Goal: Information Seeking & Learning: Learn about a topic

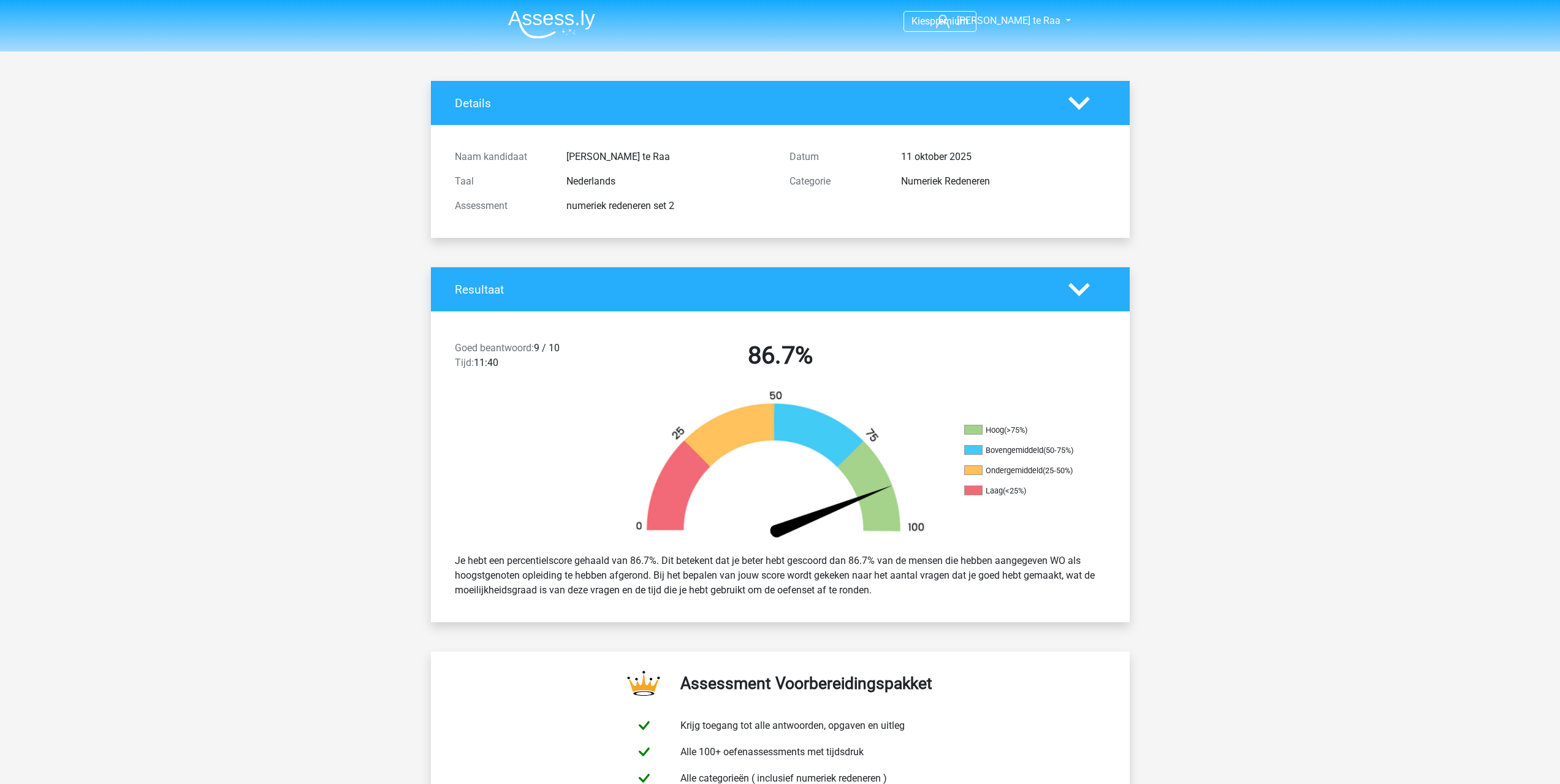
click at [551, 23] on img at bounding box center [552, 24] width 87 height 29
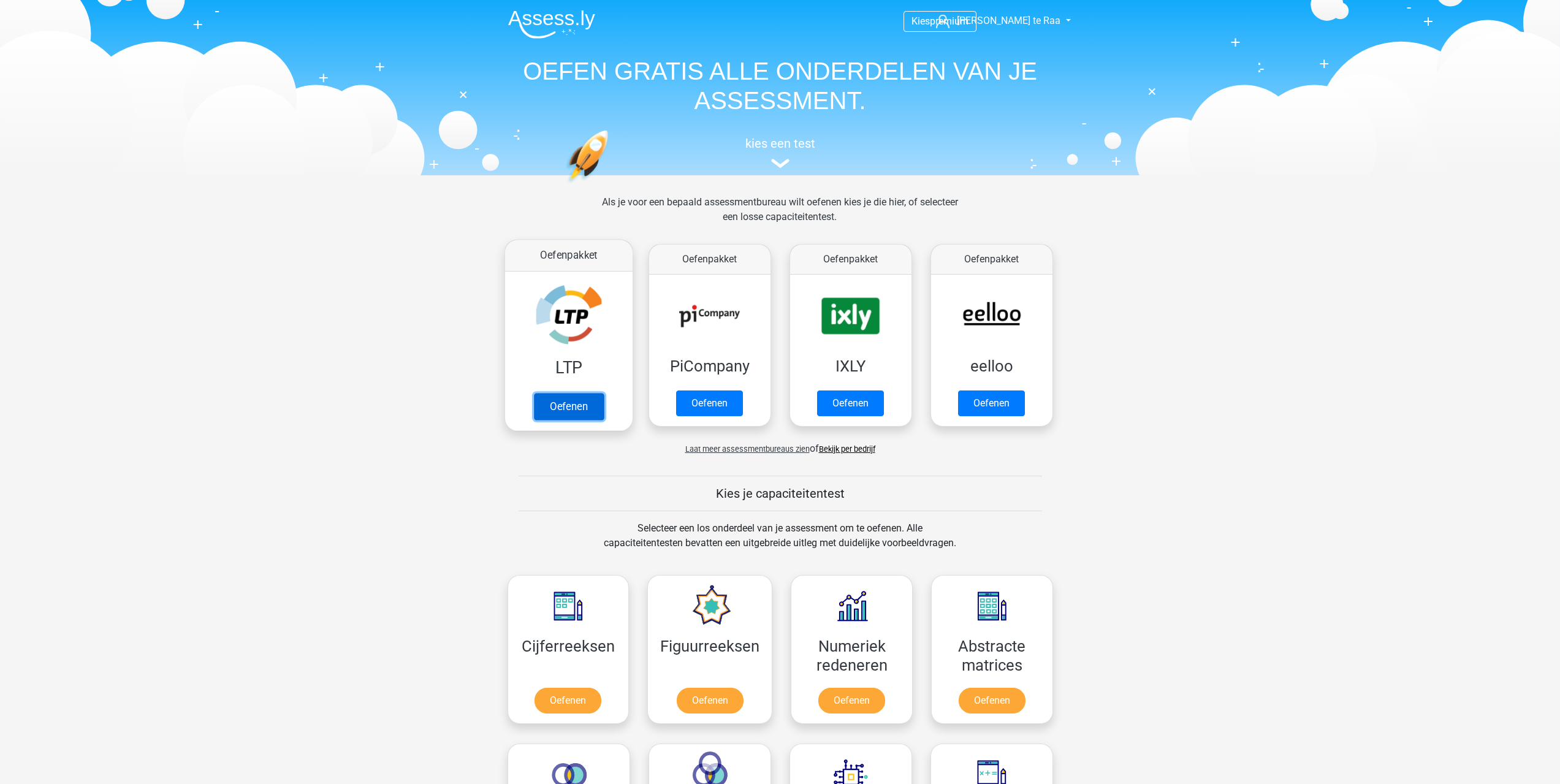
click at [566, 409] on link "Oefenen" at bounding box center [568, 406] width 70 height 27
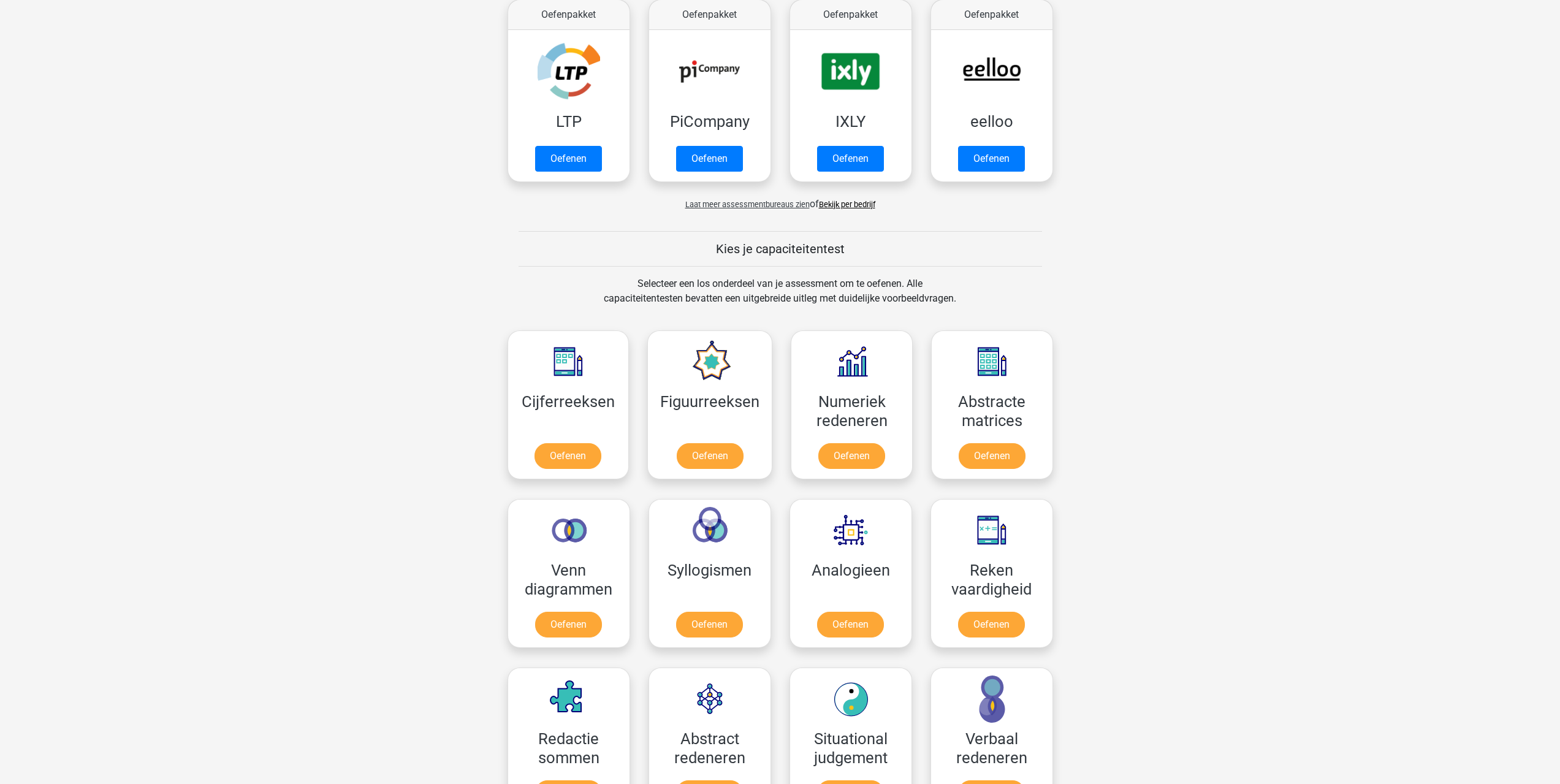
scroll to position [245, 0]
click at [566, 158] on link "Oefenen" at bounding box center [568, 161] width 70 height 27
click at [557, 167] on link "Oefenen" at bounding box center [568, 161] width 70 height 27
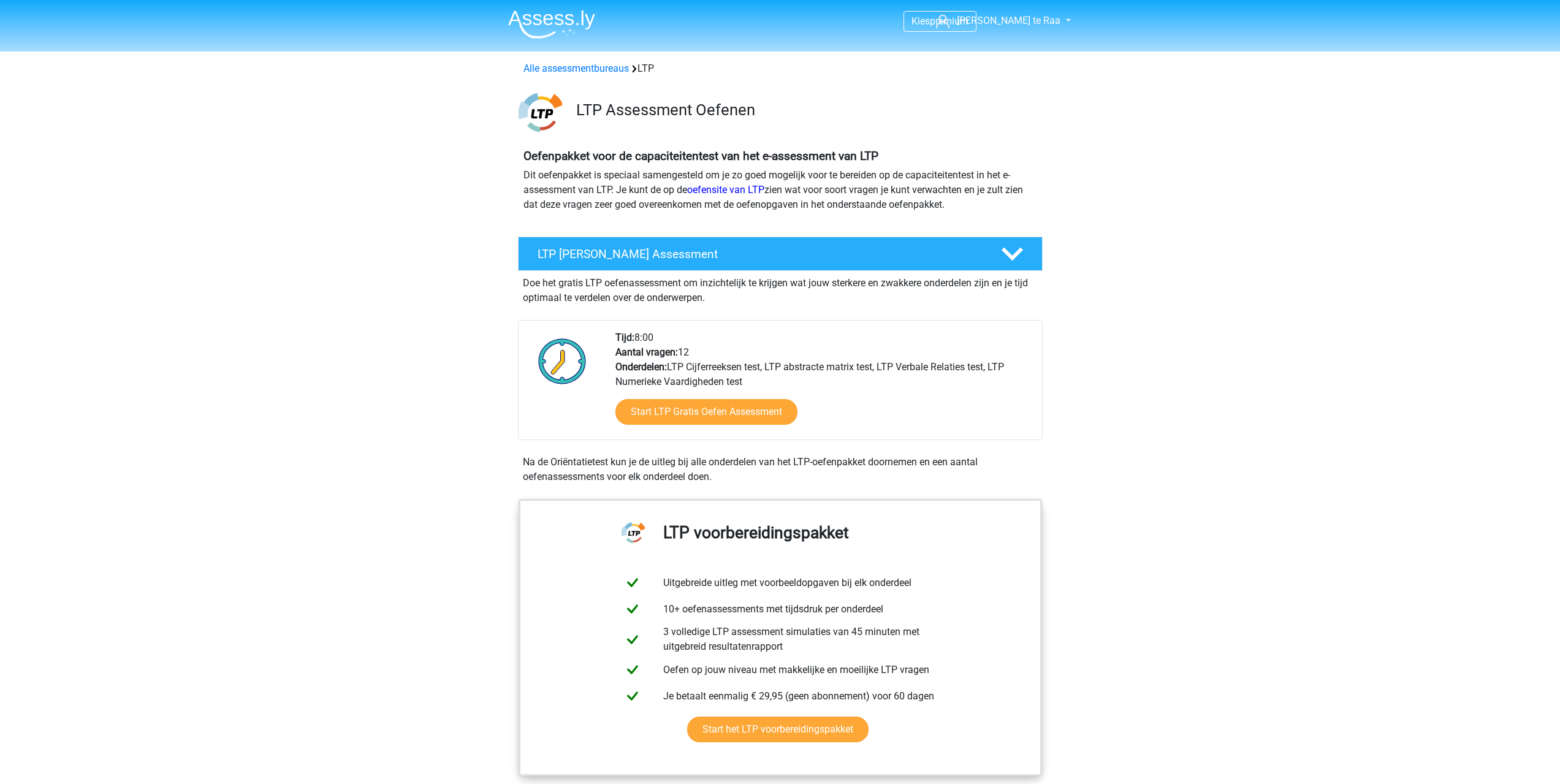
scroll to position [491, 0]
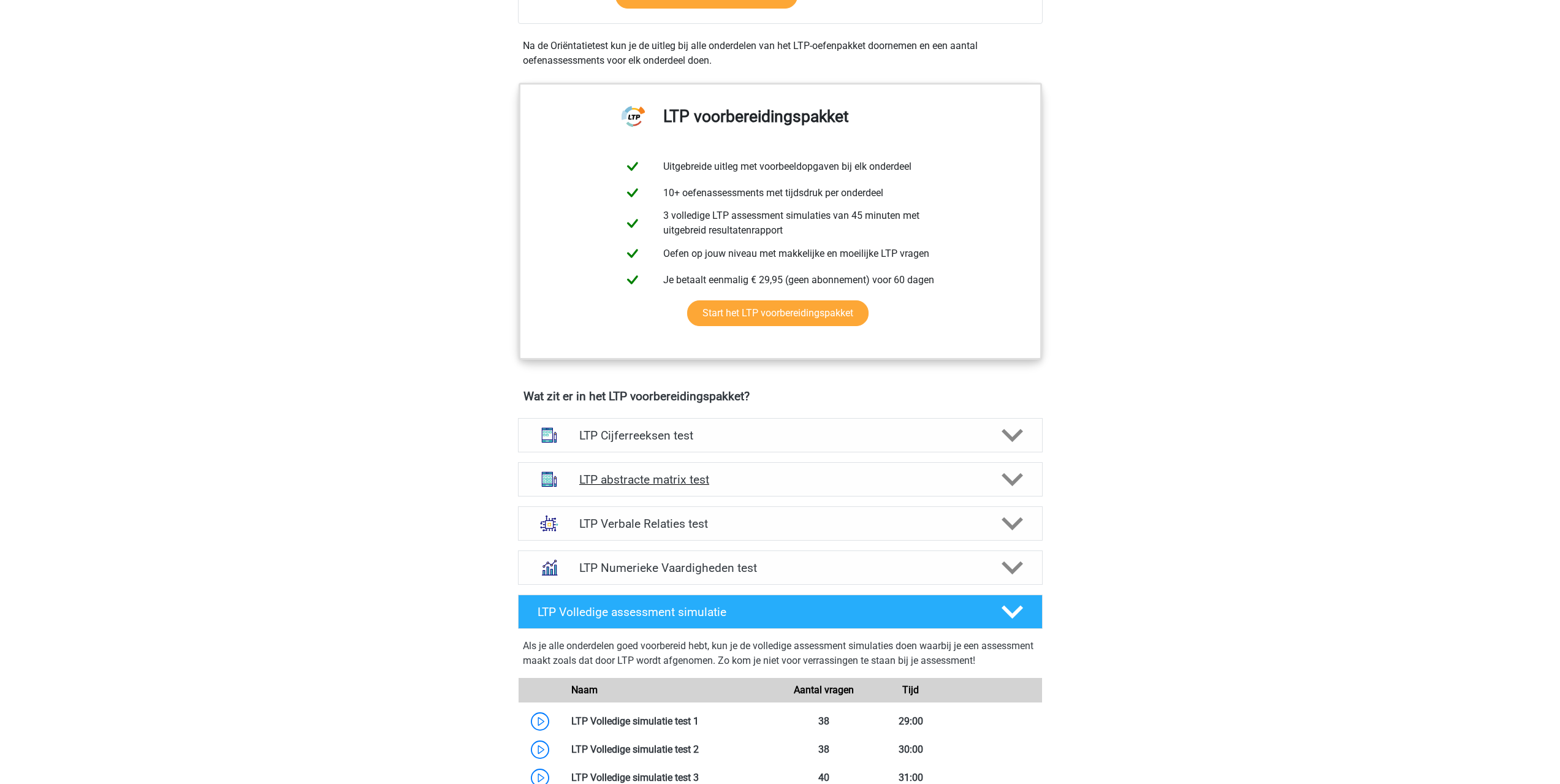
scroll to position [429, 0]
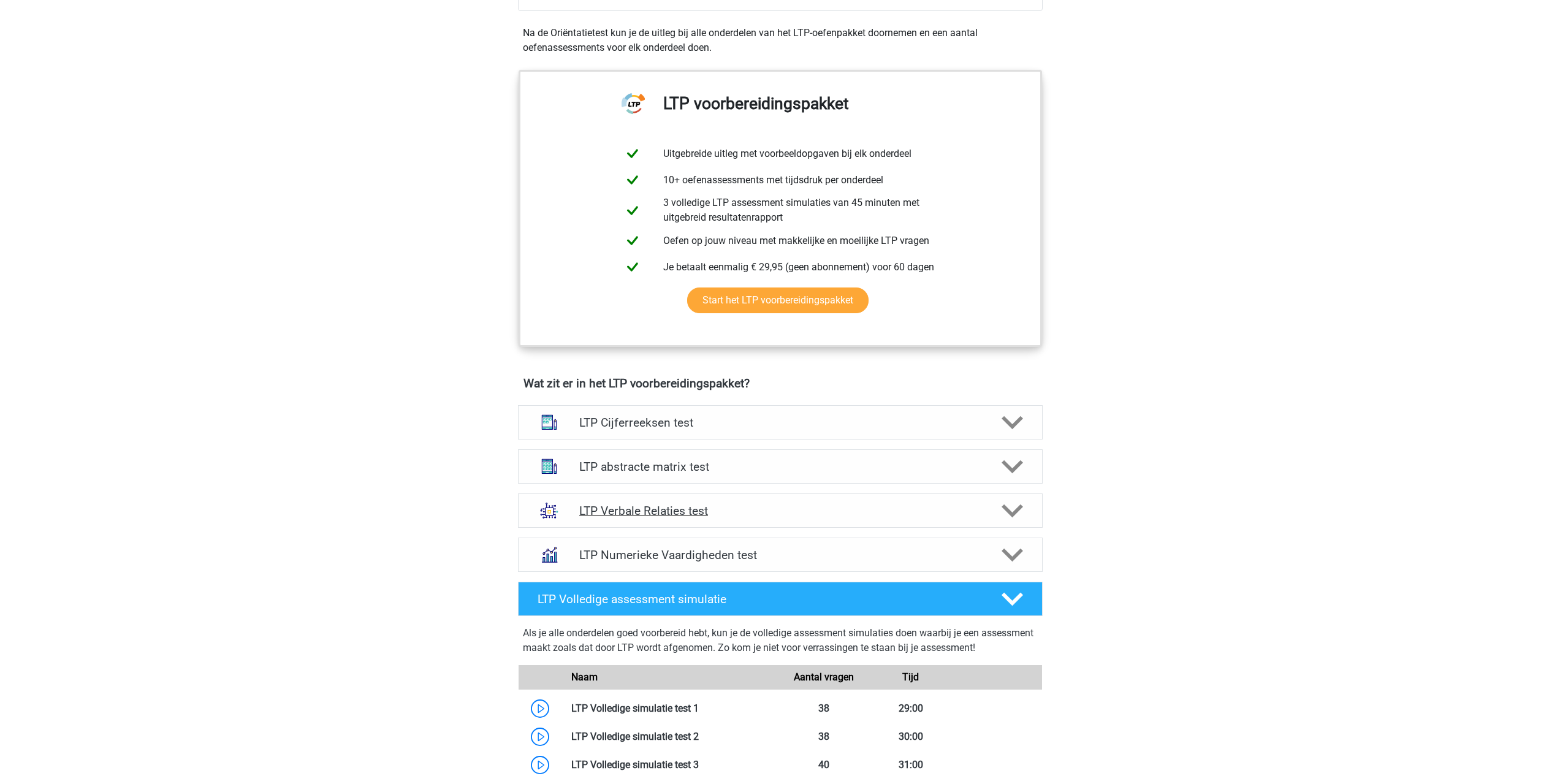
click at [685, 519] on div "LTP Verbale Relaties test" at bounding box center [780, 510] width 524 height 34
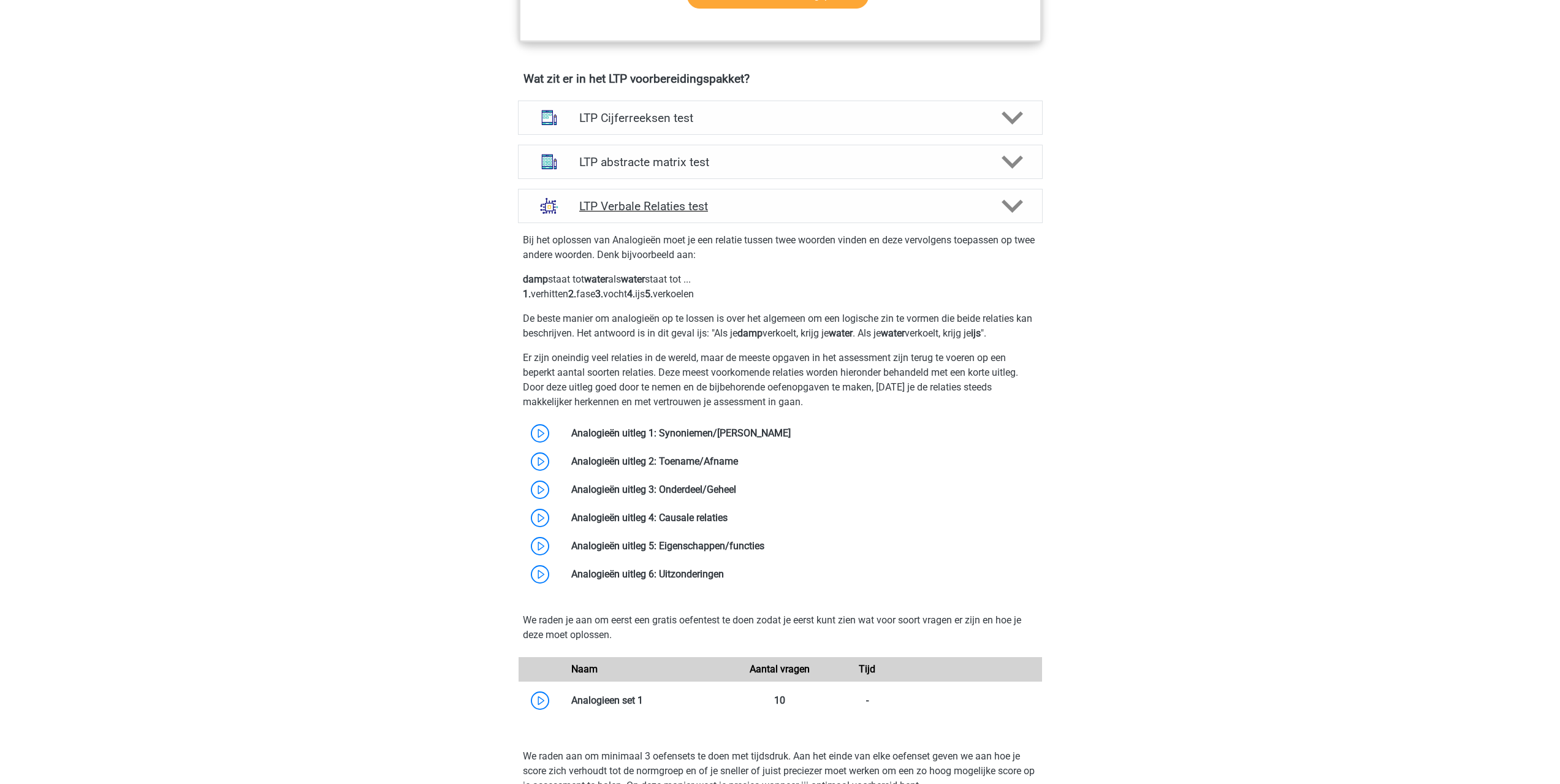
scroll to position [735, 0]
click at [678, 171] on div "LTP abstracte matrix test" at bounding box center [780, 160] width 524 height 34
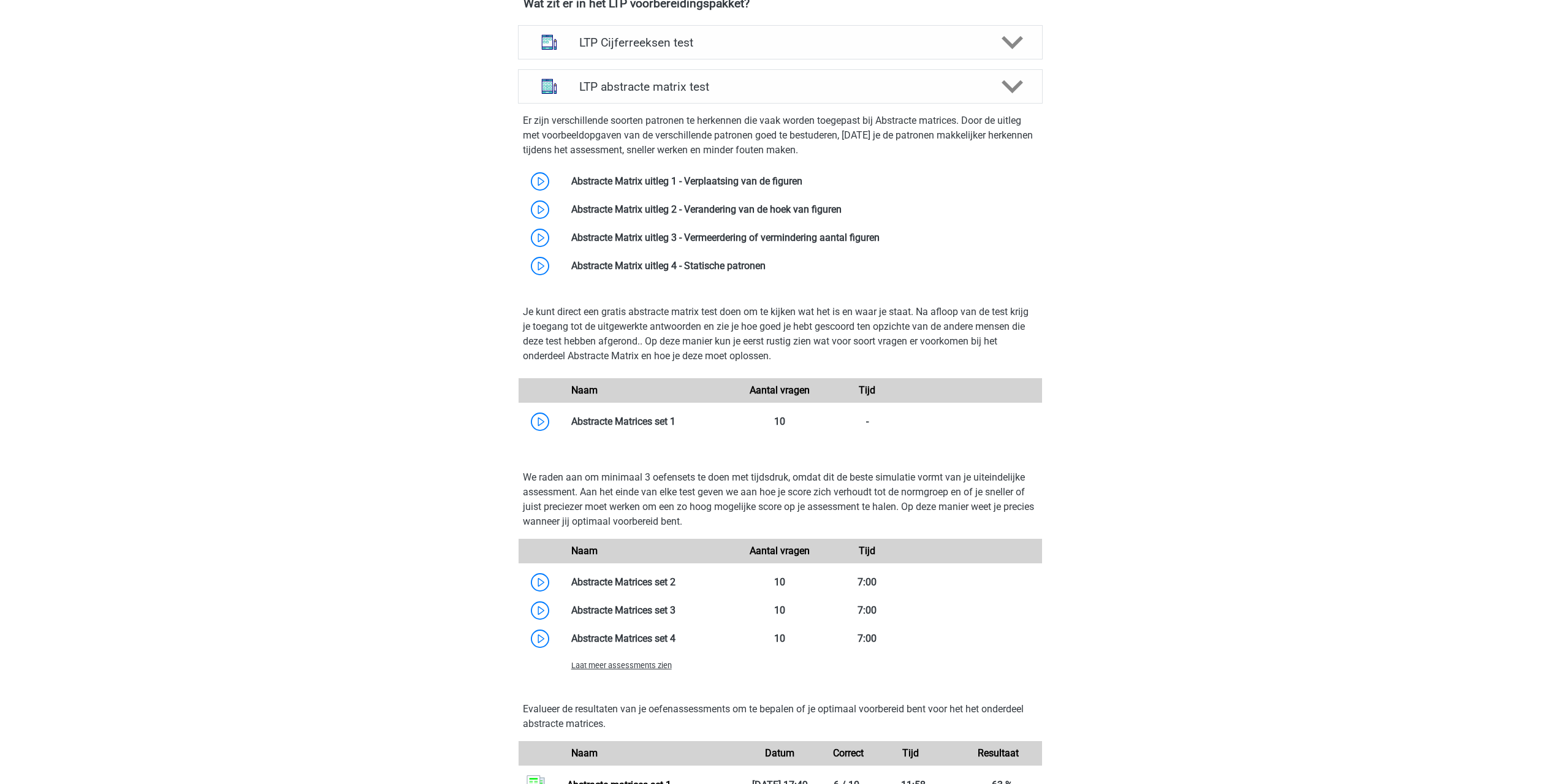
scroll to position [919, 0]
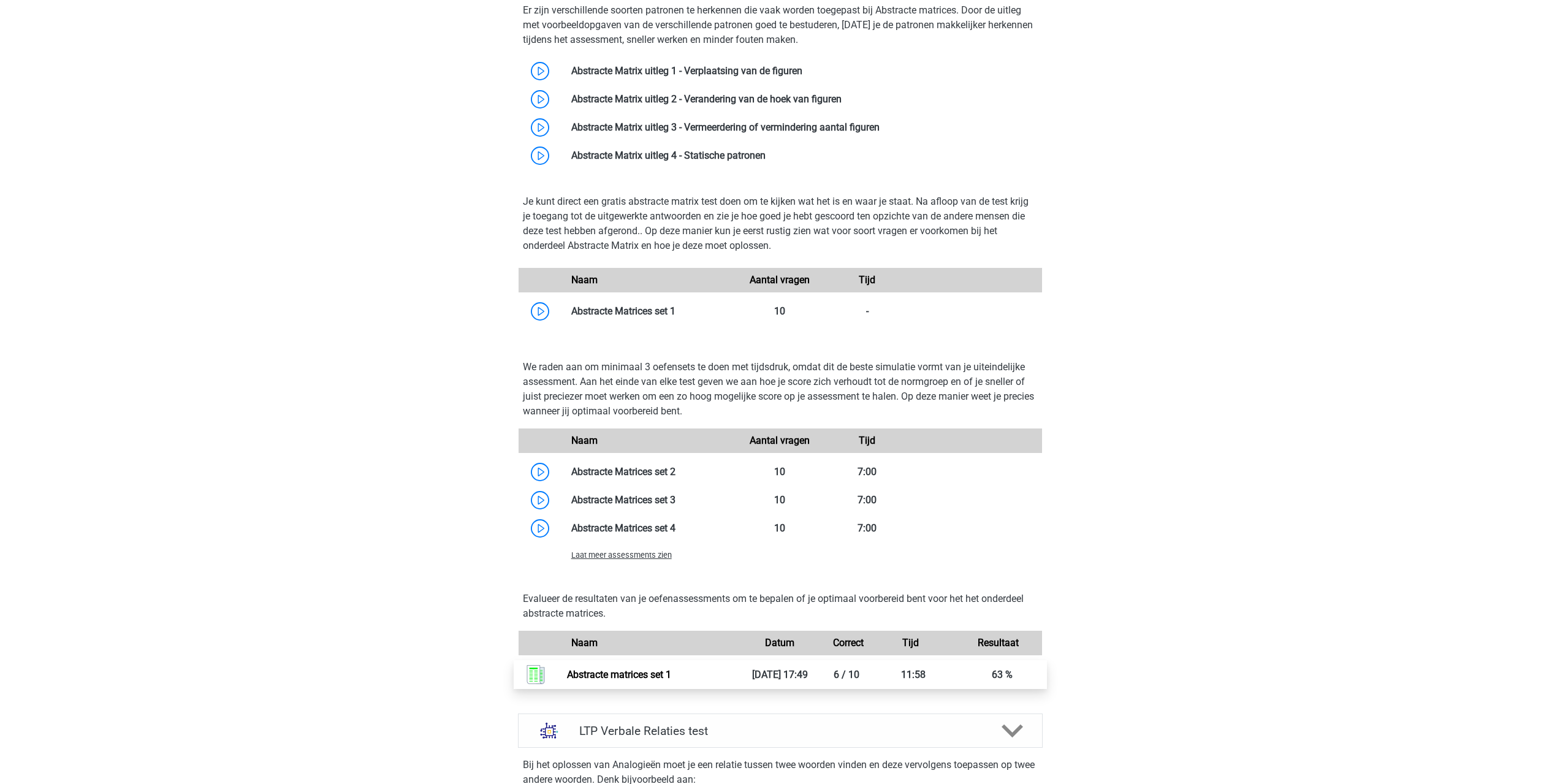
click at [671, 676] on link "Abstracte matrices set 1" at bounding box center [619, 674] width 104 height 12
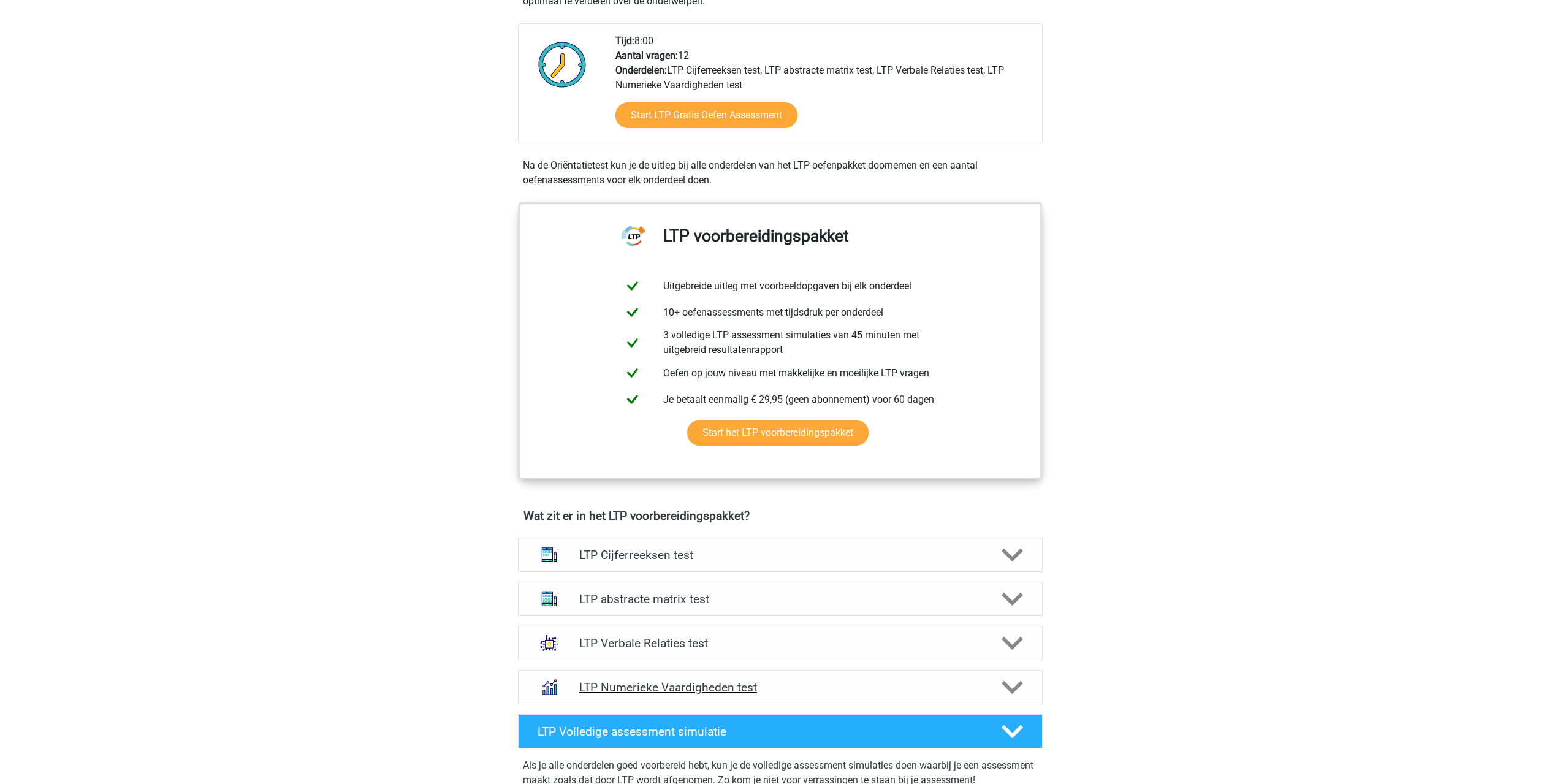
scroll to position [367, 0]
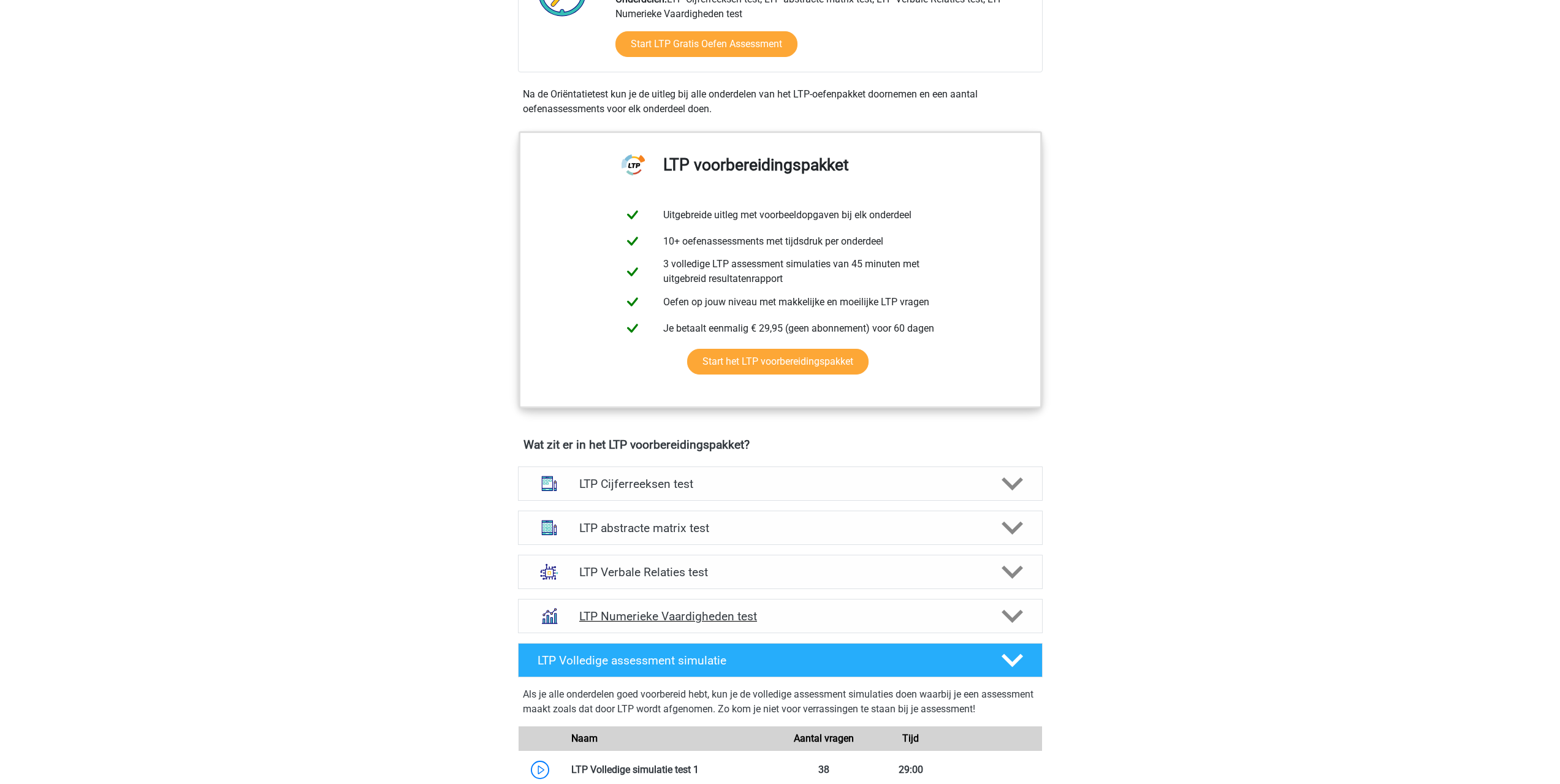
click at [639, 617] on h4 "LTP Numerieke Vaardigheden test" at bounding box center [780, 616] width 401 height 14
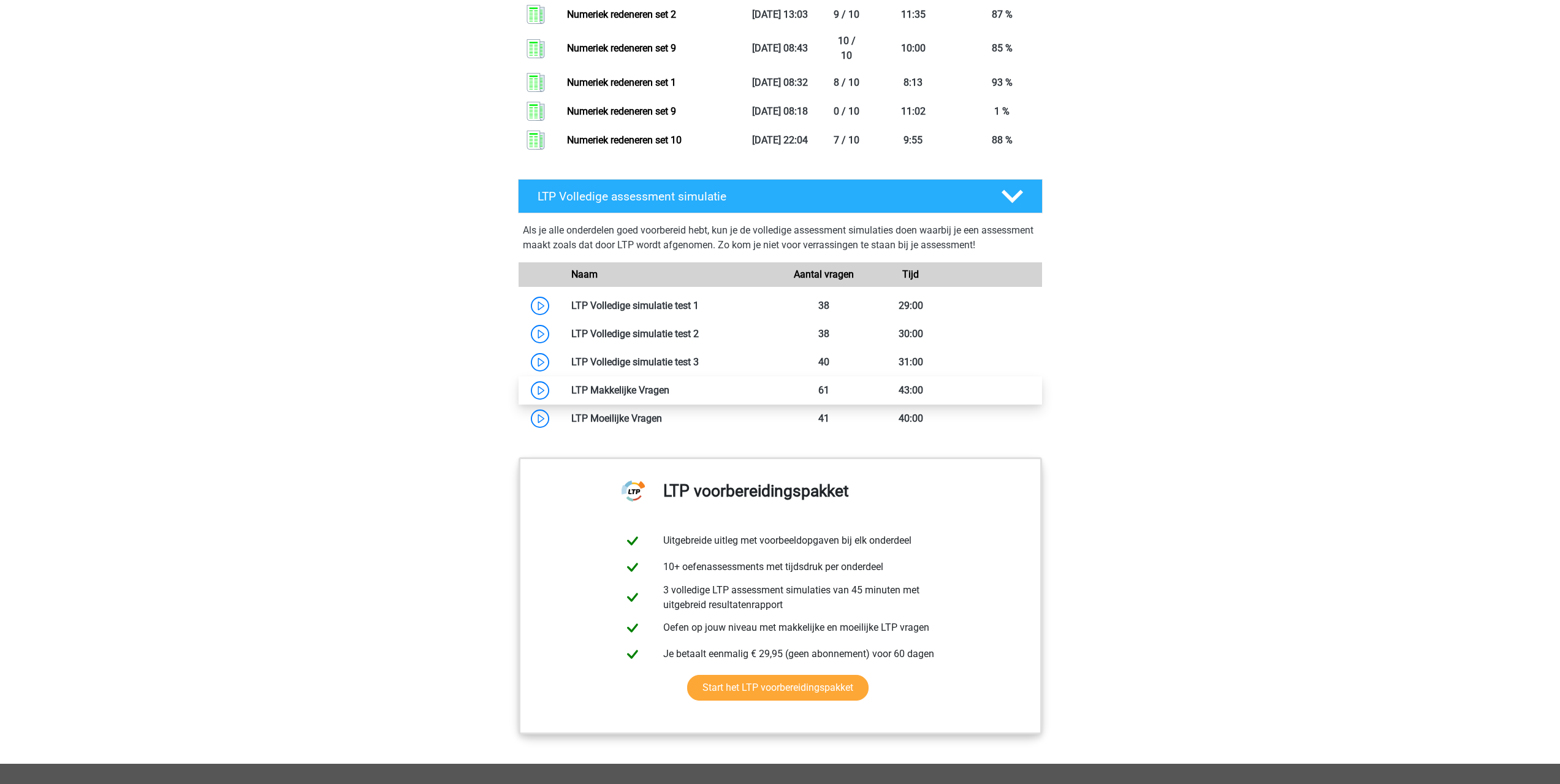
scroll to position [1532, 0]
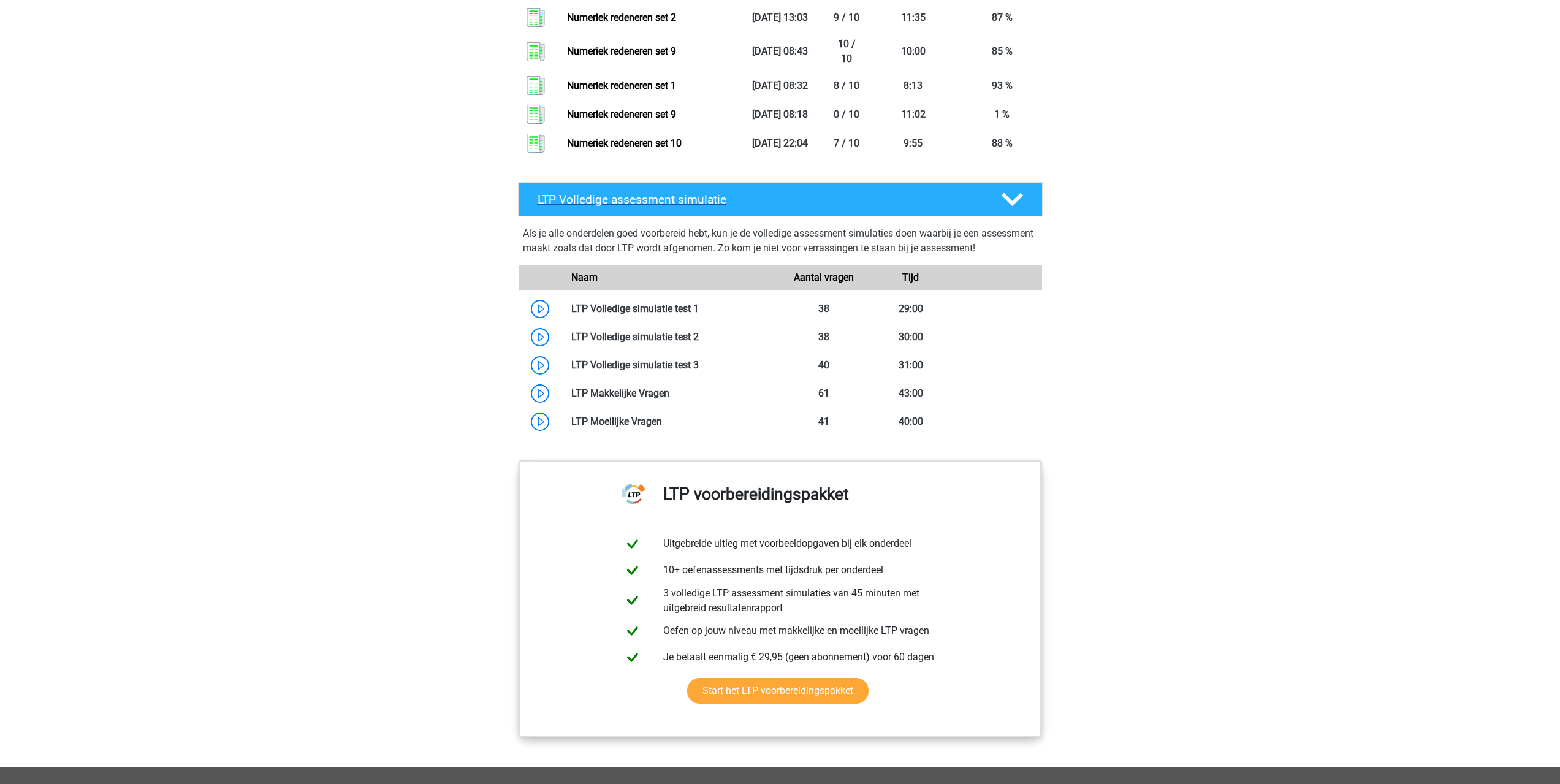
click at [1002, 201] on icon at bounding box center [1012, 199] width 21 height 21
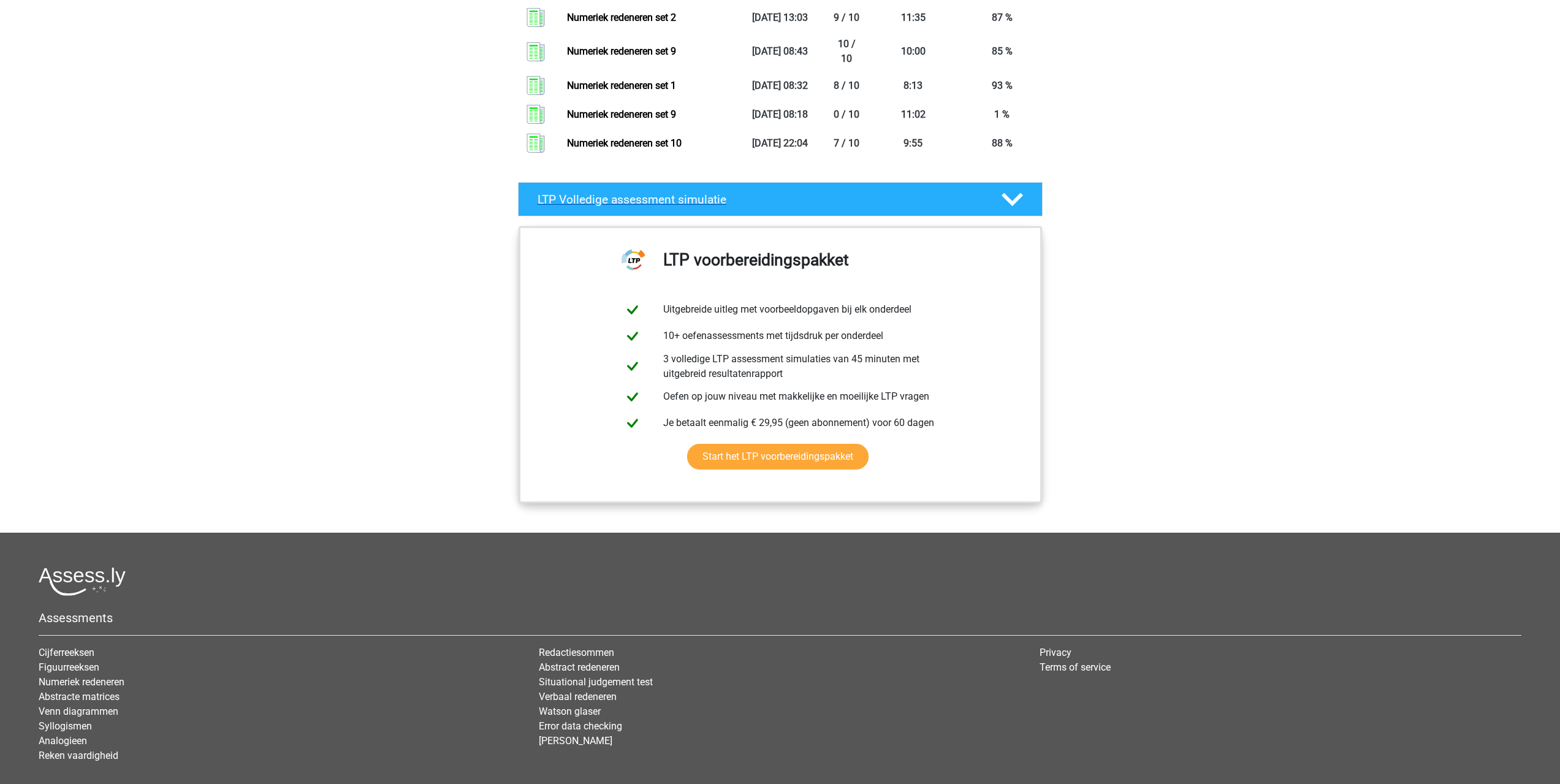
click at [1003, 202] on icon at bounding box center [1012, 199] width 21 height 21
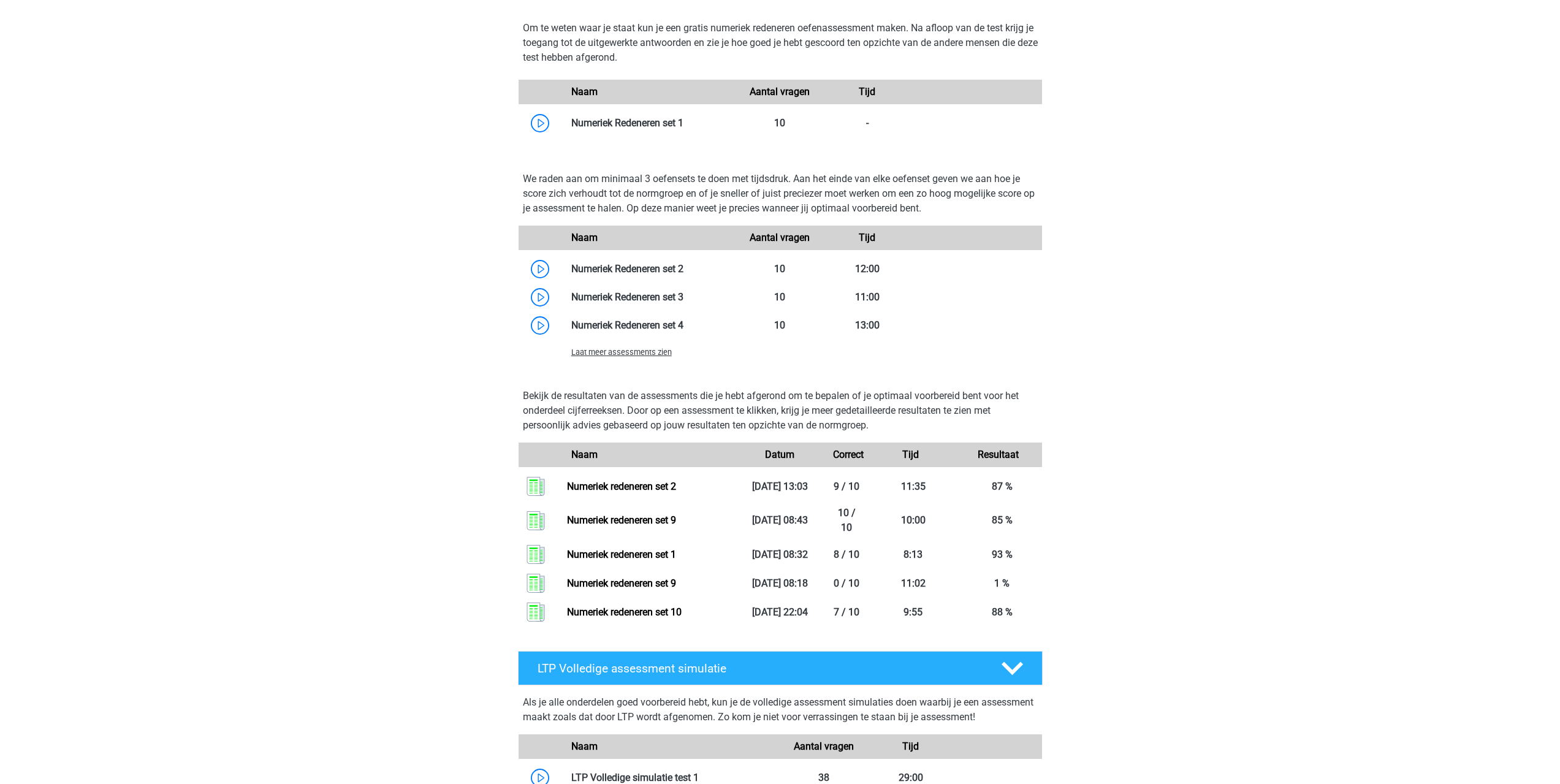
scroll to position [1042, 0]
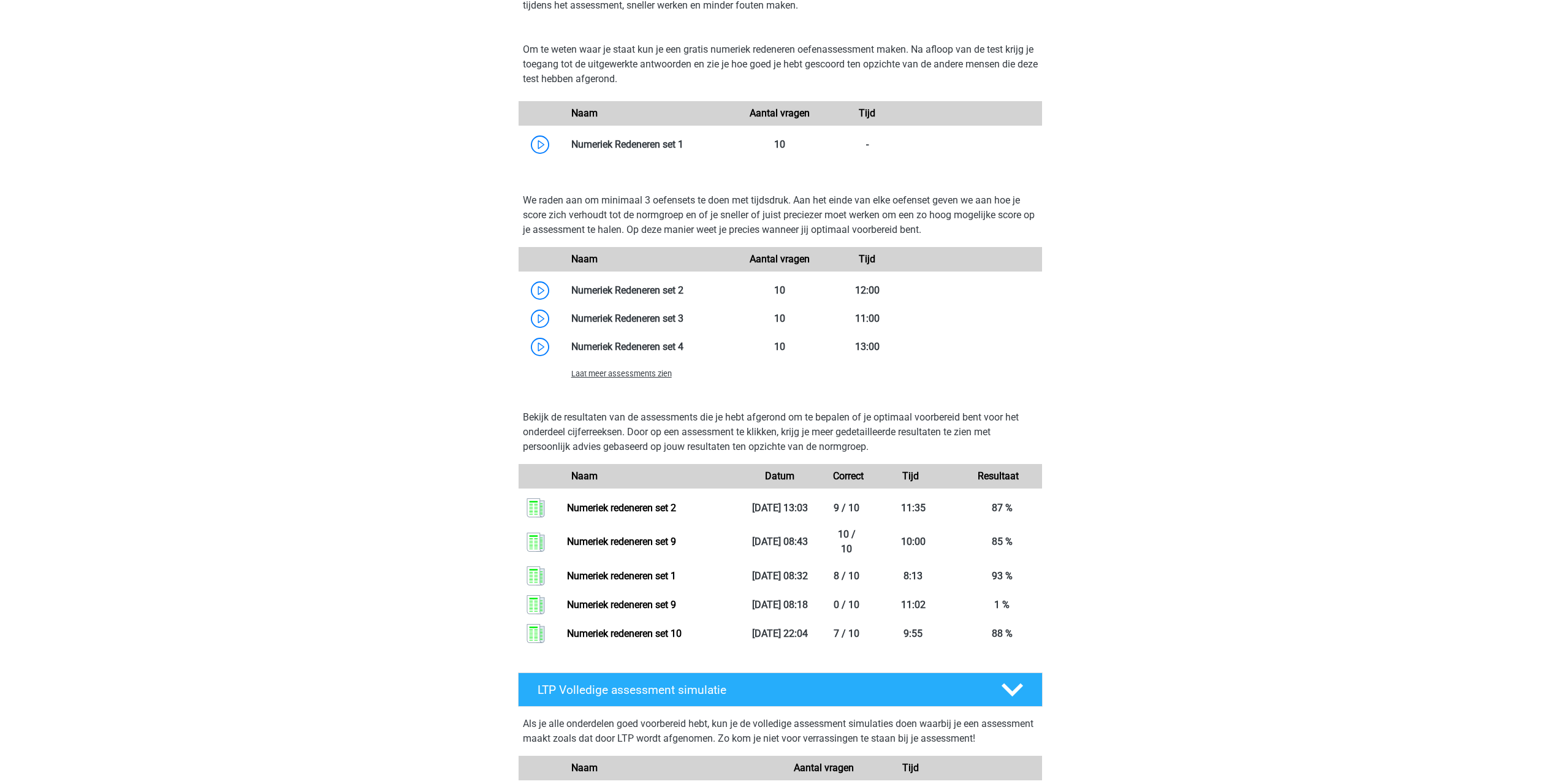
click at [654, 372] on span "Laat meer assessments zien" at bounding box center [621, 373] width 101 height 9
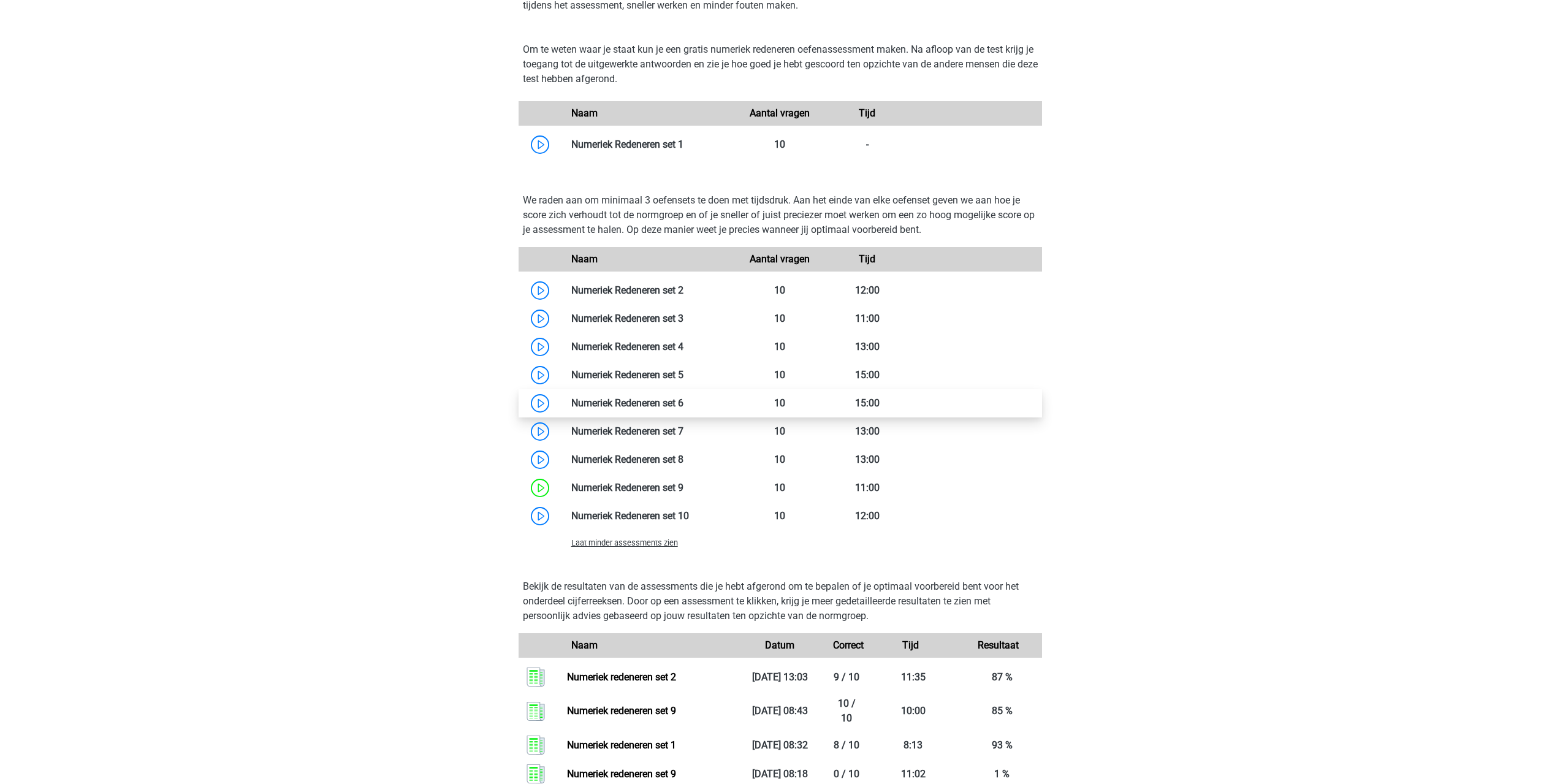
click at [684, 400] on link at bounding box center [684, 403] width 0 height 12
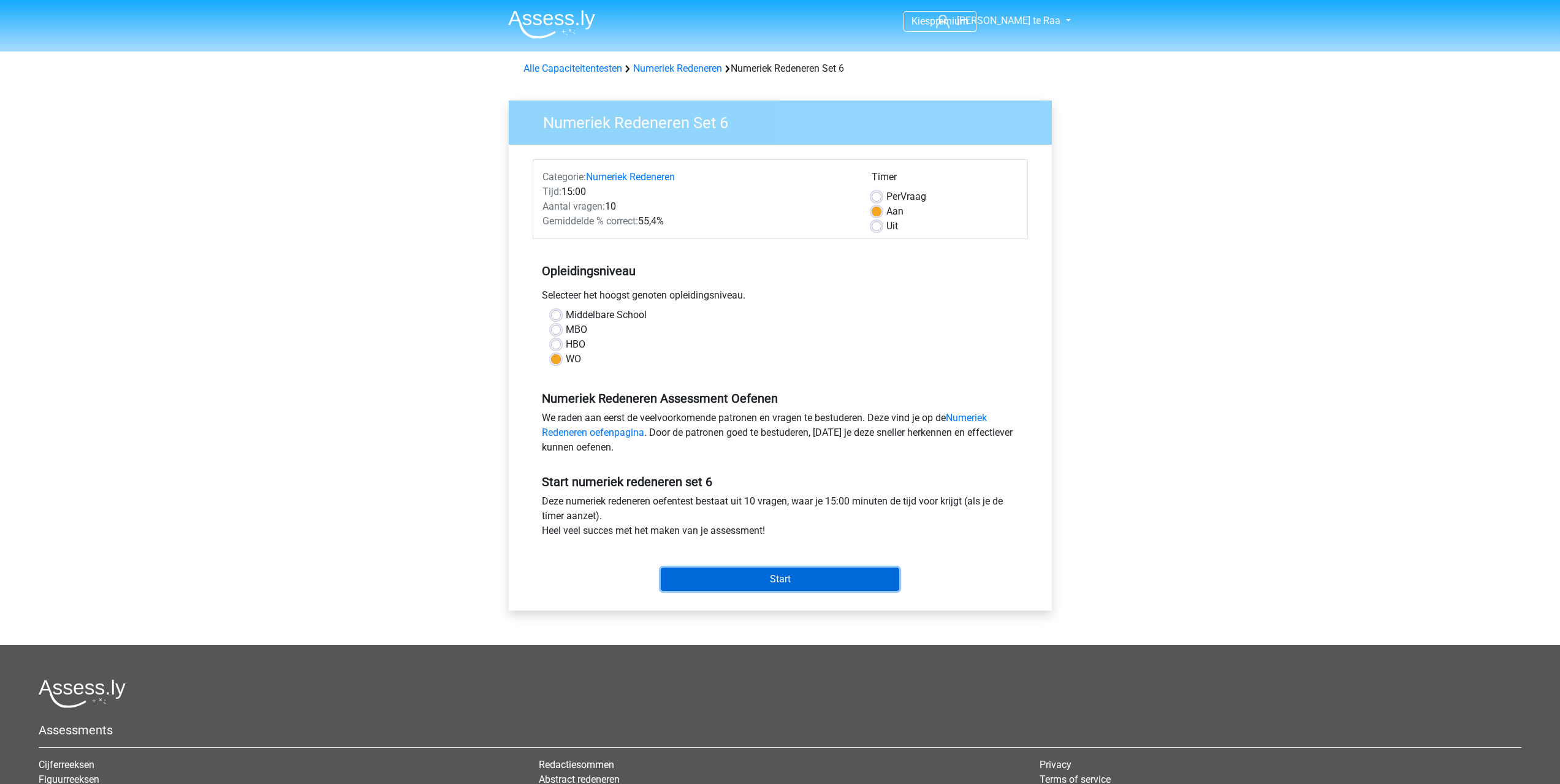
click at [773, 579] on input "Start" at bounding box center [780, 578] width 239 height 23
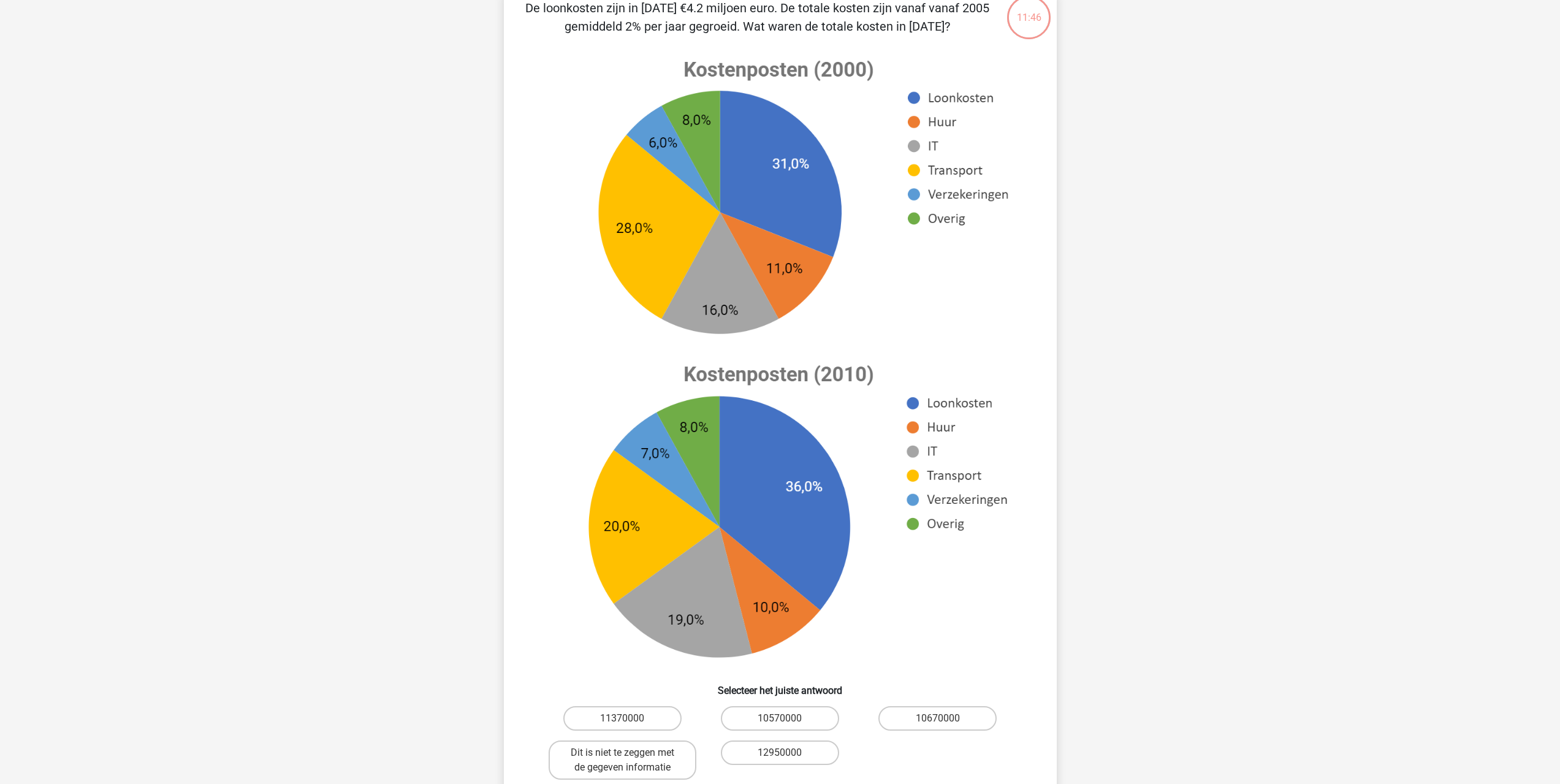
scroll to position [96, 0]
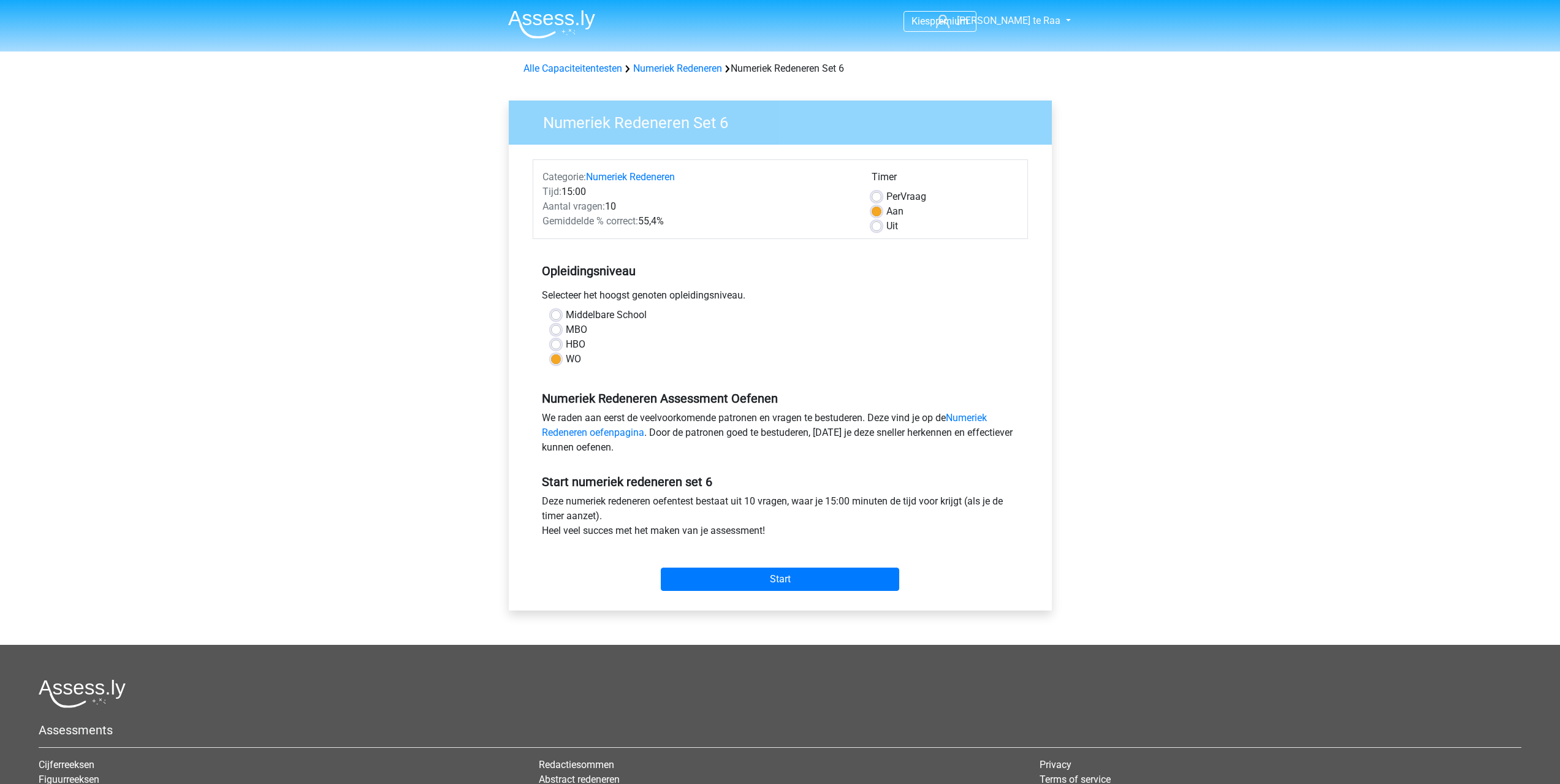
click at [807, 593] on div "Start" at bounding box center [781, 569] width 496 height 53
click at [795, 585] on input "Start" at bounding box center [780, 578] width 239 height 23
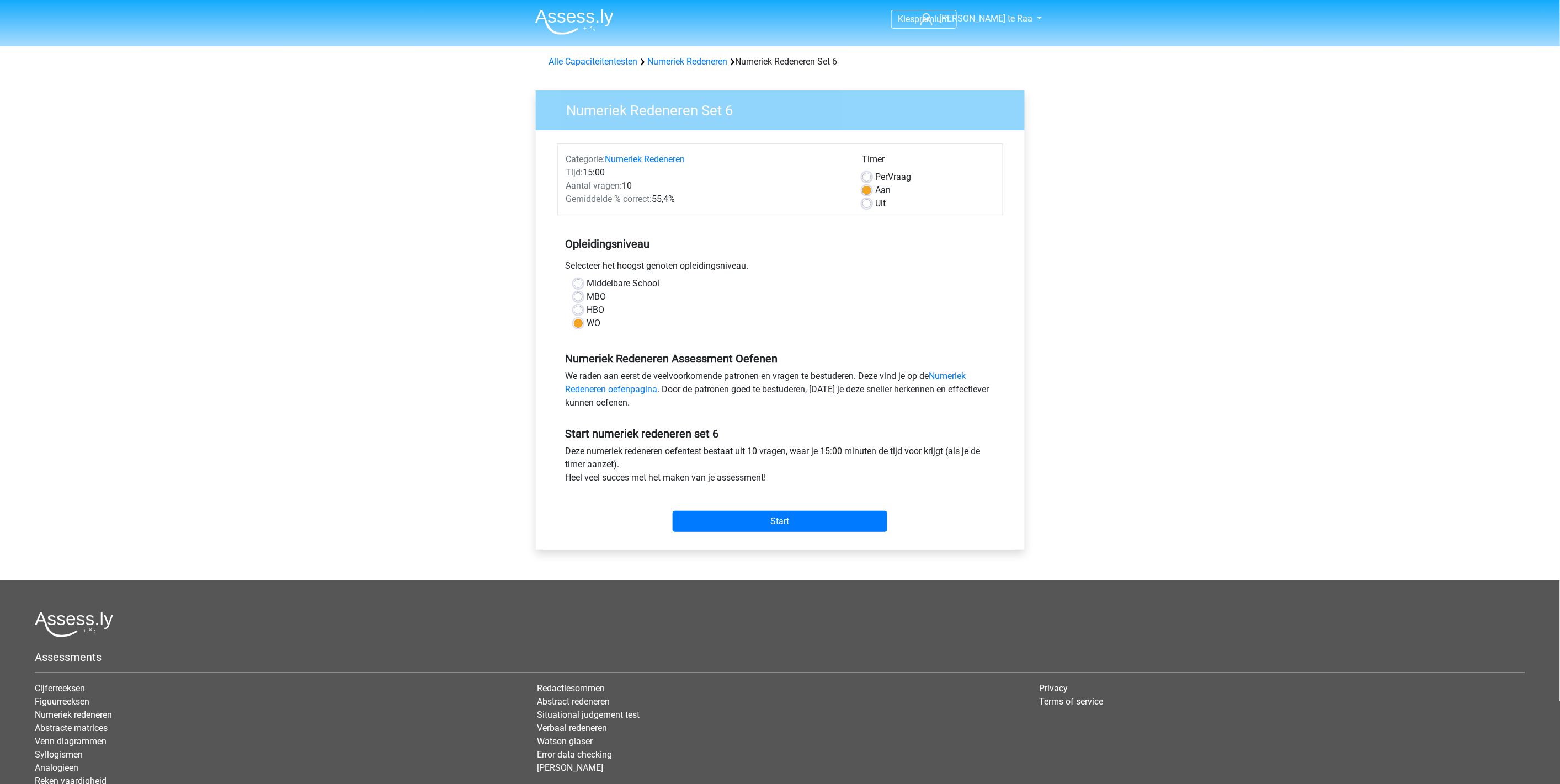
click at [876, 204] on label "Uit" at bounding box center [881, 203] width 11 height 13
click at [868, 204] on input "Uit" at bounding box center [867, 202] width 9 height 11
radio input "true"
click at [802, 527] on input "Start" at bounding box center [780, 521] width 215 height 21
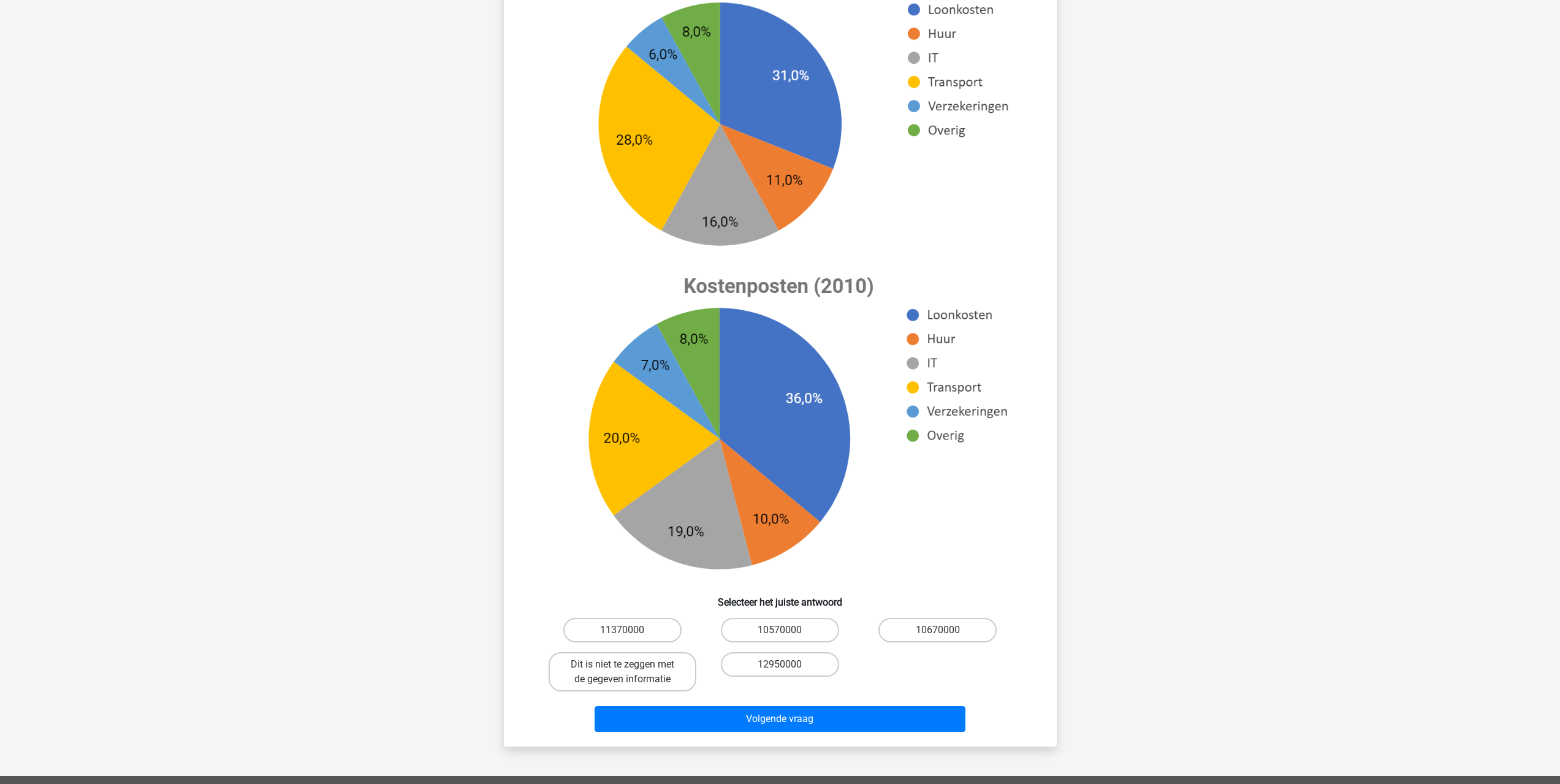
scroll to position [306, 0]
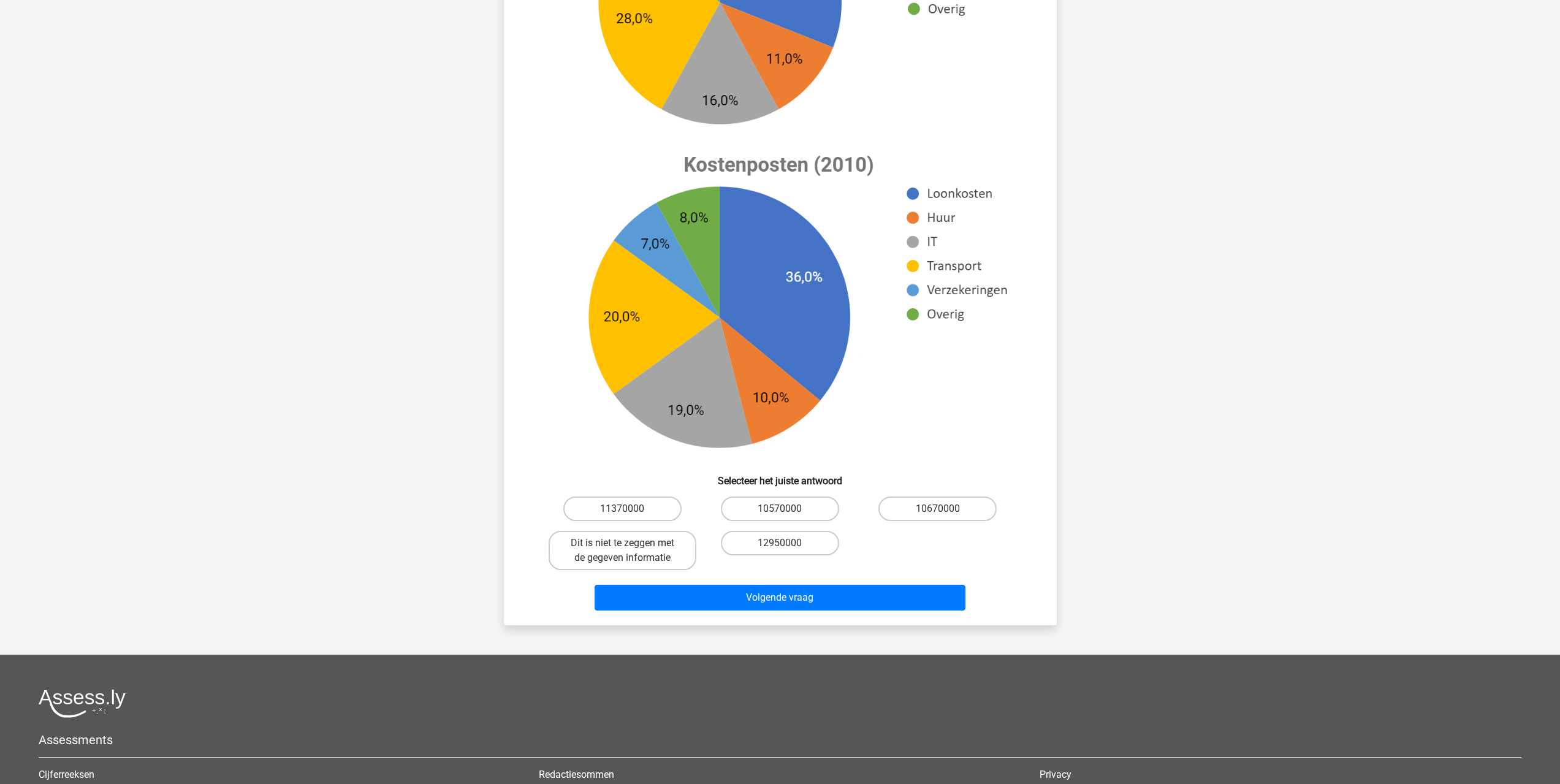
click at [784, 512] on input "10570000" at bounding box center [784, 512] width 8 height 8
radio input "true"
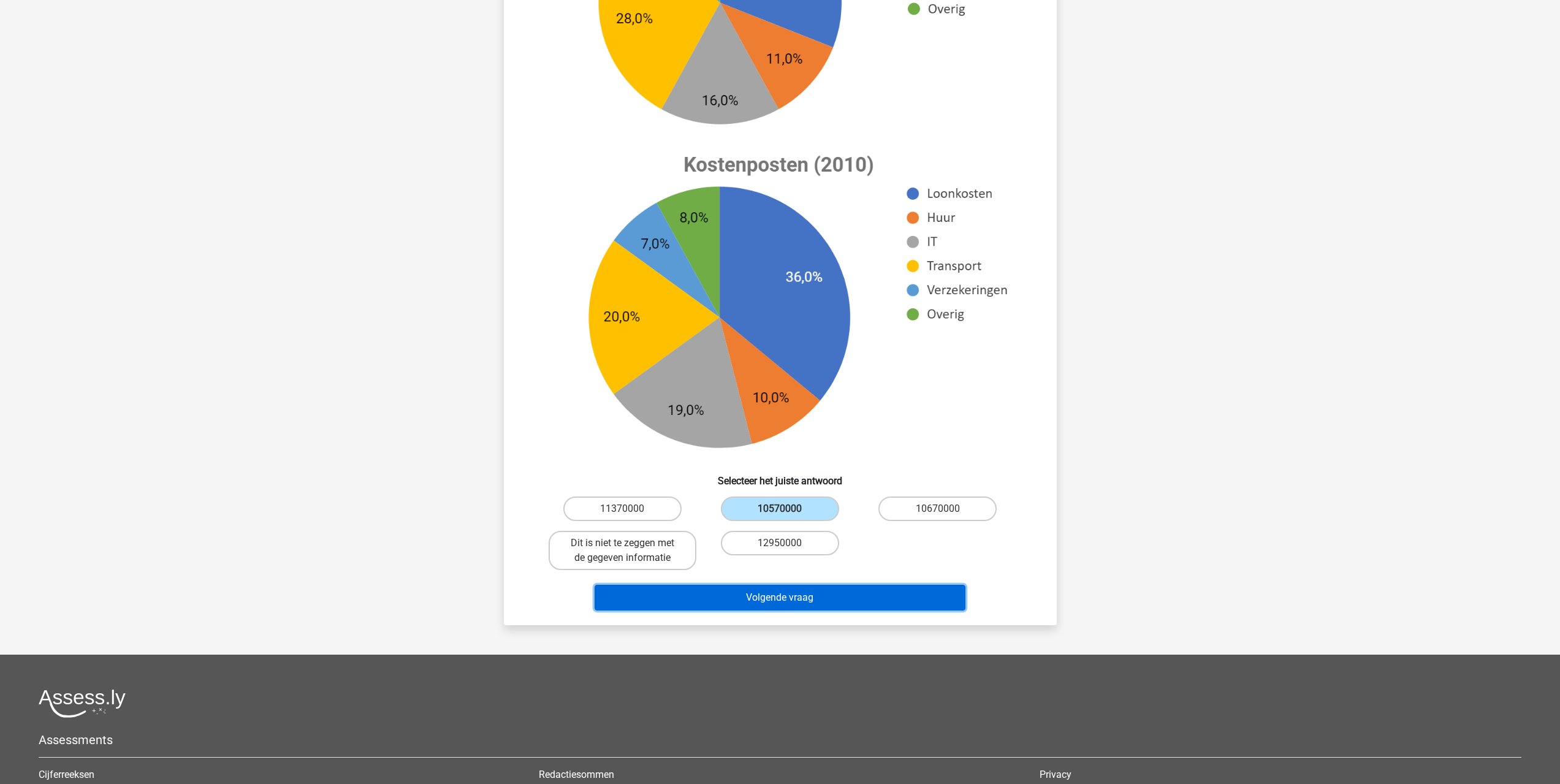
click at [801, 600] on button "Volgende vraag" at bounding box center [780, 598] width 371 height 26
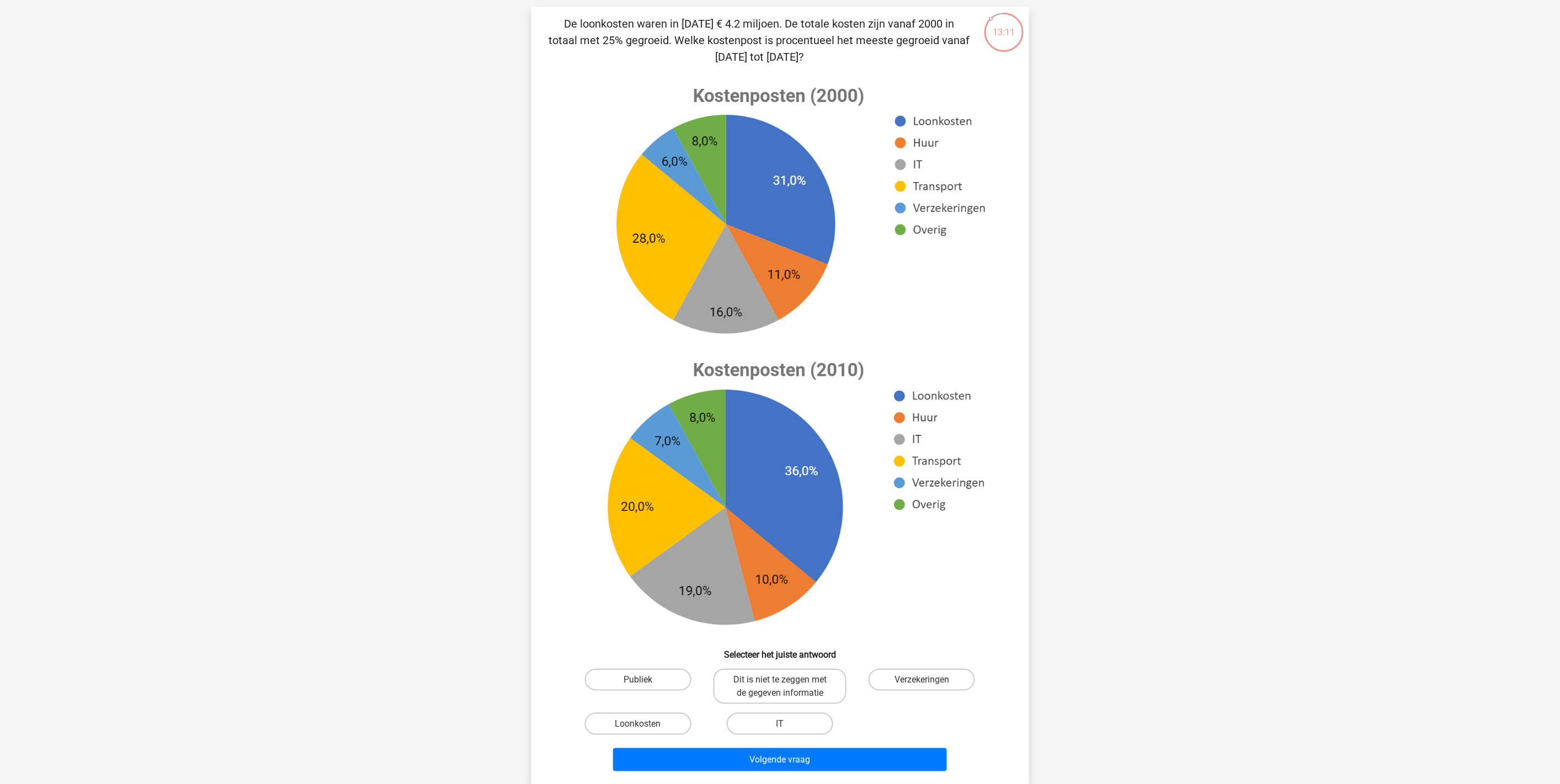
scroll to position [49, 0]
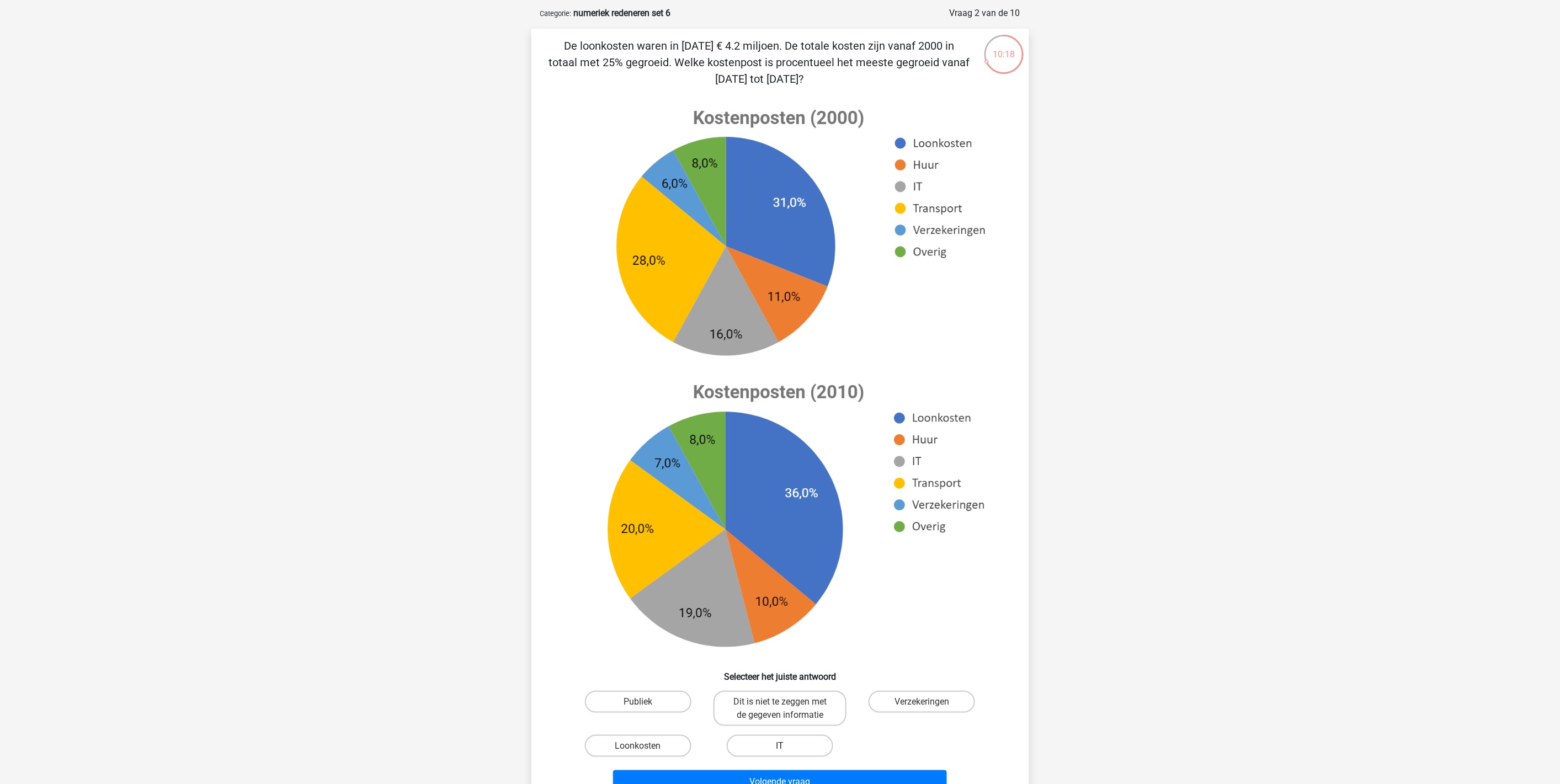
click at [786, 705] on label "IT" at bounding box center [780, 746] width 106 height 22
click at [786, 705] on input "IT" at bounding box center [783, 749] width 7 height 7
radio input "true"
click at [779, 705] on button "Volgende vraag" at bounding box center [780, 782] width 334 height 23
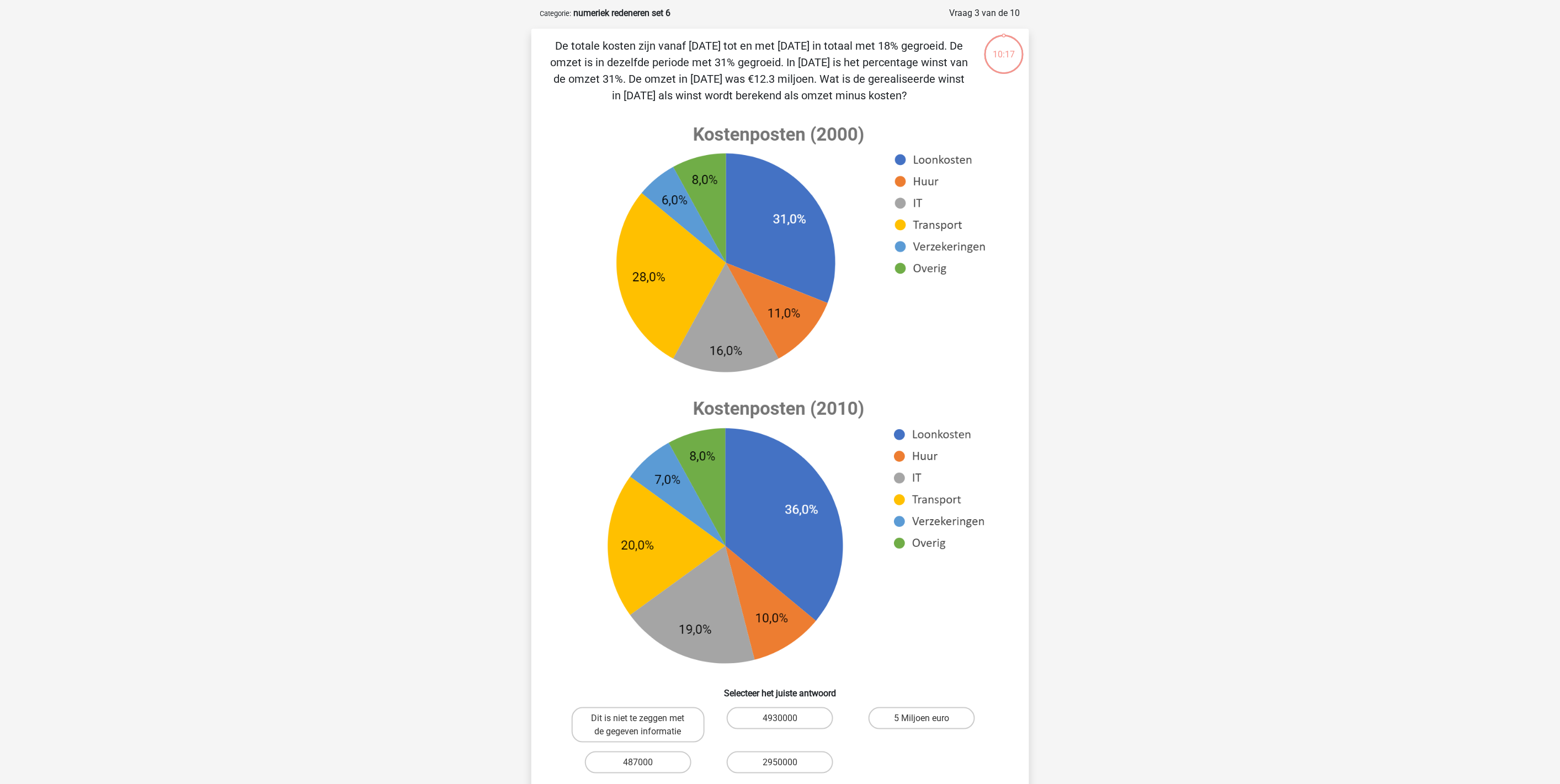
scroll to position [55, 0]
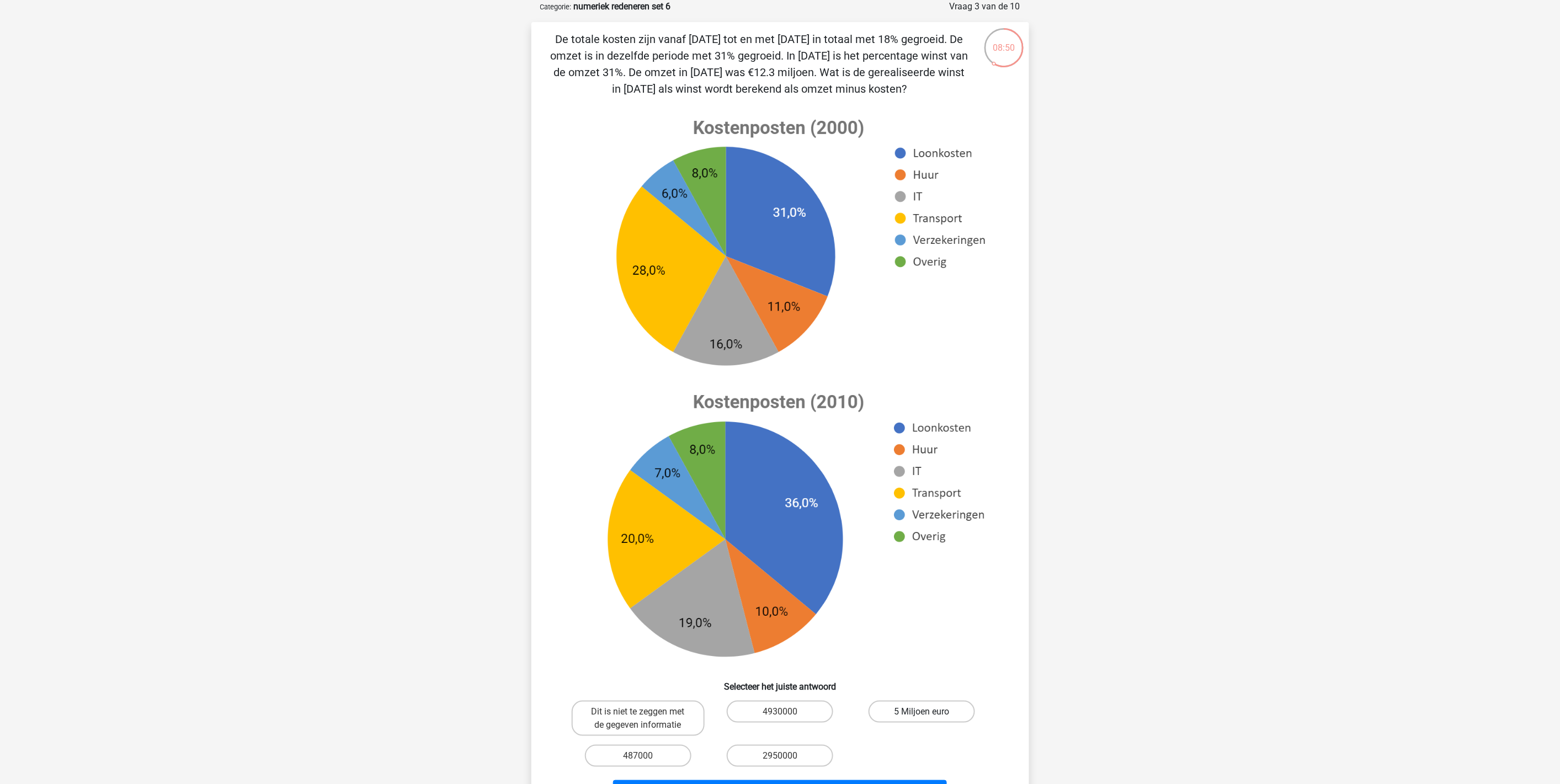
click at [922, 704] on label "5 Miljoen euro" at bounding box center [922, 712] width 106 height 22
click at [922, 705] on input "5 Miljoen euro" at bounding box center [925, 715] width 7 height 7
radio input "true"
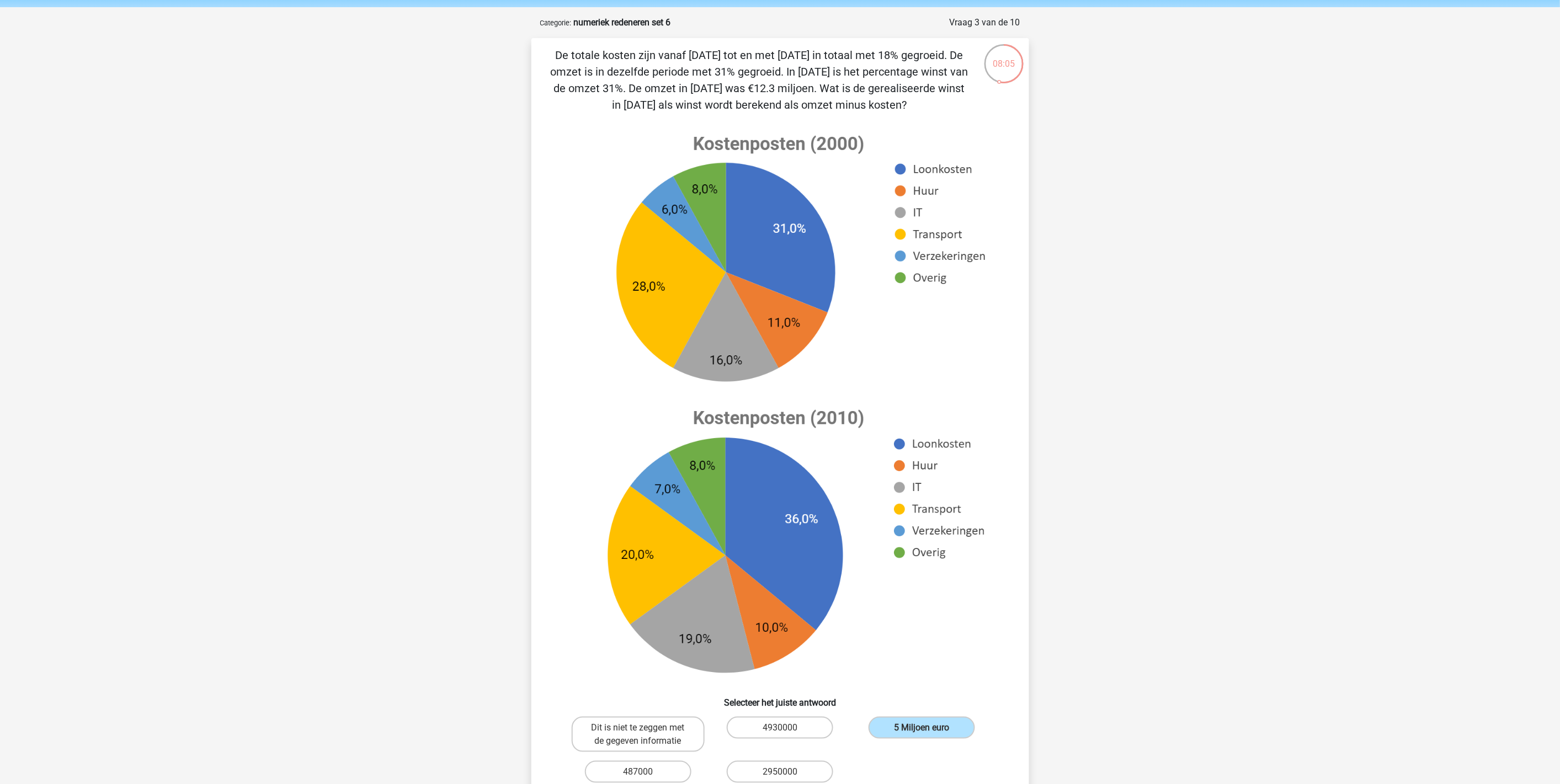
scroll to position [61, 0]
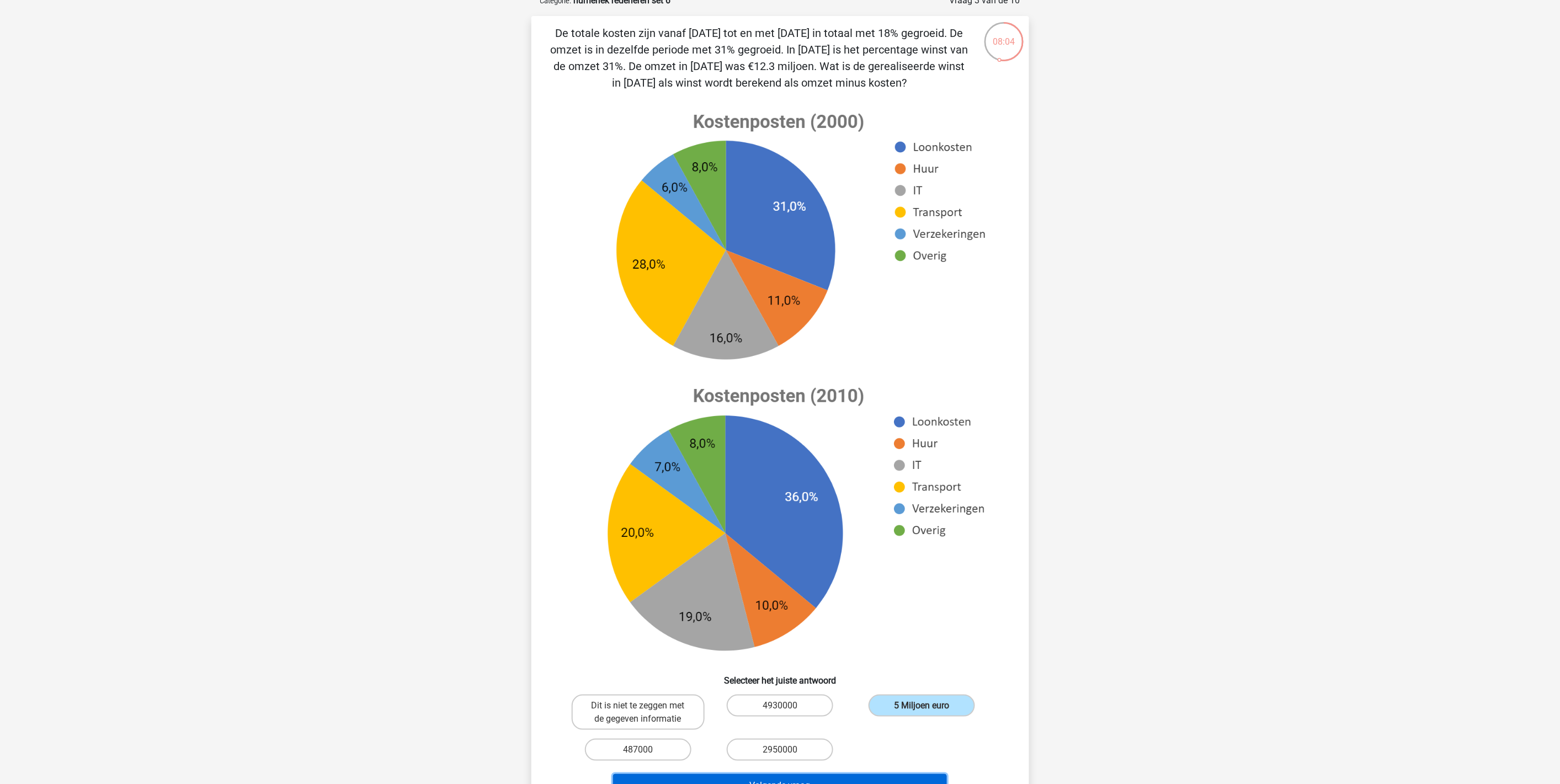
click at [884, 705] on button "Volgende vraag" at bounding box center [780, 786] width 334 height 23
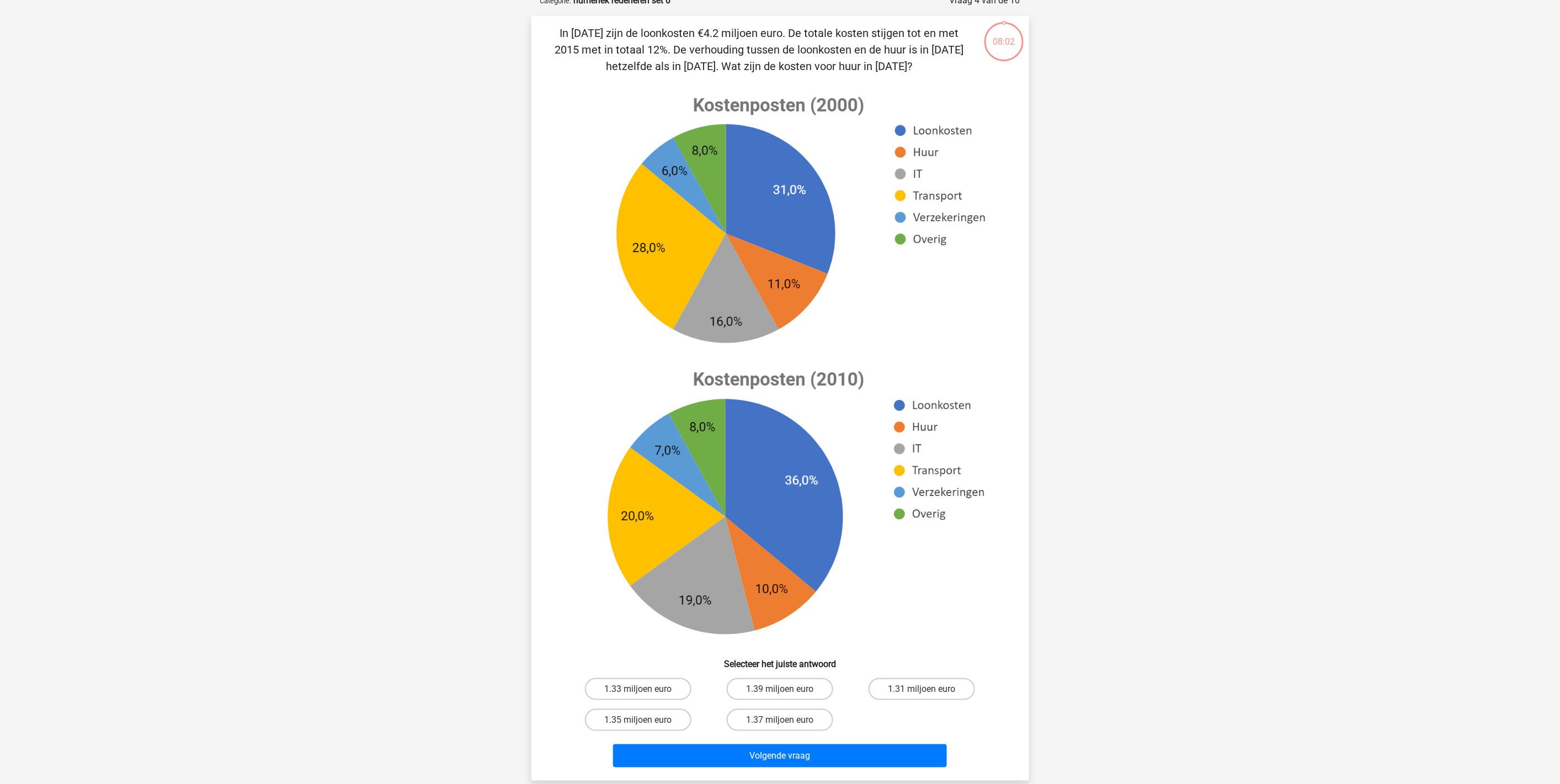
scroll to position [55, 0]
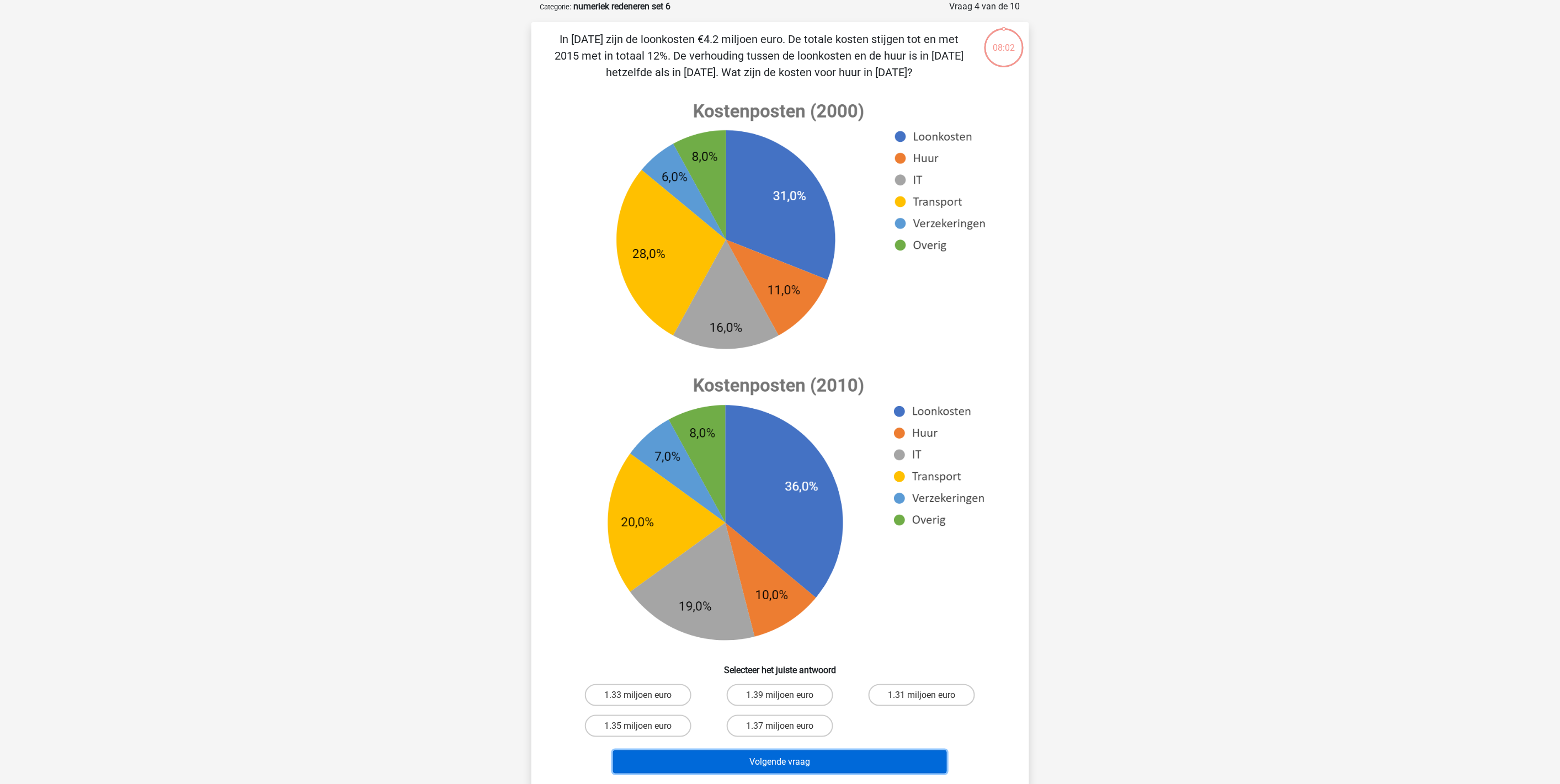
click at [858, 705] on button "Volgende vraag" at bounding box center [780, 762] width 334 height 23
click at [867, 705] on button "Volgende vraag" at bounding box center [780, 762] width 334 height 23
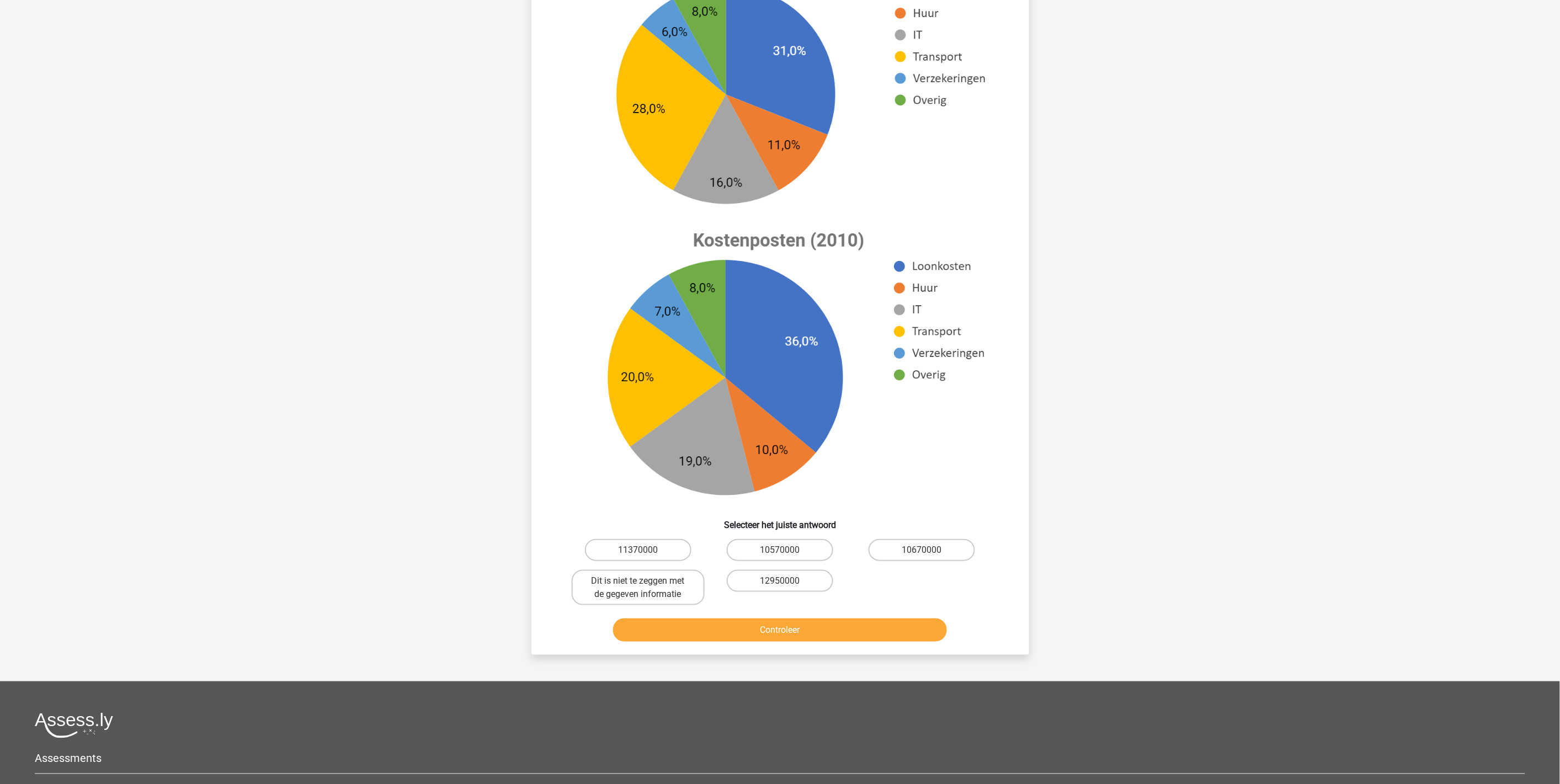
scroll to position [184, 0]
click at [779, 548] on label "10570000" at bounding box center [780, 550] width 106 height 22
click at [780, 550] on input "10570000" at bounding box center [783, 553] width 7 height 7
radio input "true"
click at [780, 637] on button "Controleer" at bounding box center [780, 630] width 334 height 23
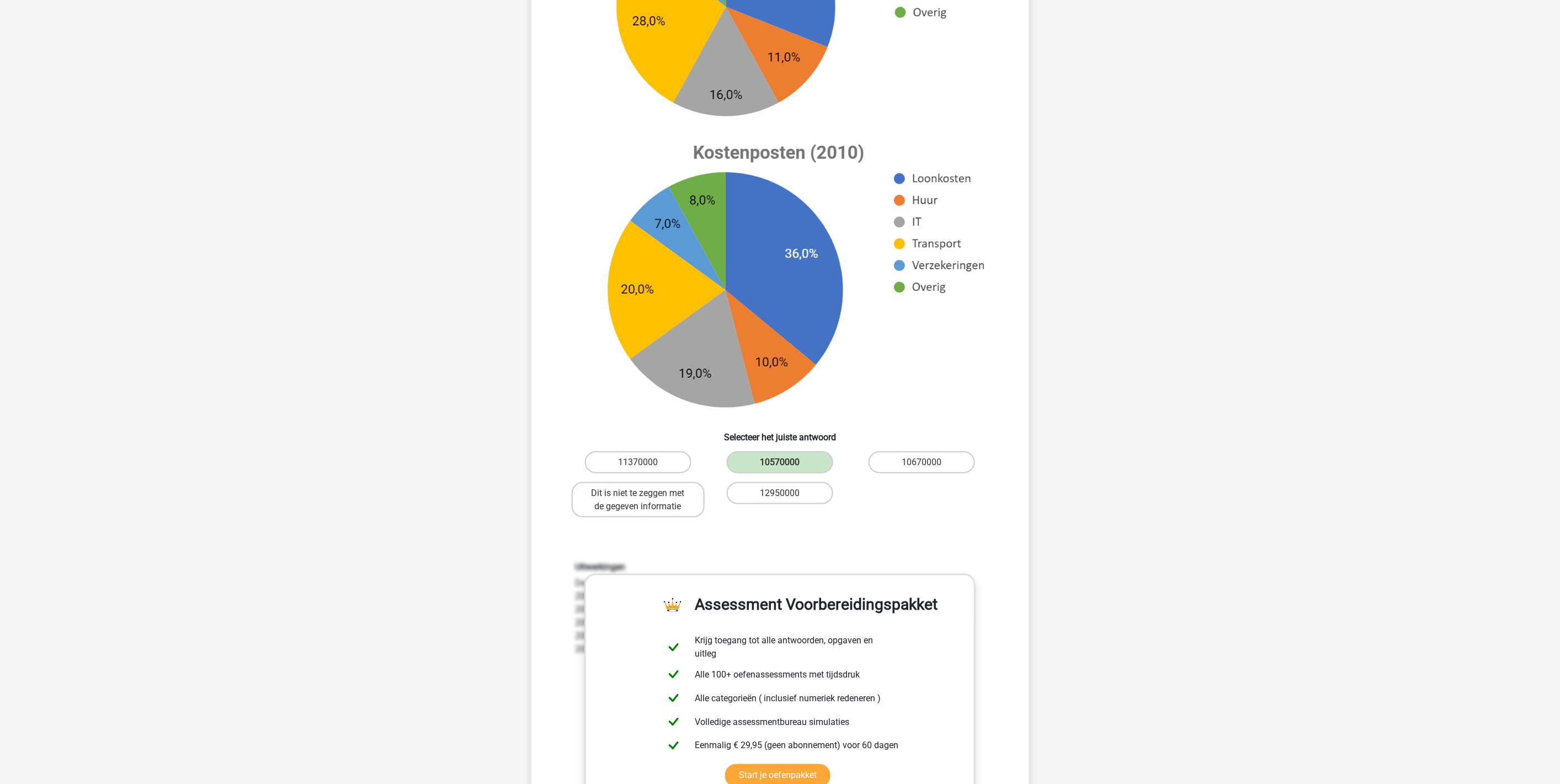
scroll to position [490, 0]
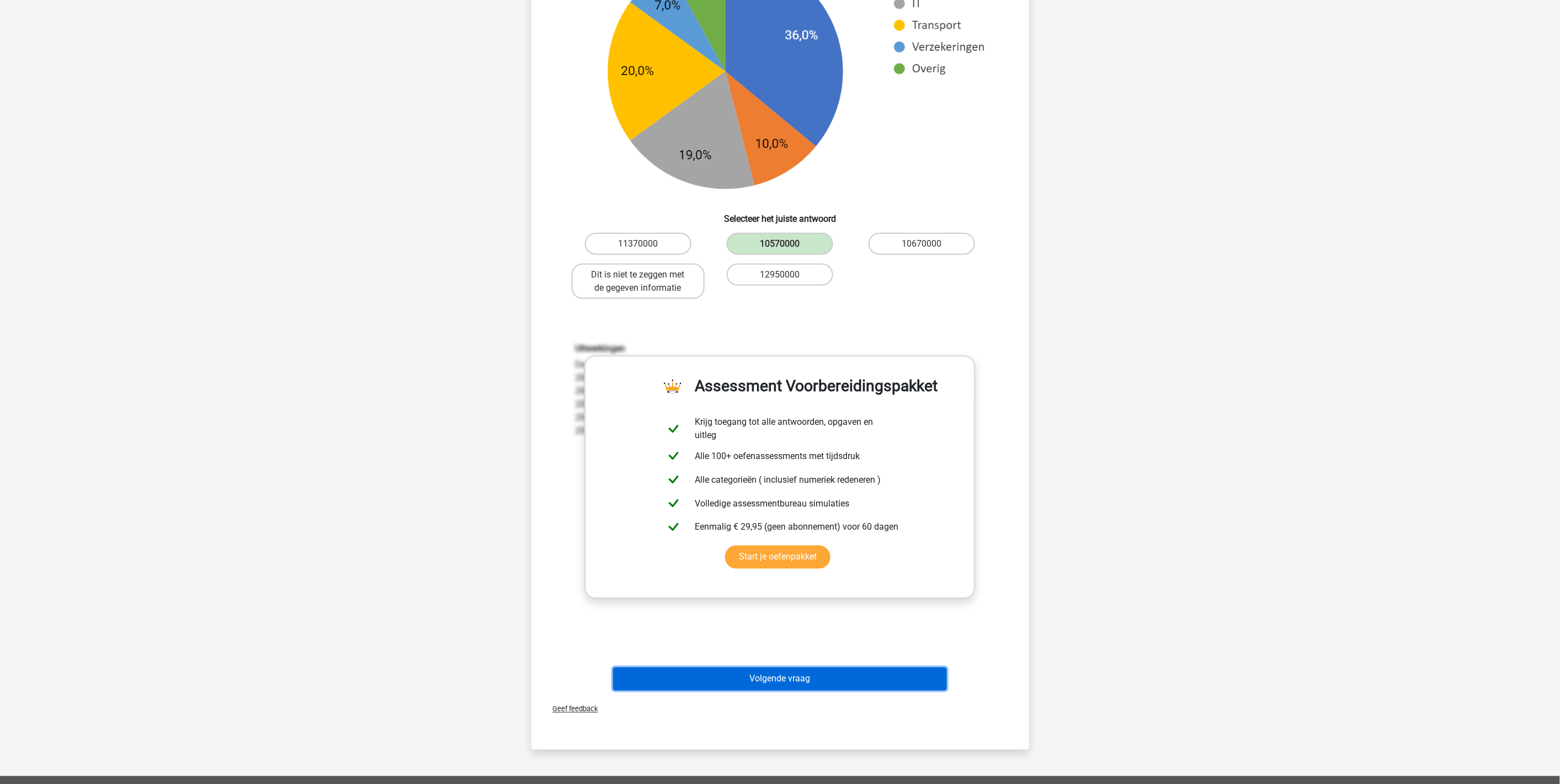
click at [783, 675] on button "Volgende vraag" at bounding box center [780, 679] width 334 height 23
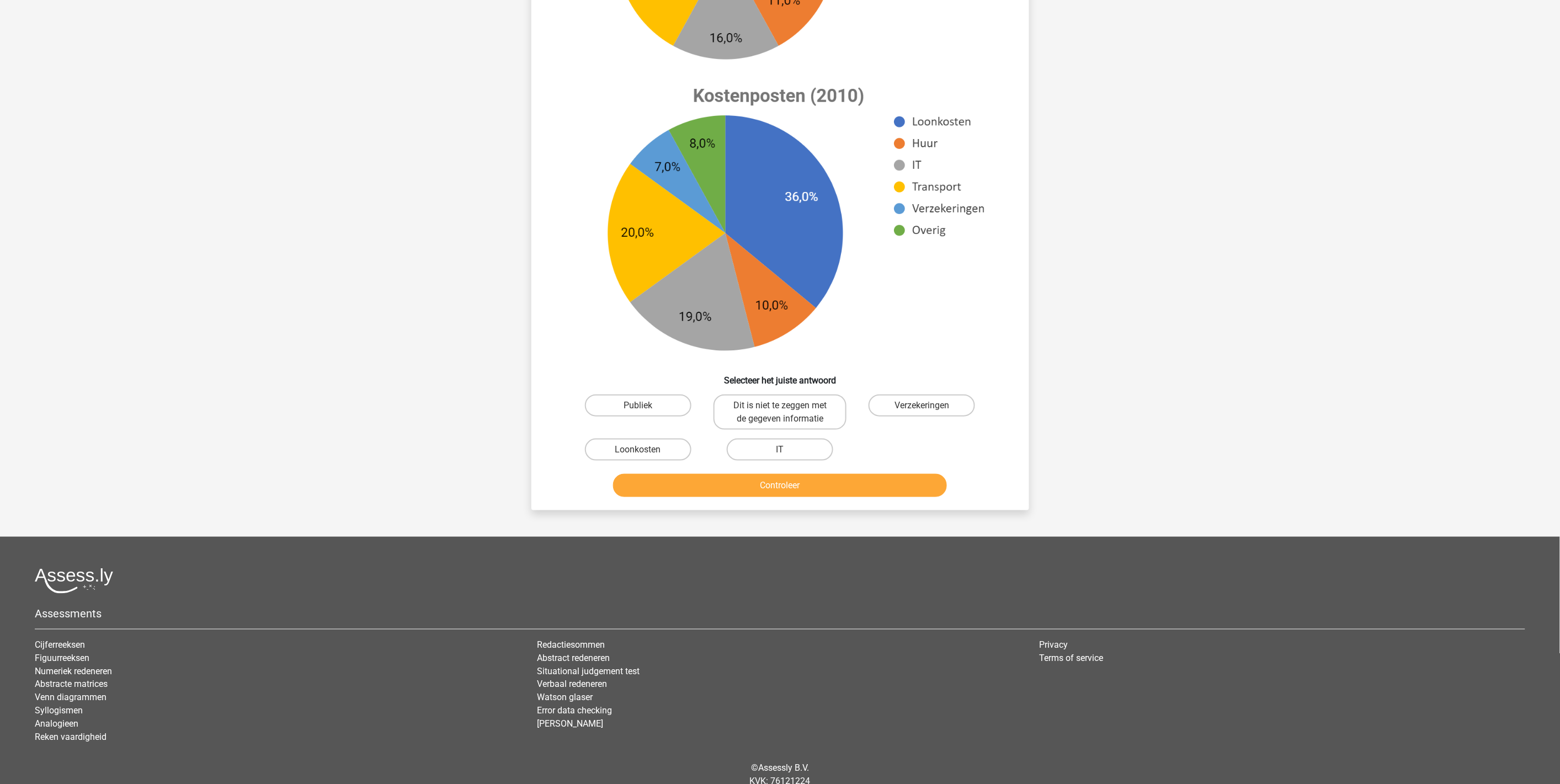
scroll to position [309, 0]
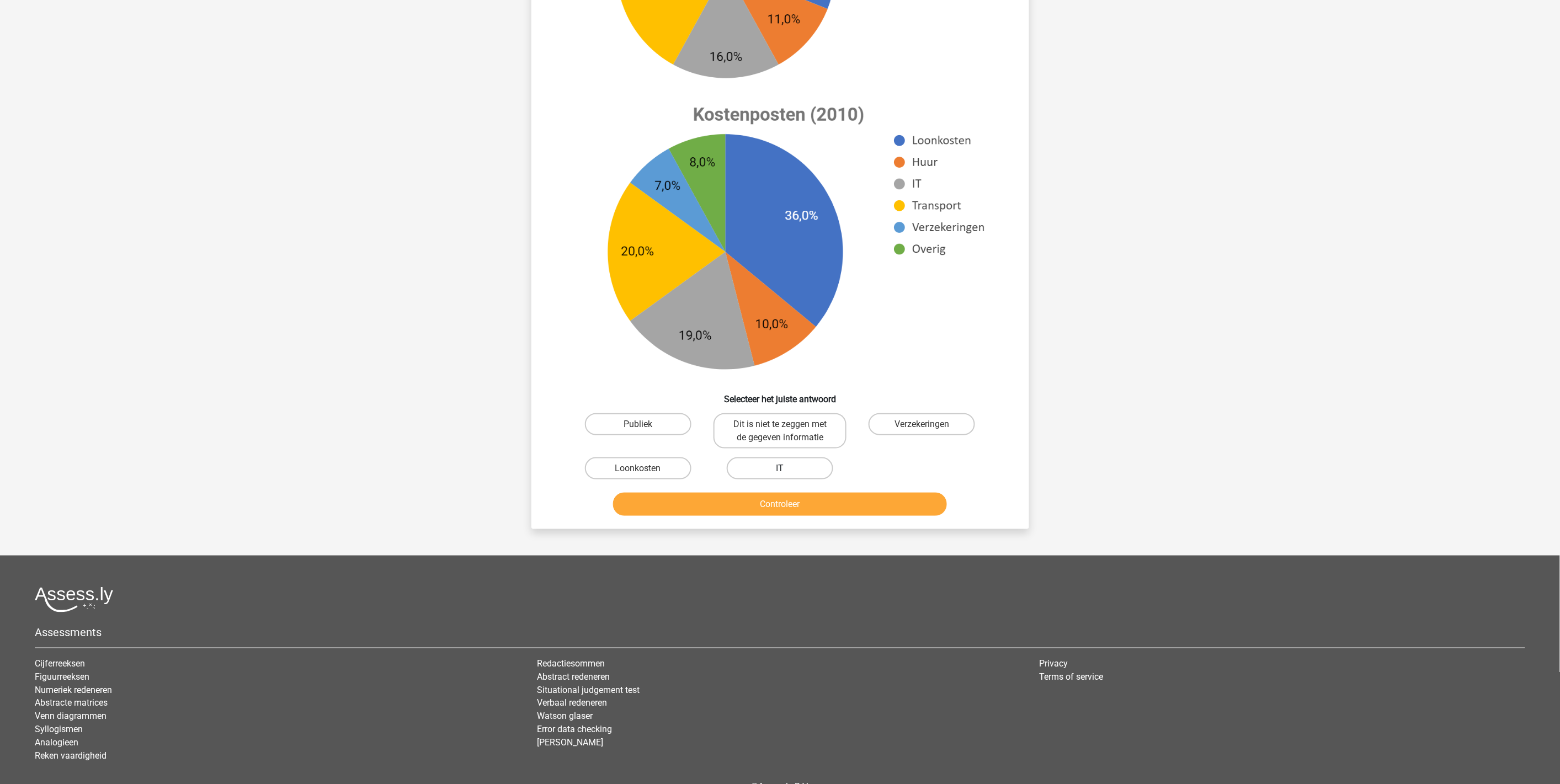
click at [787, 468] on label "IT" at bounding box center [780, 468] width 106 height 22
click at [787, 468] on input "IT" at bounding box center [783, 472] width 7 height 7
radio input "true"
click at [793, 493] on button "Controleer" at bounding box center [780, 504] width 334 height 23
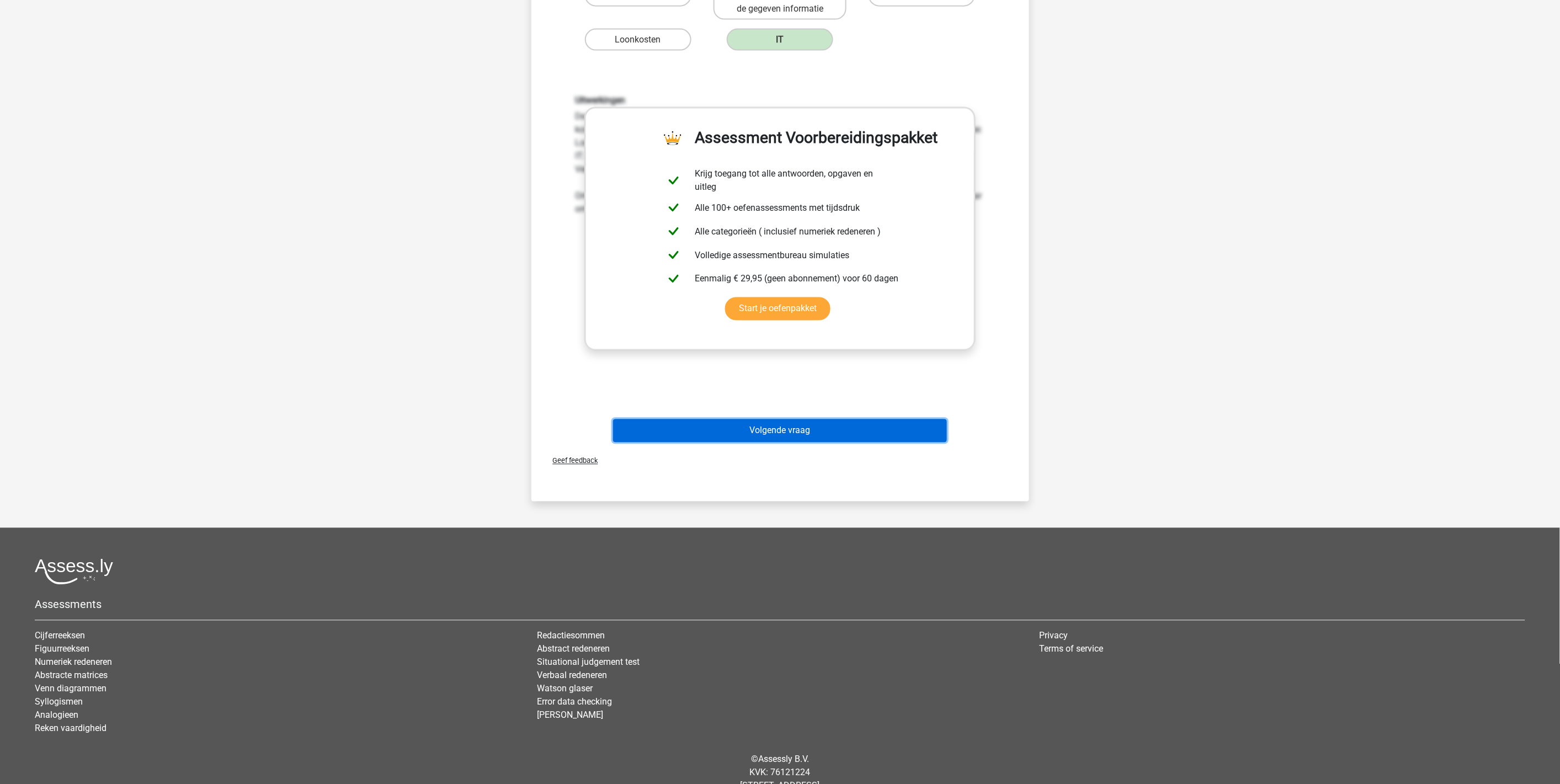
click at [789, 436] on button "Volgende vraag" at bounding box center [780, 431] width 334 height 23
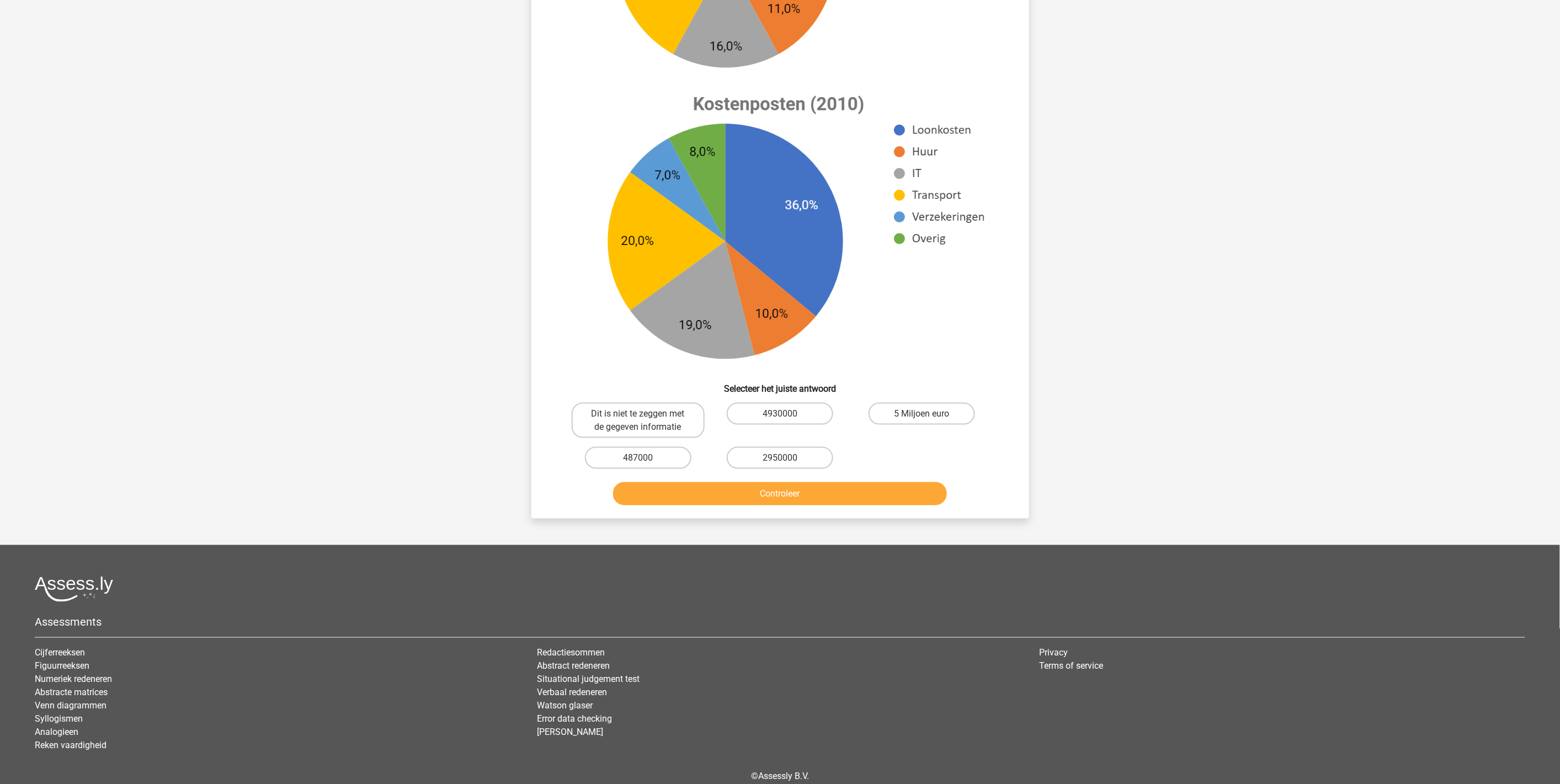
scroll to position [55, 0]
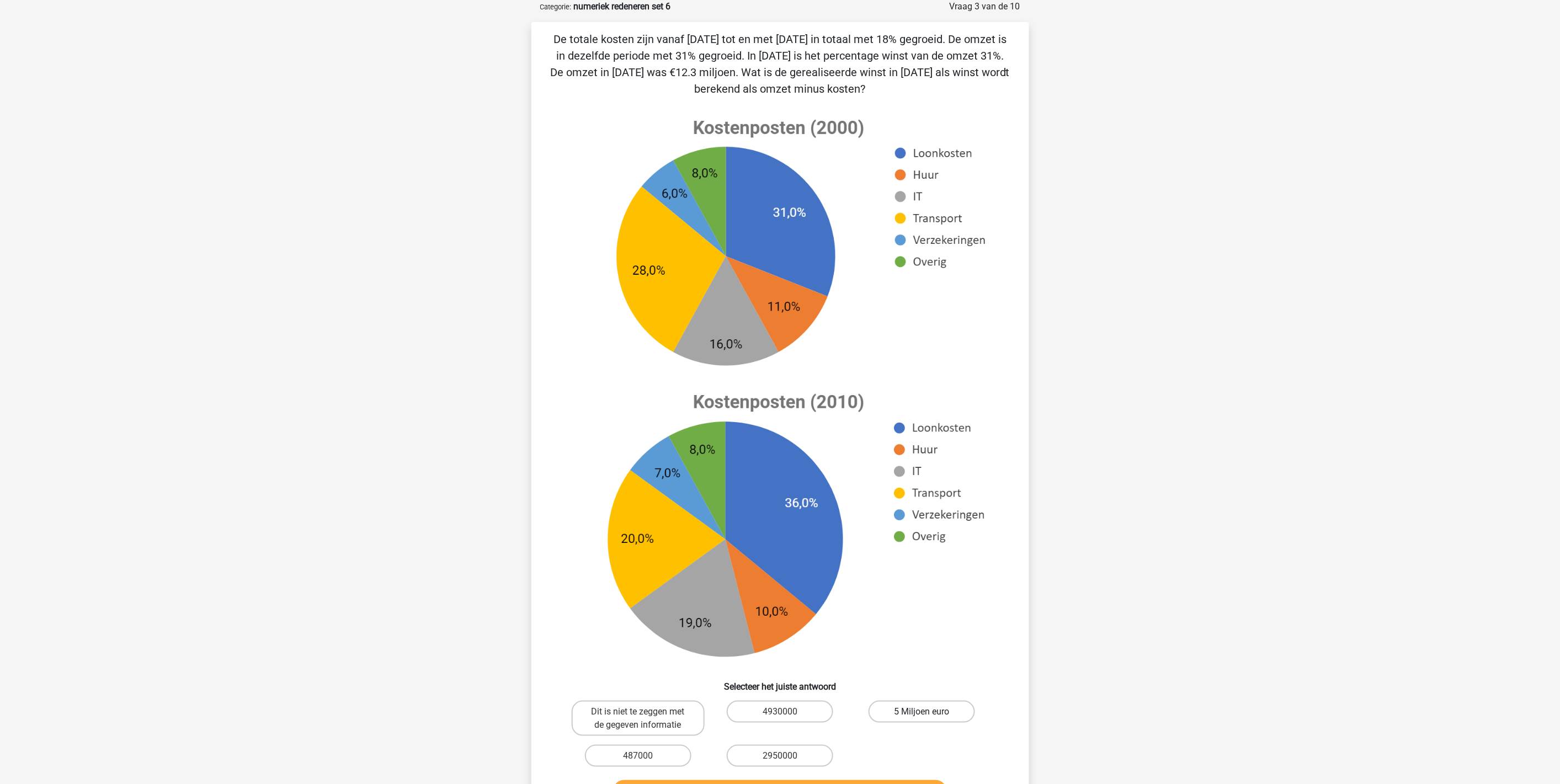
click at [938, 705] on label "5 Miljoen euro" at bounding box center [922, 712] width 106 height 22
click at [929, 712] on input "5 Miljoen euro" at bounding box center [925, 715] width 7 height 7
radio input "true"
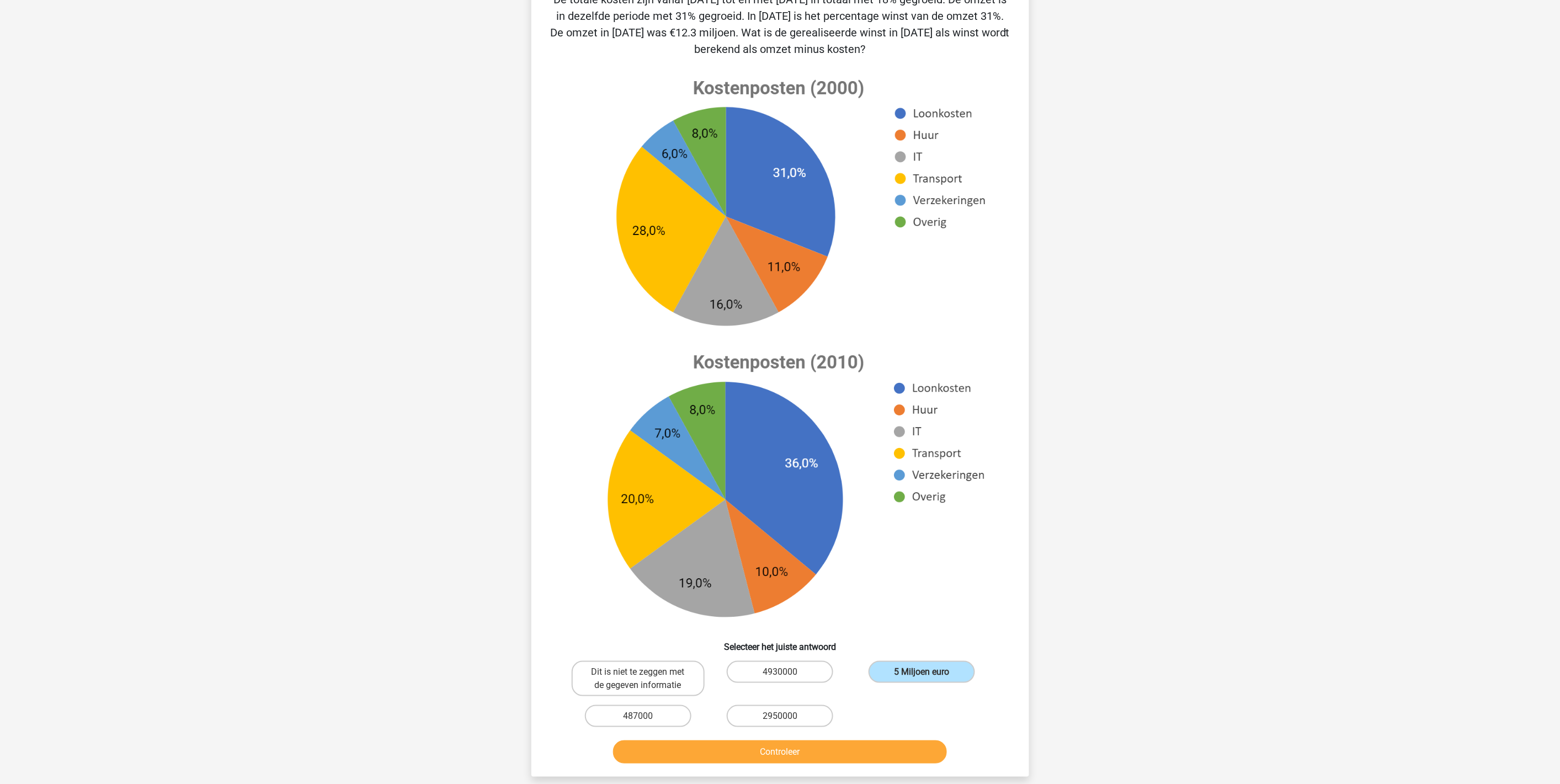
scroll to position [117, 0]
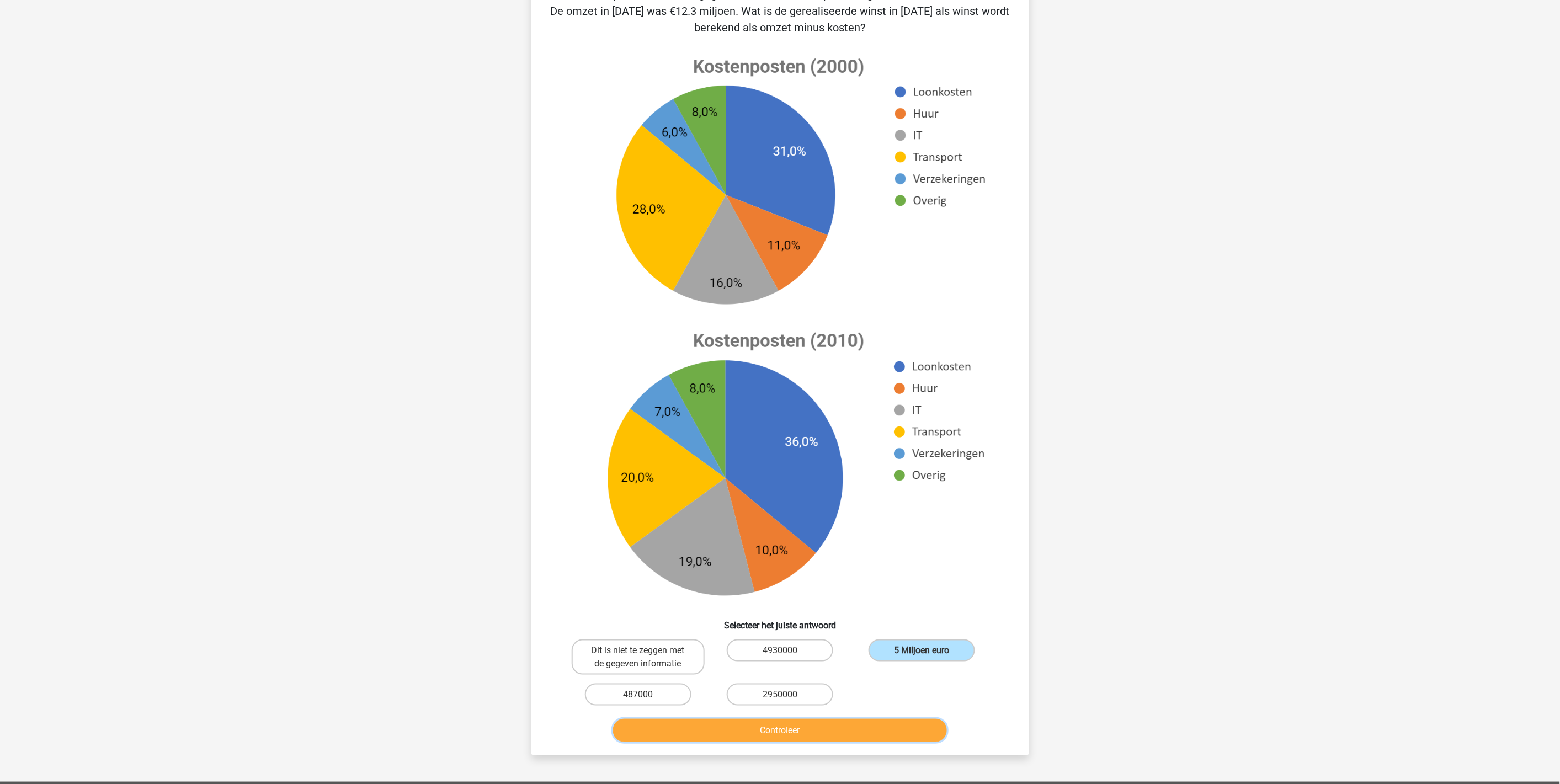
click at [828, 719] on button "Controleer" at bounding box center [780, 731] width 334 height 23
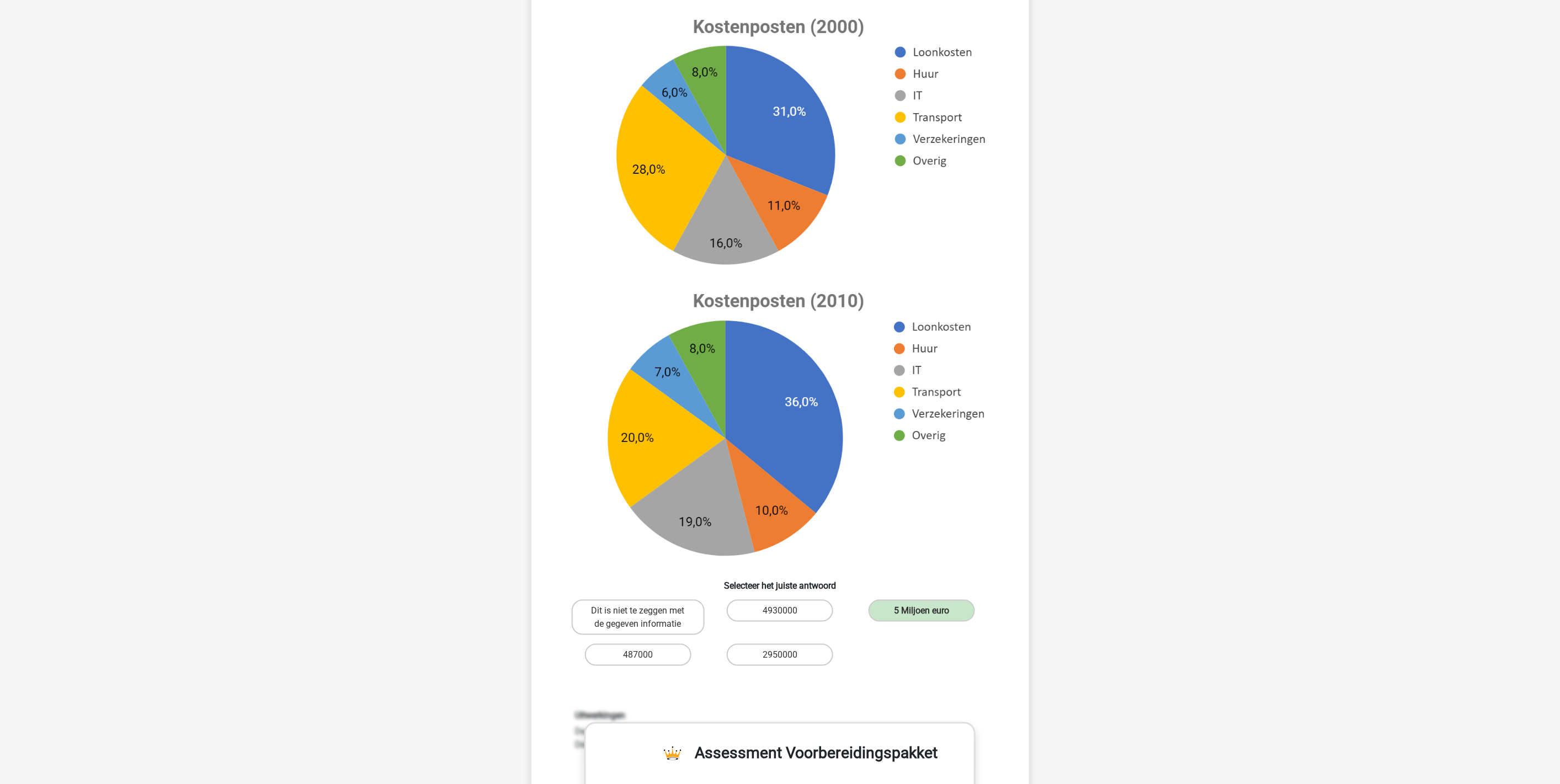
scroll to position [177, 0]
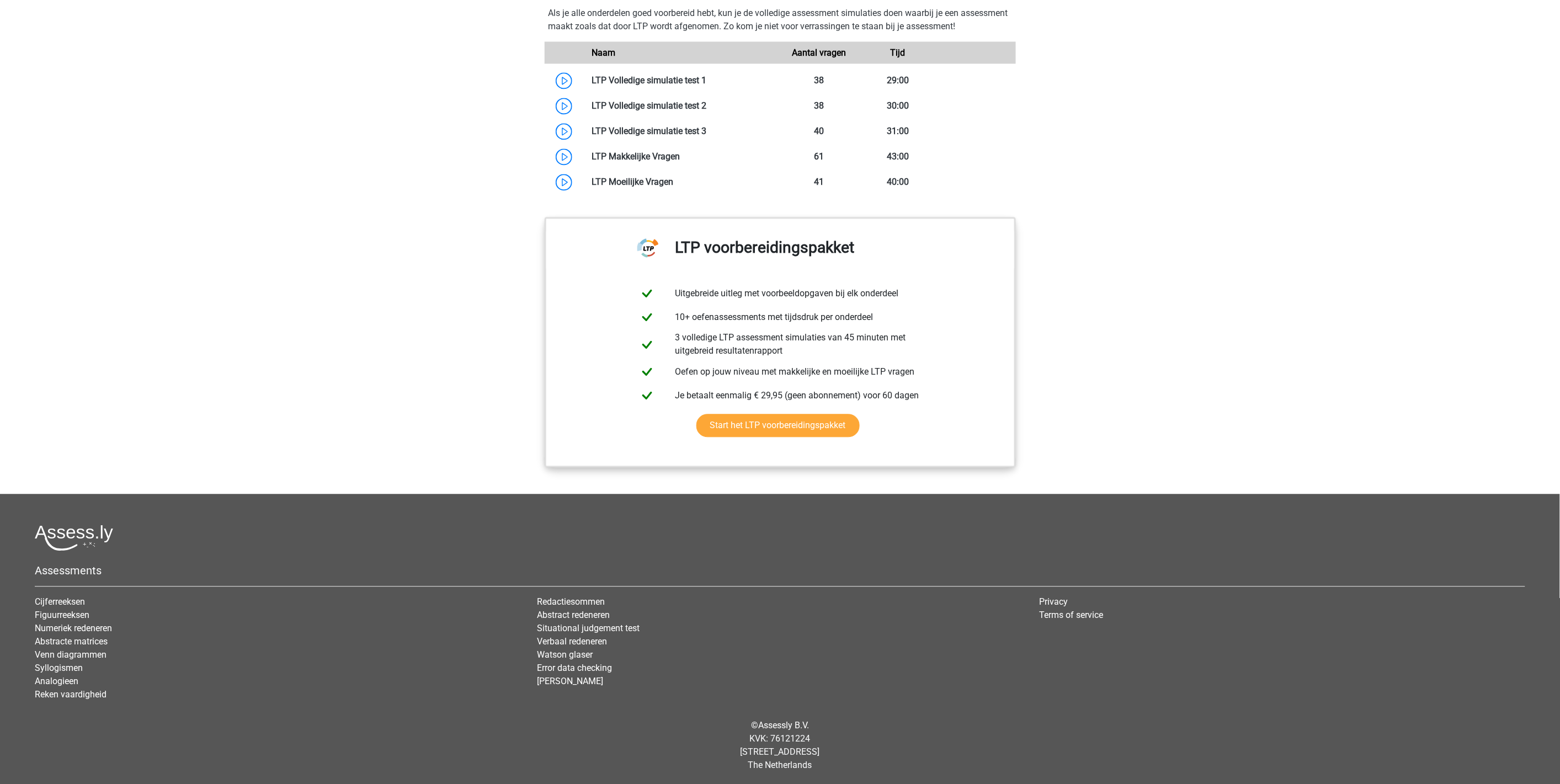
scroll to position [638, 0]
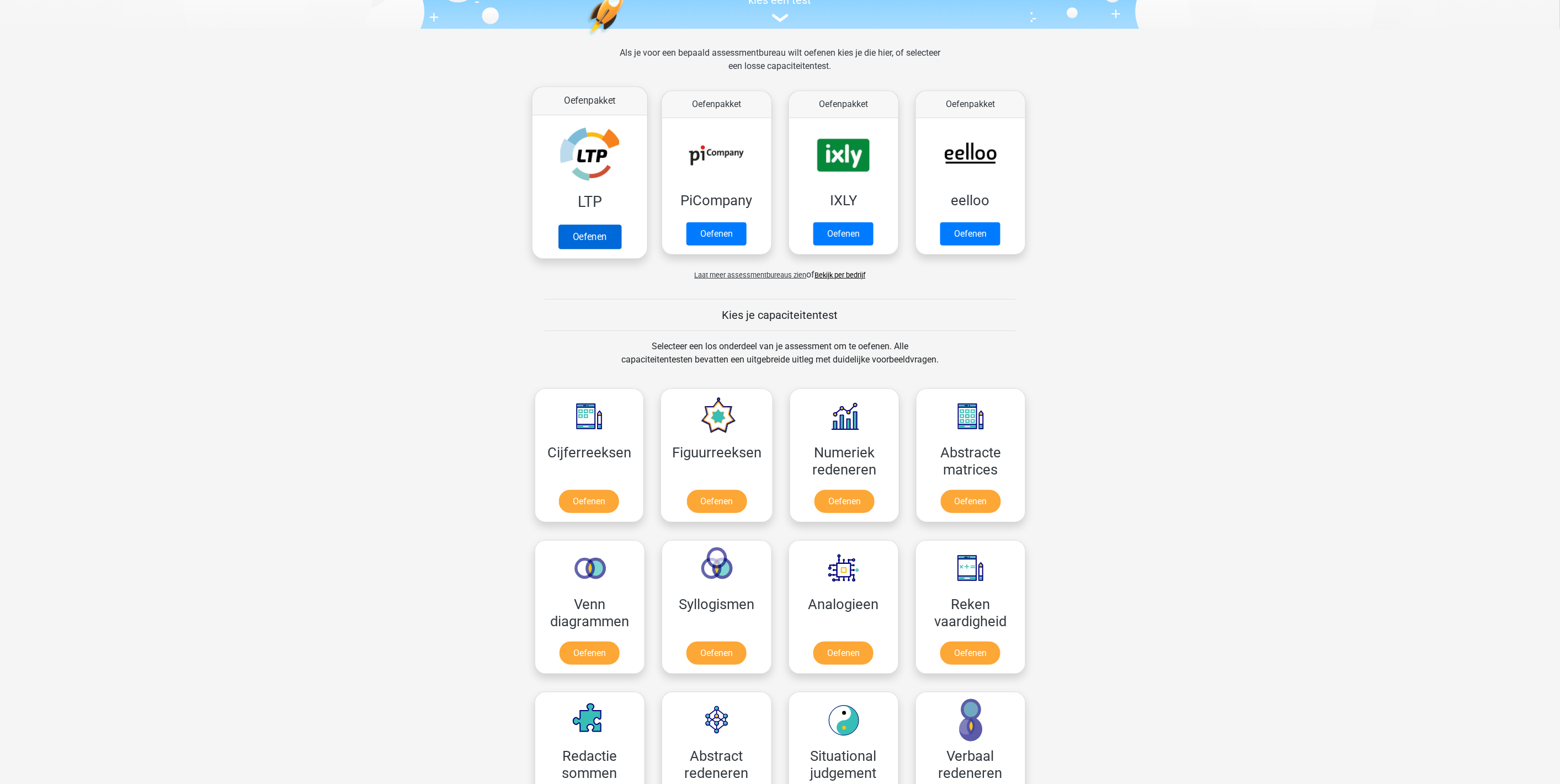
scroll to position [122, 0]
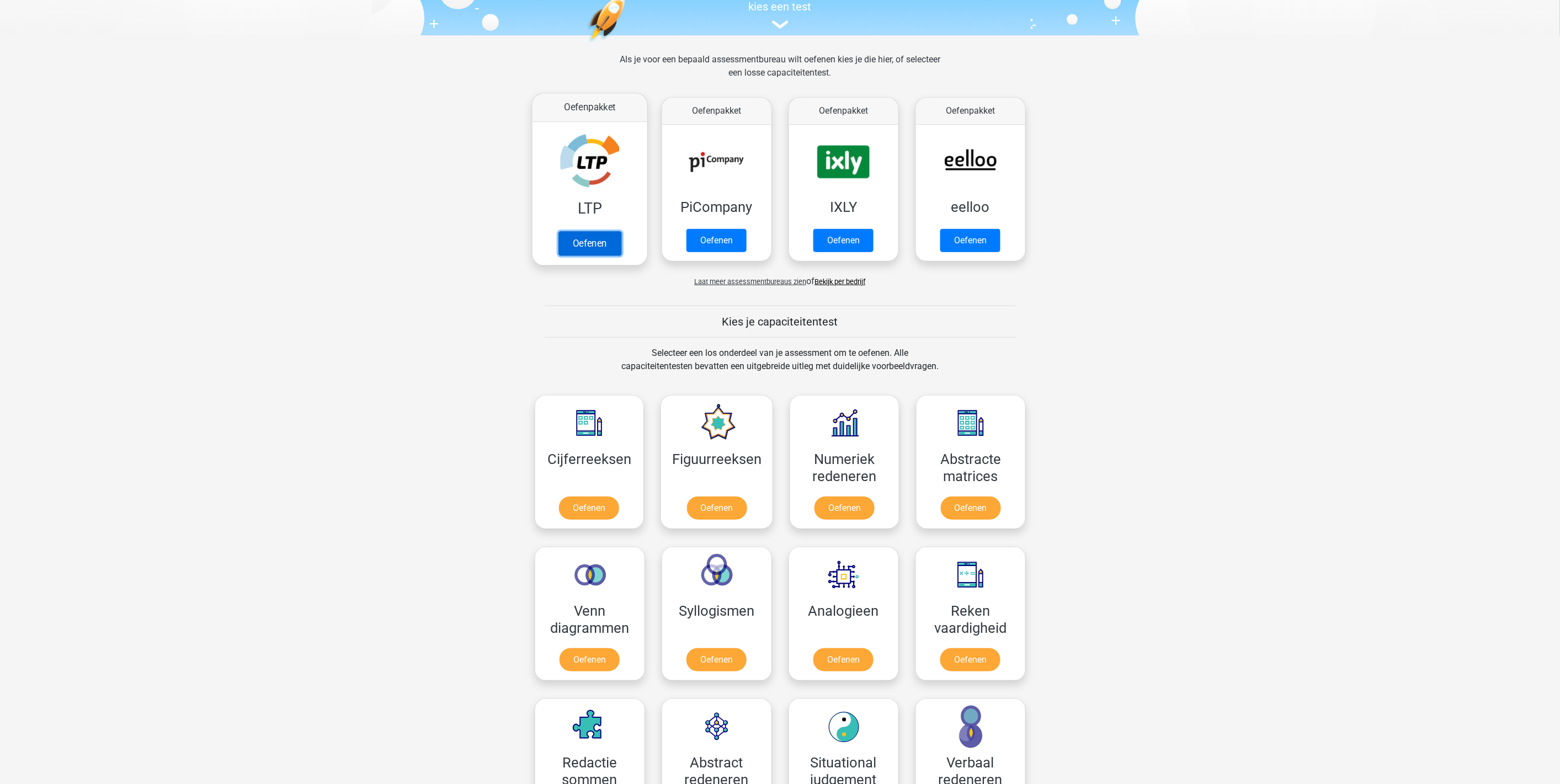
click at [590, 241] on link "Oefenen" at bounding box center [589, 243] width 63 height 24
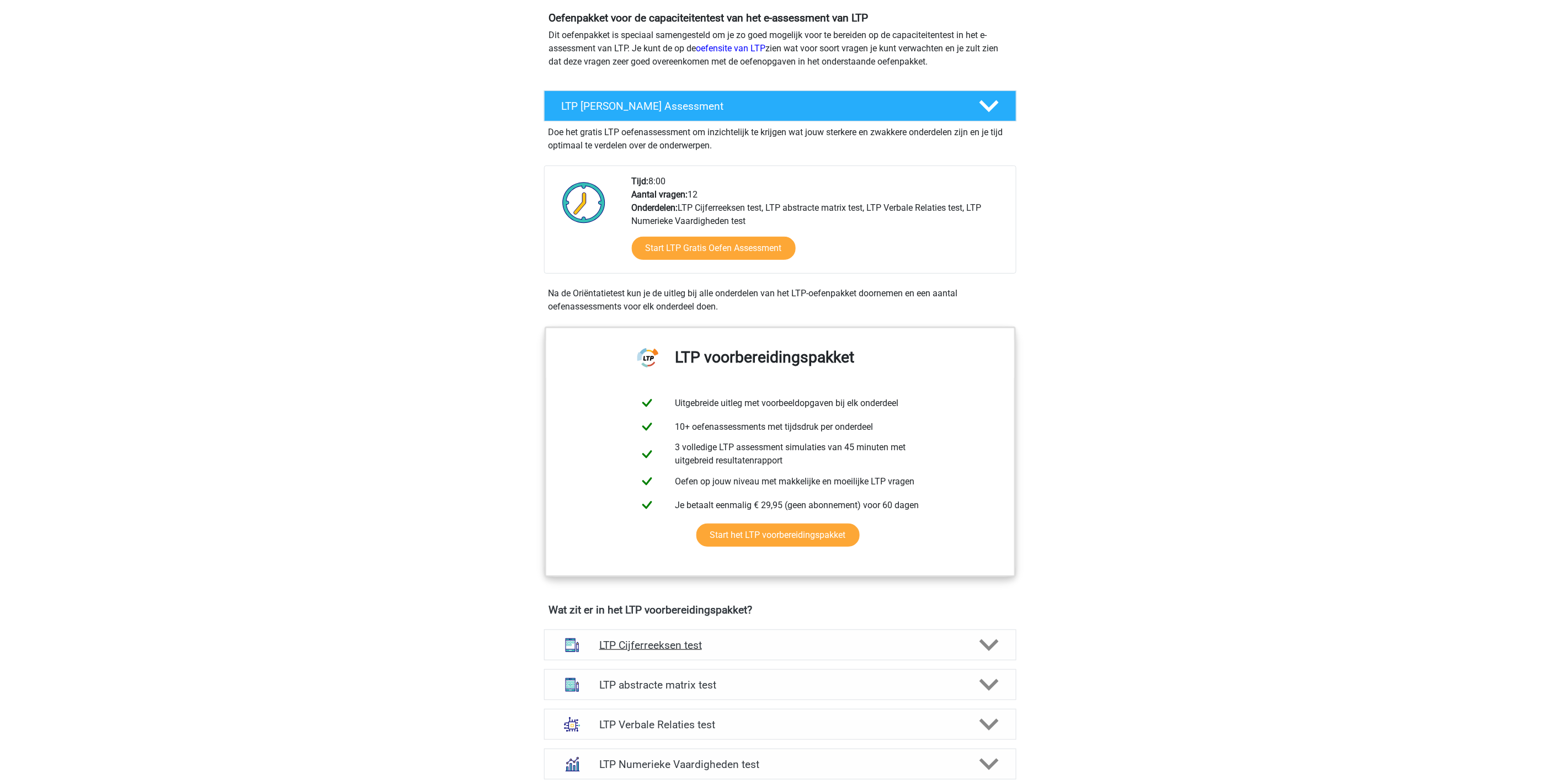
scroll to position [184, 0]
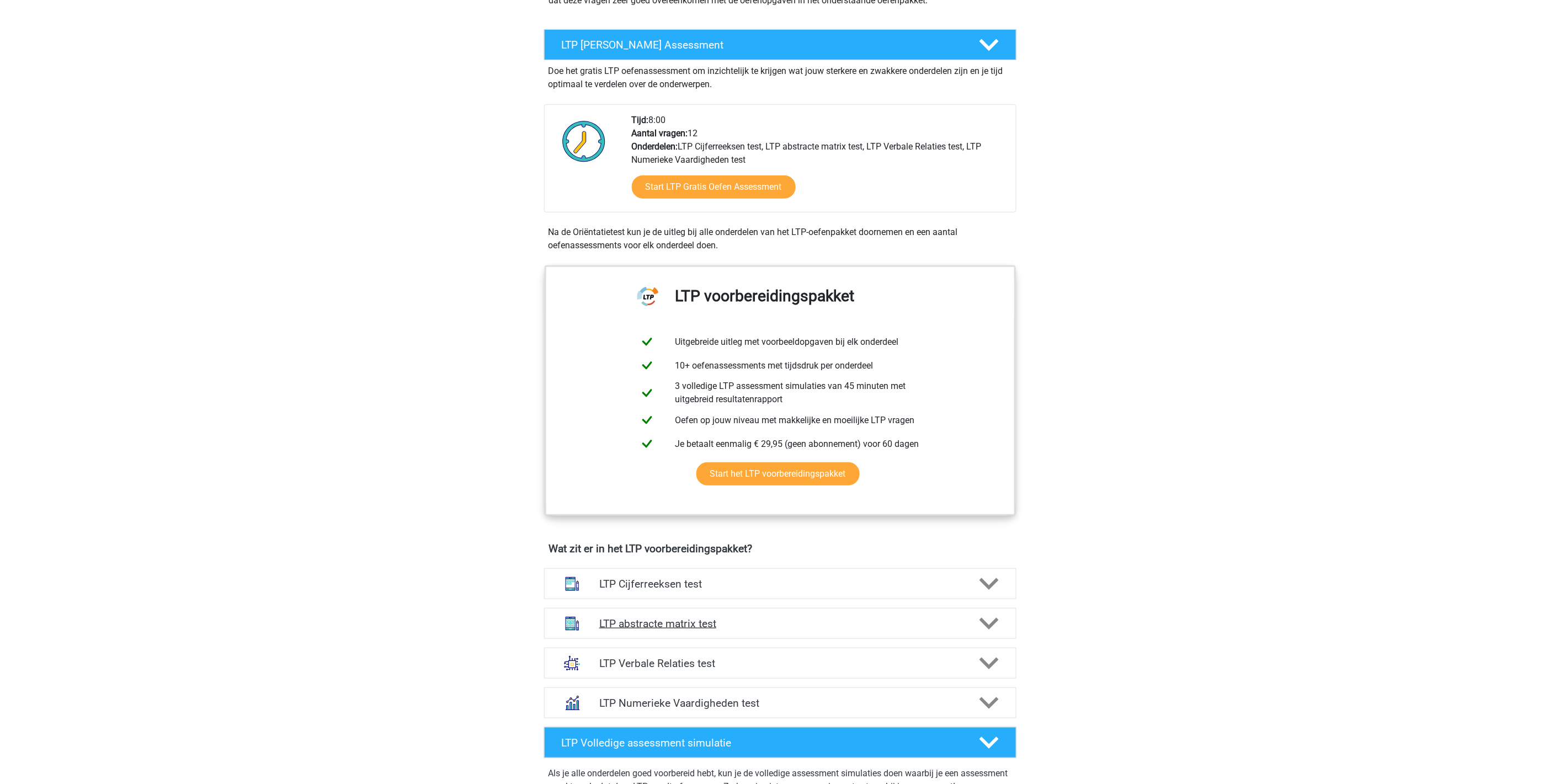
click at [699, 629] on div "LTP abstracte matrix test" at bounding box center [780, 624] width 472 height 31
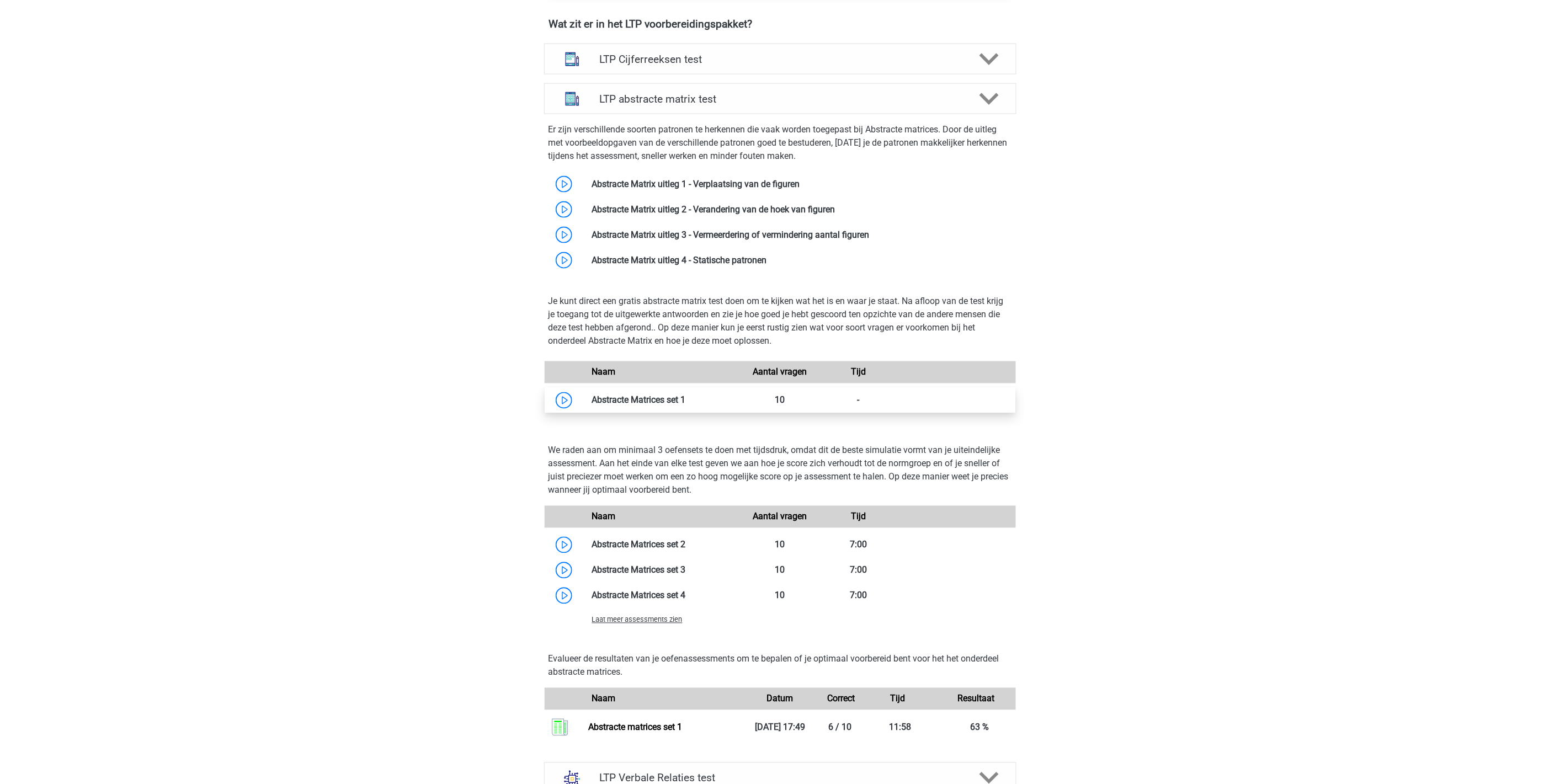
scroll to position [736, 0]
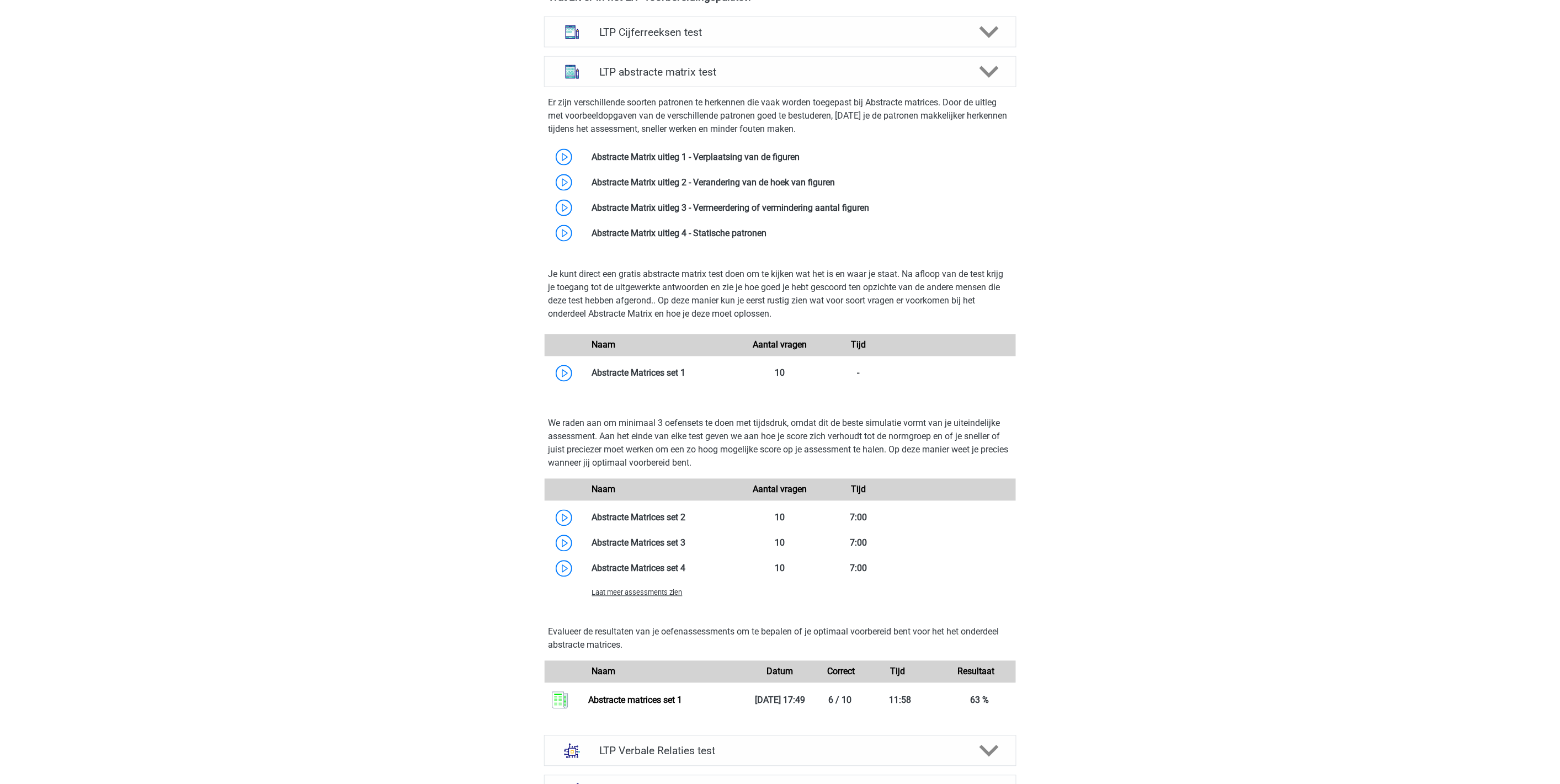
click at [643, 591] on span "Laat meer assessments zien" at bounding box center [637, 593] width 91 height 8
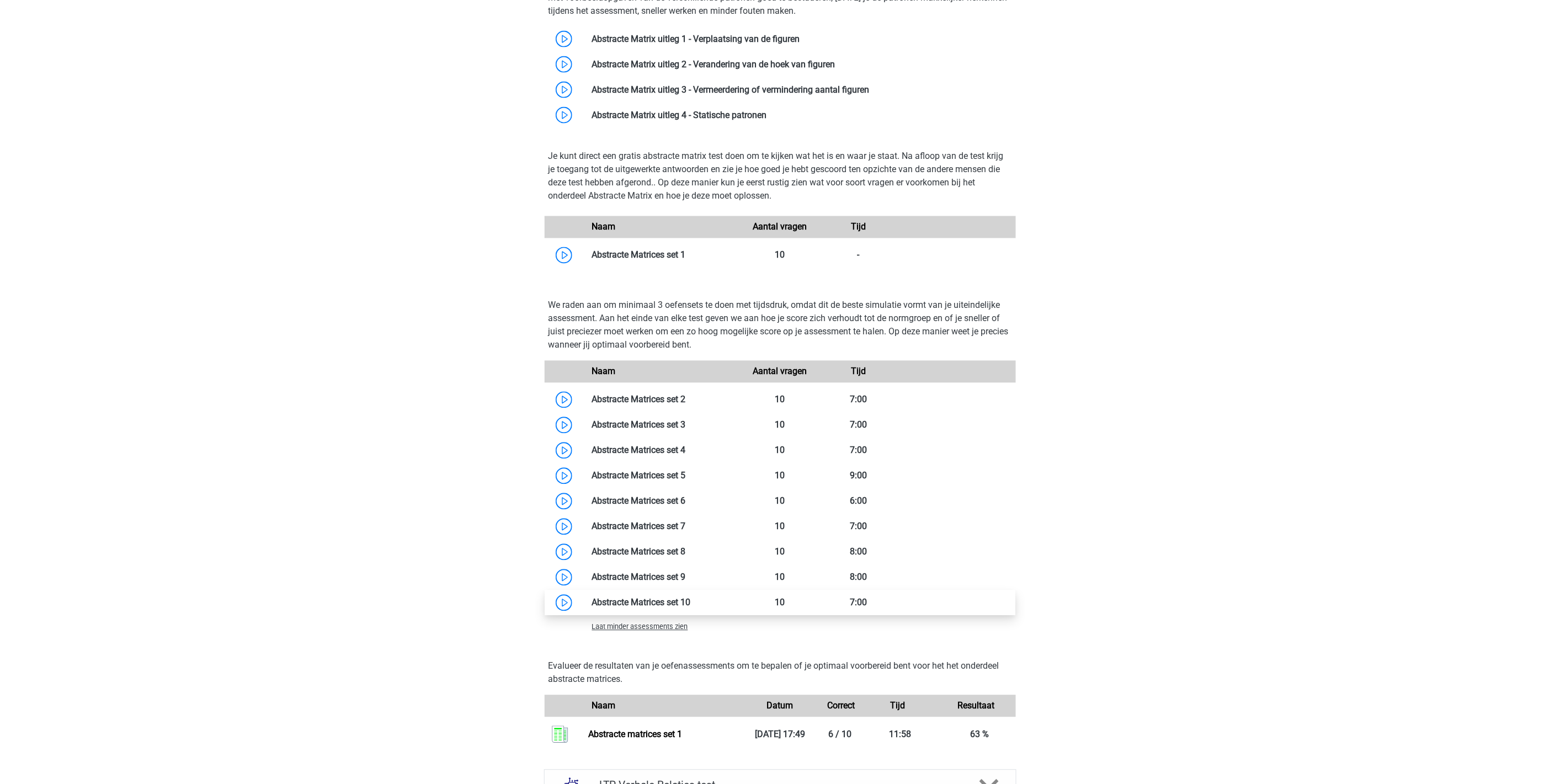
scroll to position [858, 0]
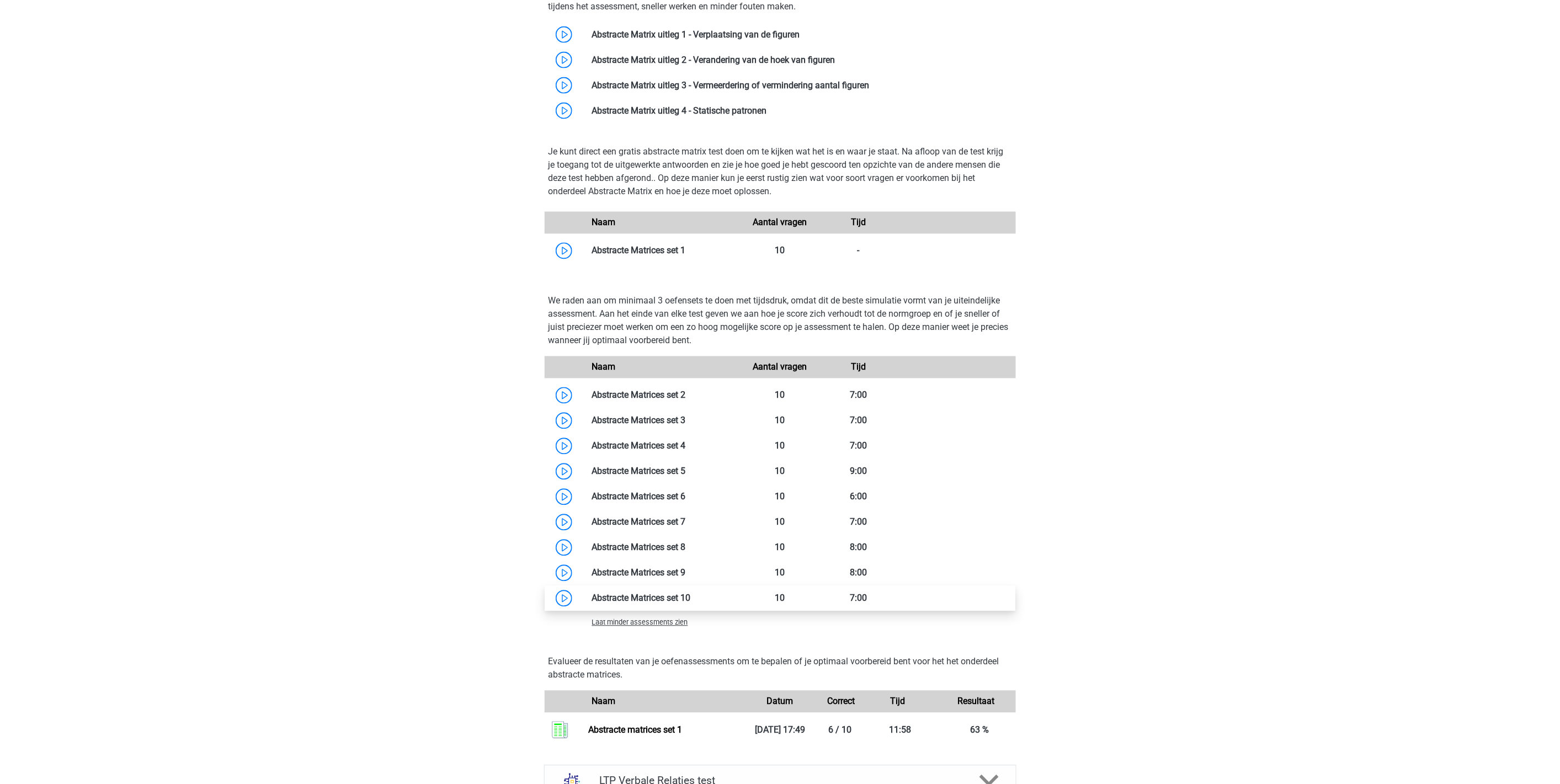
click at [691, 597] on link at bounding box center [691, 598] width 0 height 11
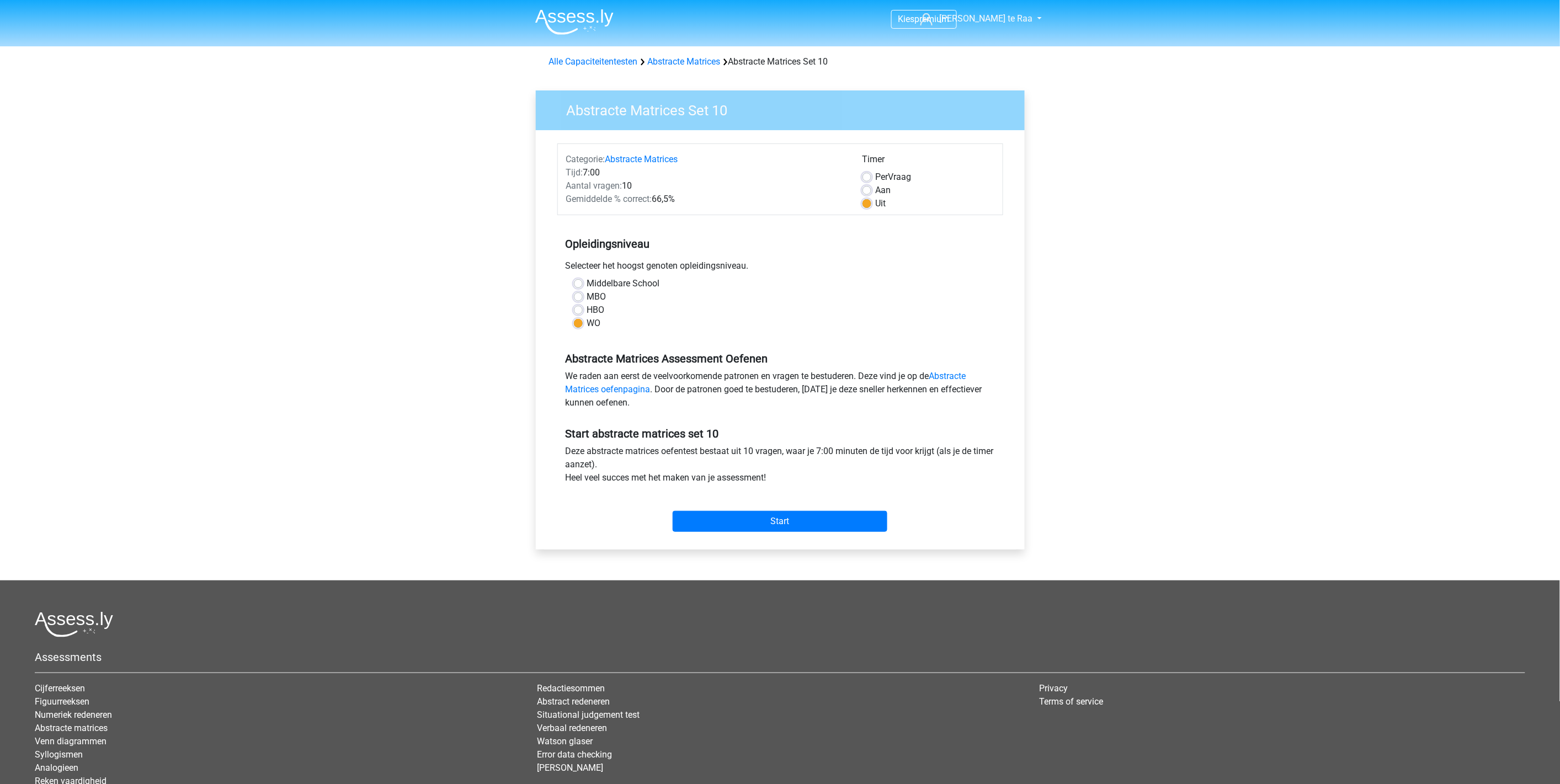
click at [873, 177] on div "Per Vraag" at bounding box center [929, 177] width 132 height 13
click at [876, 173] on label "Per Vraag" at bounding box center [894, 177] width 36 height 13
click at [867, 173] on input "Per Vraag" at bounding box center [867, 176] width 9 height 11
radio input "true"
click at [759, 514] on input "Start" at bounding box center [780, 521] width 215 height 21
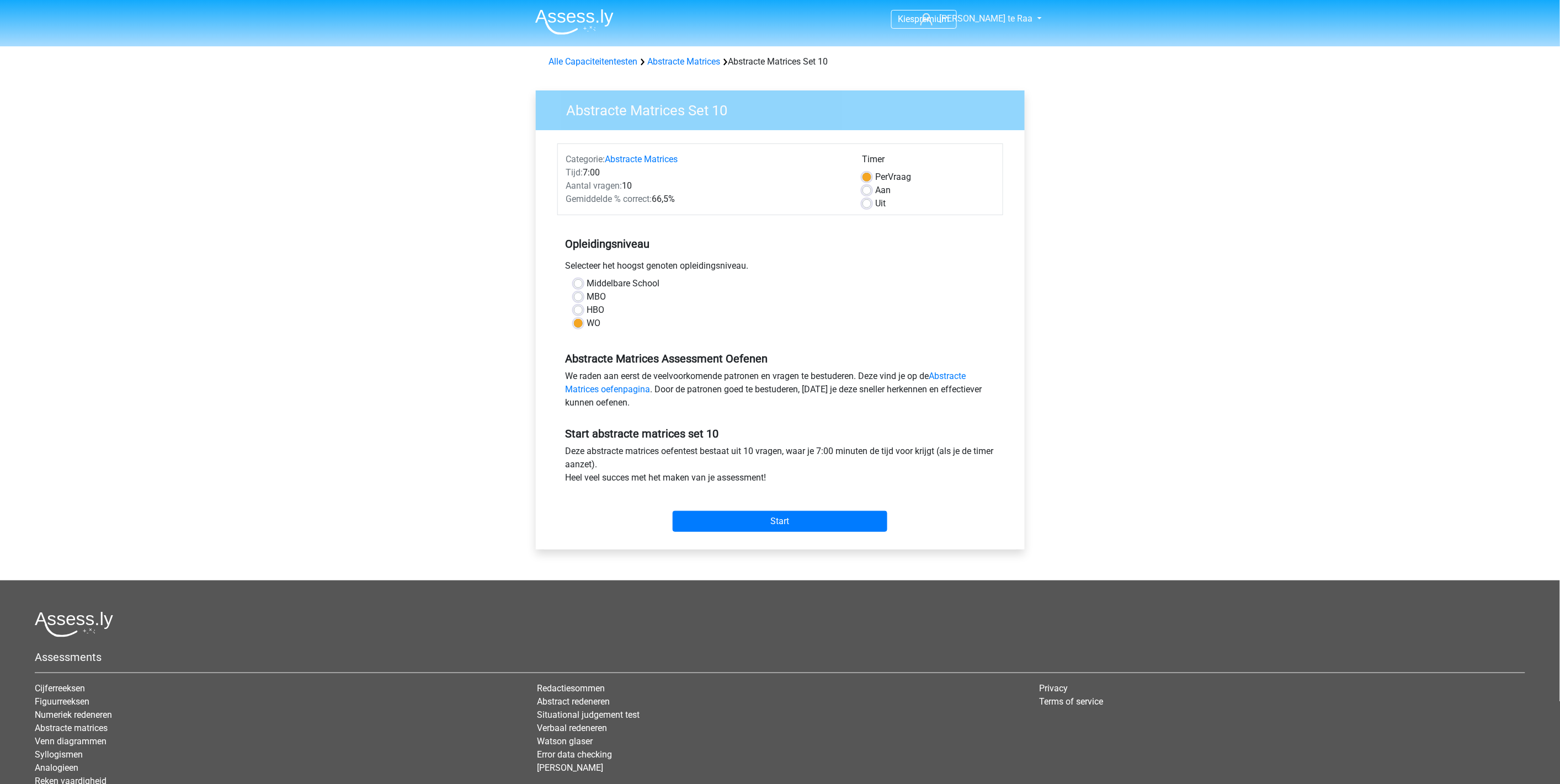
click at [876, 201] on label "Uit" at bounding box center [881, 203] width 11 height 13
click at [868, 201] on input "Uit" at bounding box center [867, 202] width 9 height 11
radio input "true"
click at [771, 522] on input "Start" at bounding box center [780, 521] width 215 height 21
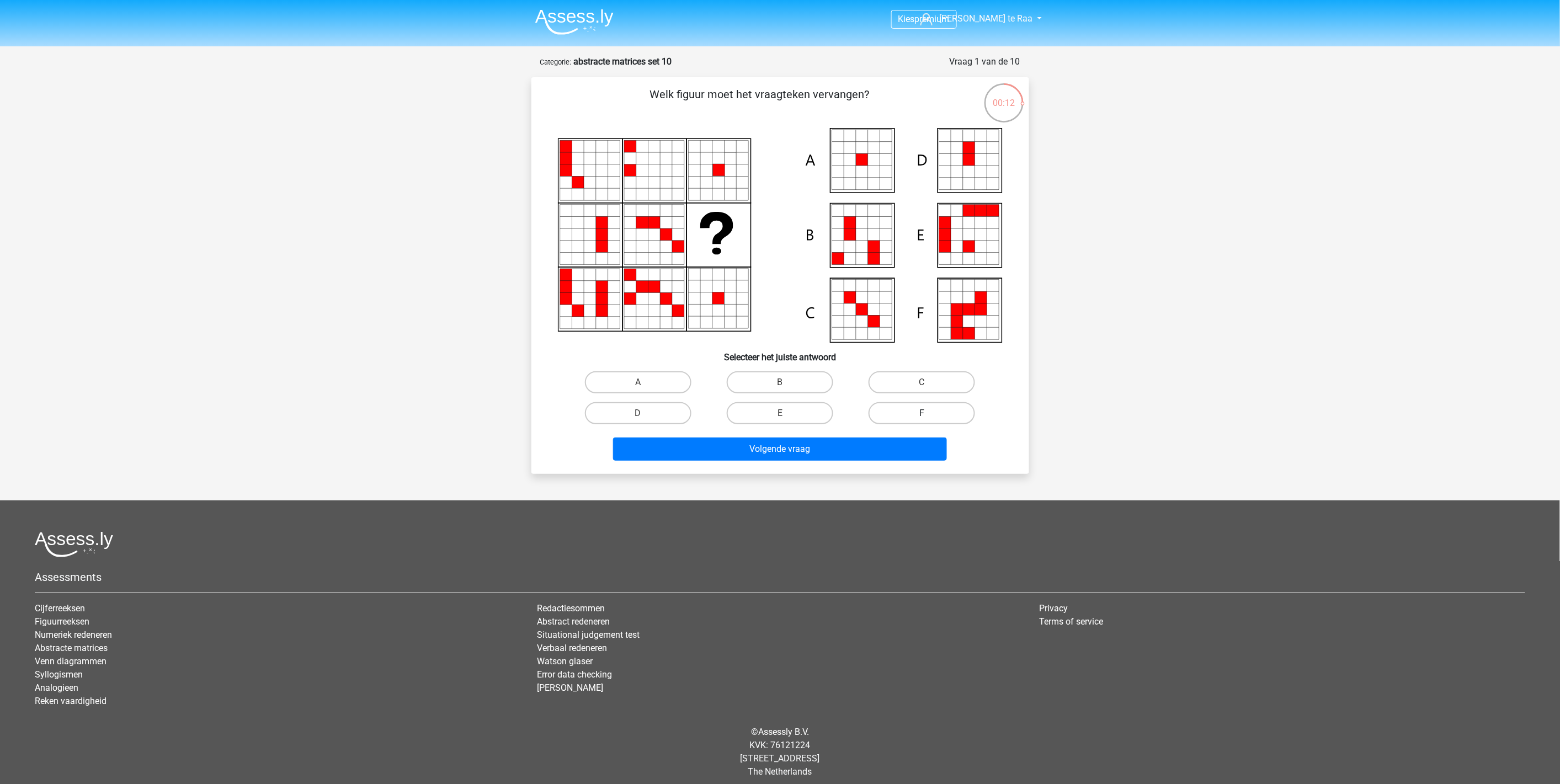
click at [929, 420] on label "F" at bounding box center [922, 413] width 106 height 22
click at [929, 420] on input "F" at bounding box center [925, 416] width 7 height 7
radio input "true"
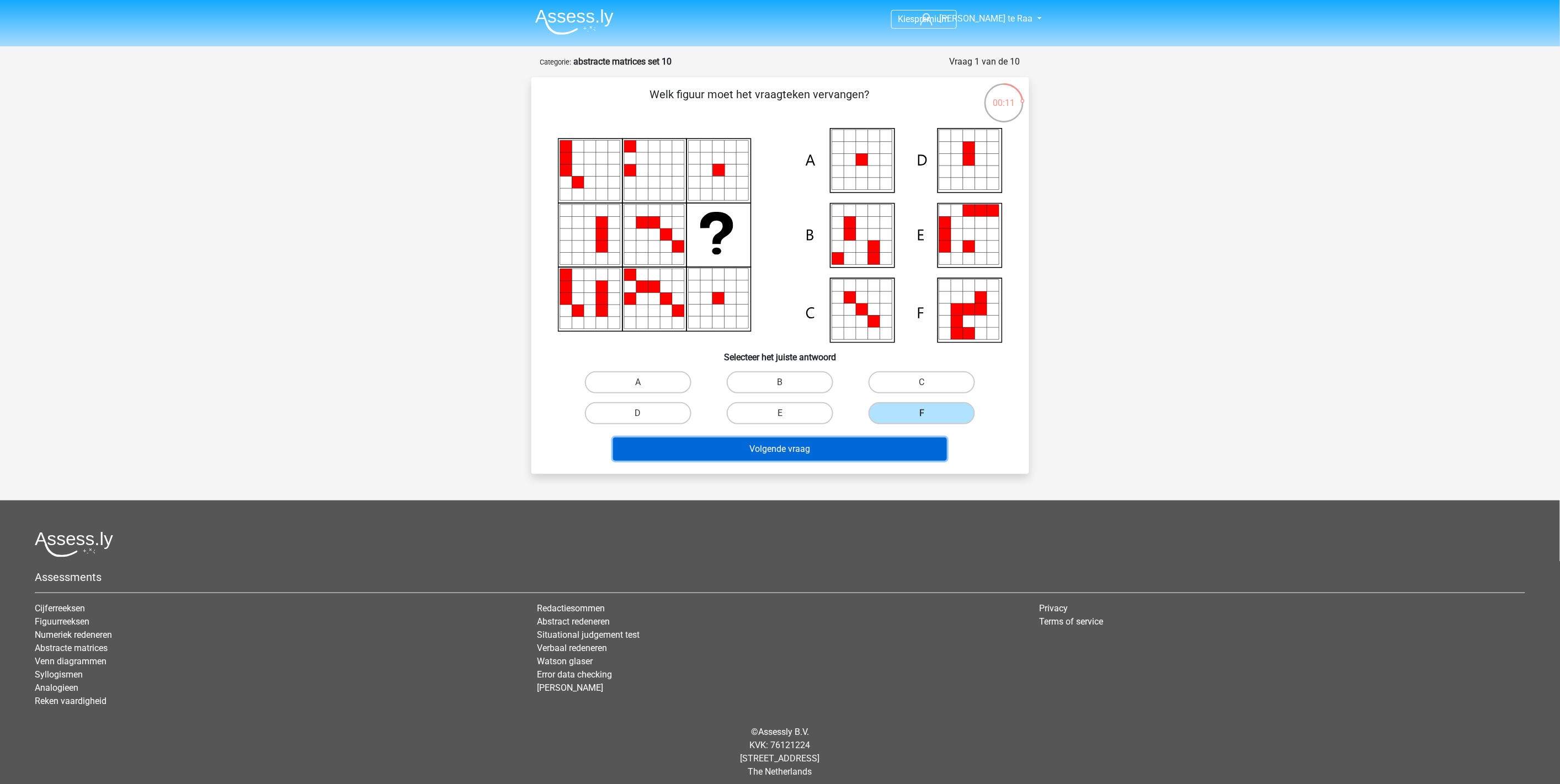
click at [867, 453] on button "Volgende vraag" at bounding box center [780, 449] width 334 height 23
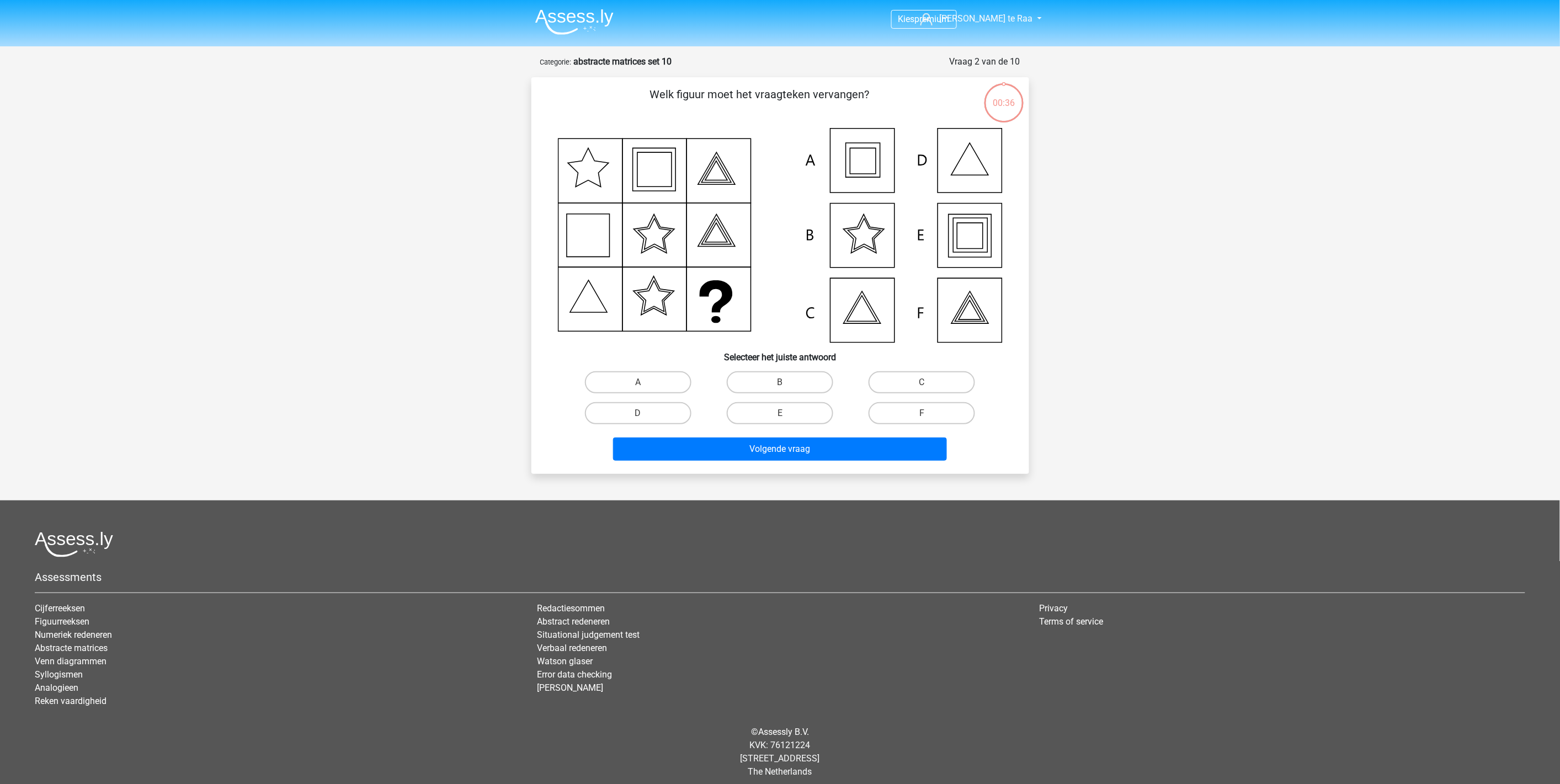
scroll to position [6, 0]
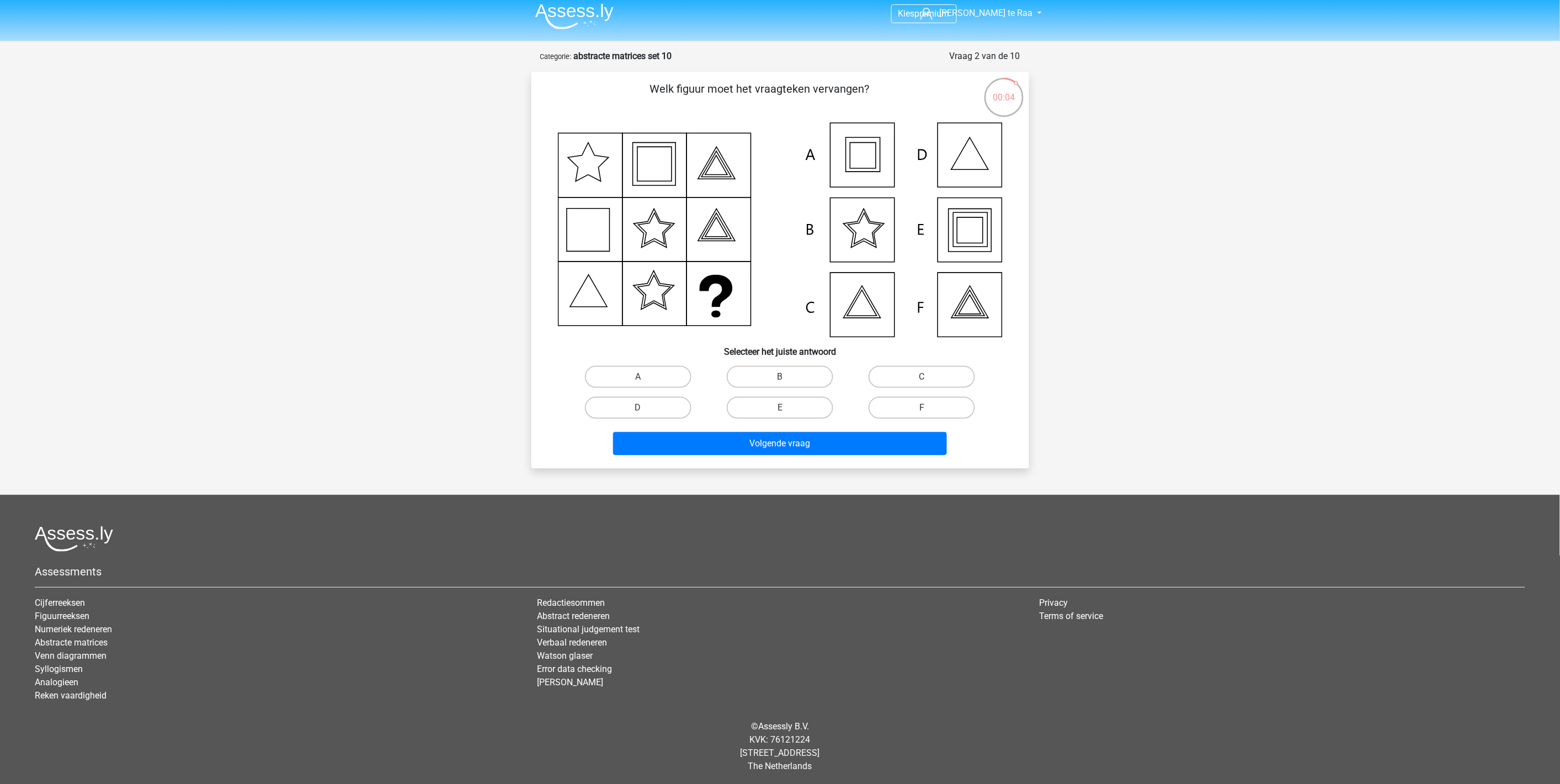
click at [865, 160] on icon at bounding box center [780, 229] width 445 height 215
click at [624, 367] on label "A" at bounding box center [638, 376] width 106 height 22
click at [638, 377] on input "A" at bounding box center [641, 380] width 7 height 7
radio input "true"
click at [740, 437] on button "Volgende vraag" at bounding box center [780, 444] width 334 height 23
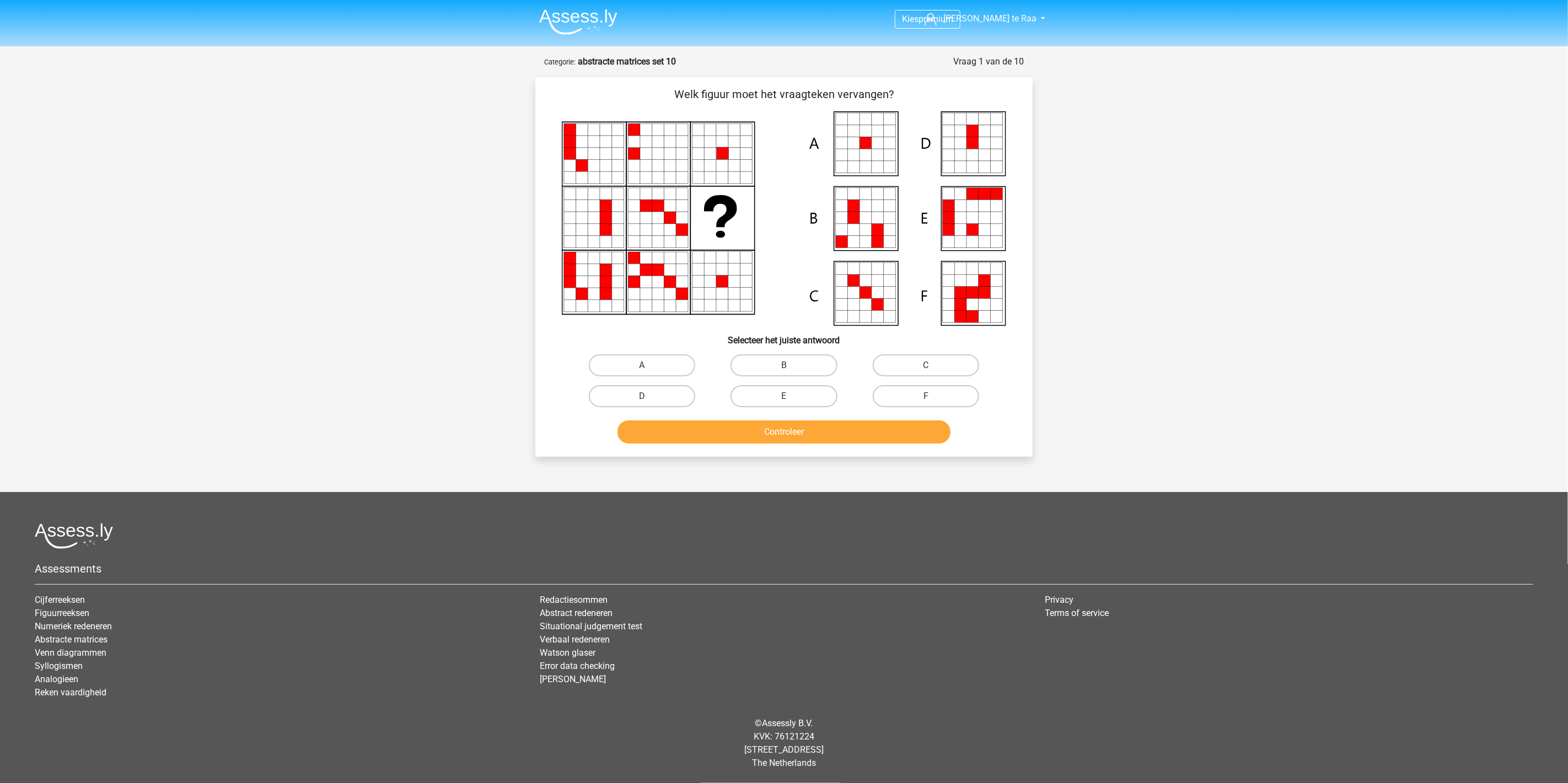
drag, startPoint x: 935, startPoint y: 396, endPoint x: 912, endPoint y: 408, distance: 25.9
click at [935, 394] on label "F" at bounding box center [926, 396] width 106 height 22
click at [933, 396] on input "F" at bounding box center [929, 399] width 7 height 7
radio input "true"
click at [864, 421] on button "Controleer" at bounding box center [784, 432] width 334 height 23
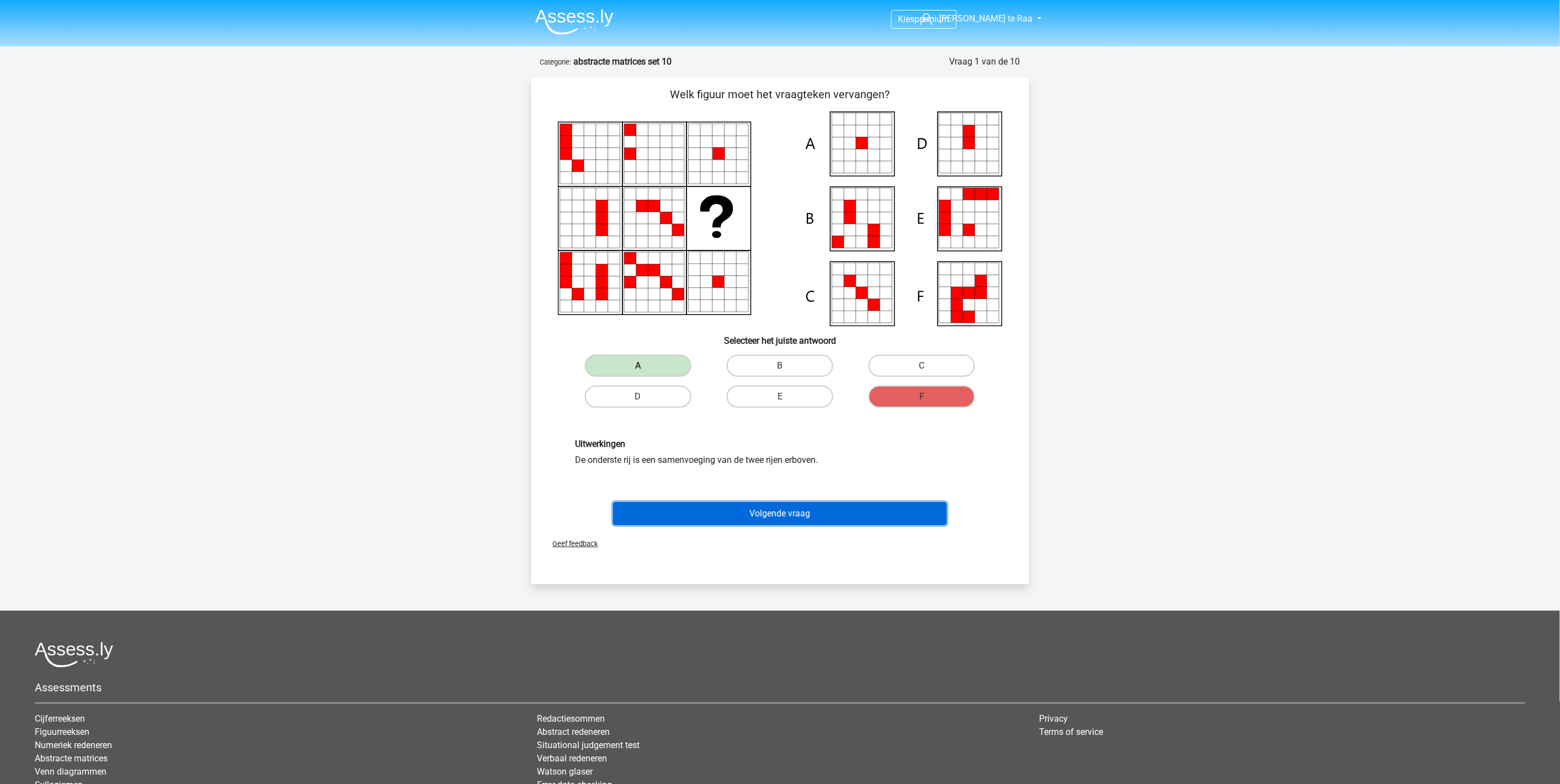
click at [768, 506] on button "Volgende vraag" at bounding box center [780, 513] width 334 height 23
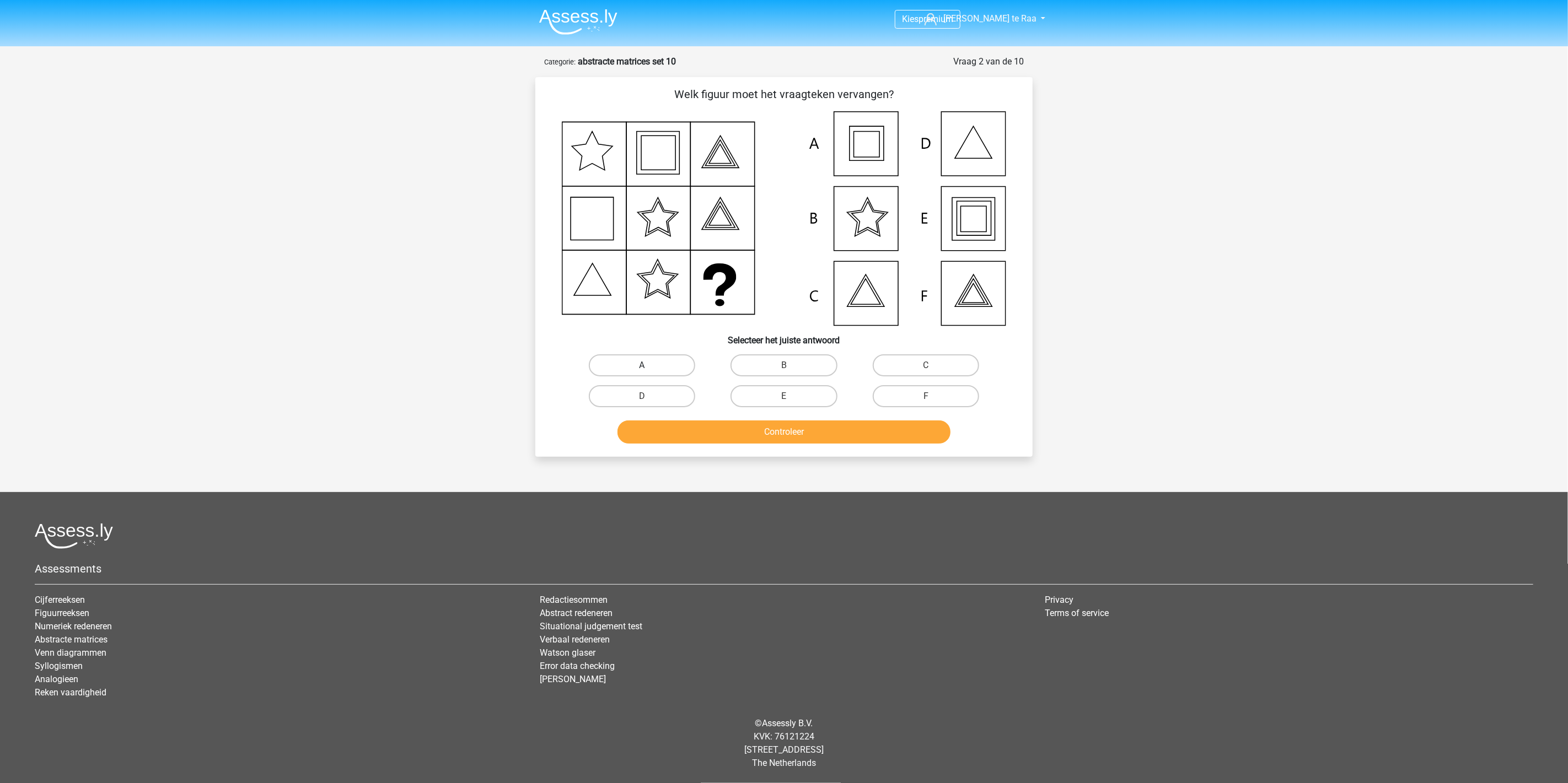
click at [621, 360] on label "A" at bounding box center [642, 365] width 106 height 22
click at [642, 365] on input "A" at bounding box center [645, 368] width 7 height 7
radio input "true"
click at [672, 424] on button "Controleer" at bounding box center [784, 432] width 334 height 23
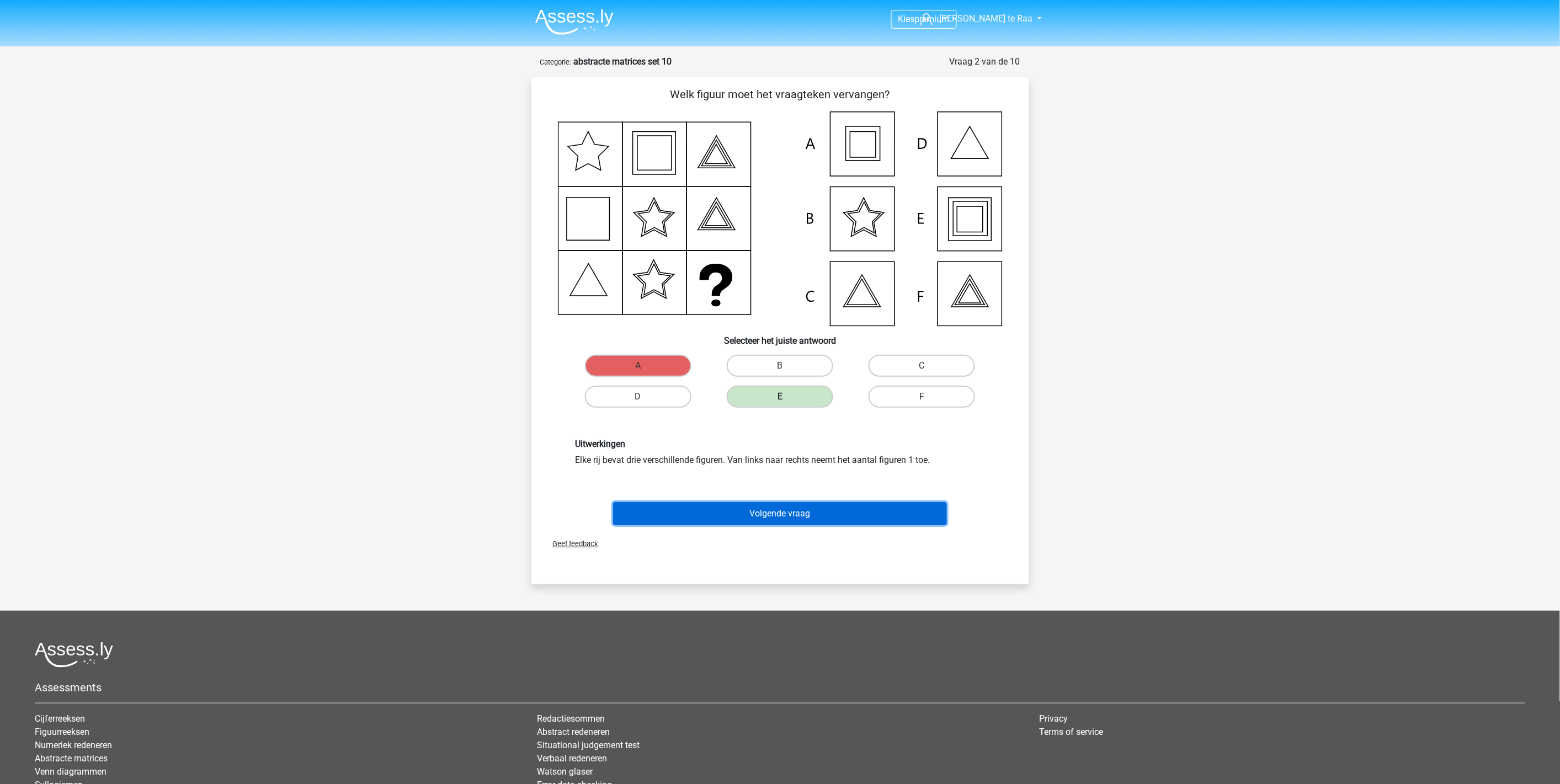
click at [797, 510] on button "Volgende vraag" at bounding box center [780, 513] width 334 height 23
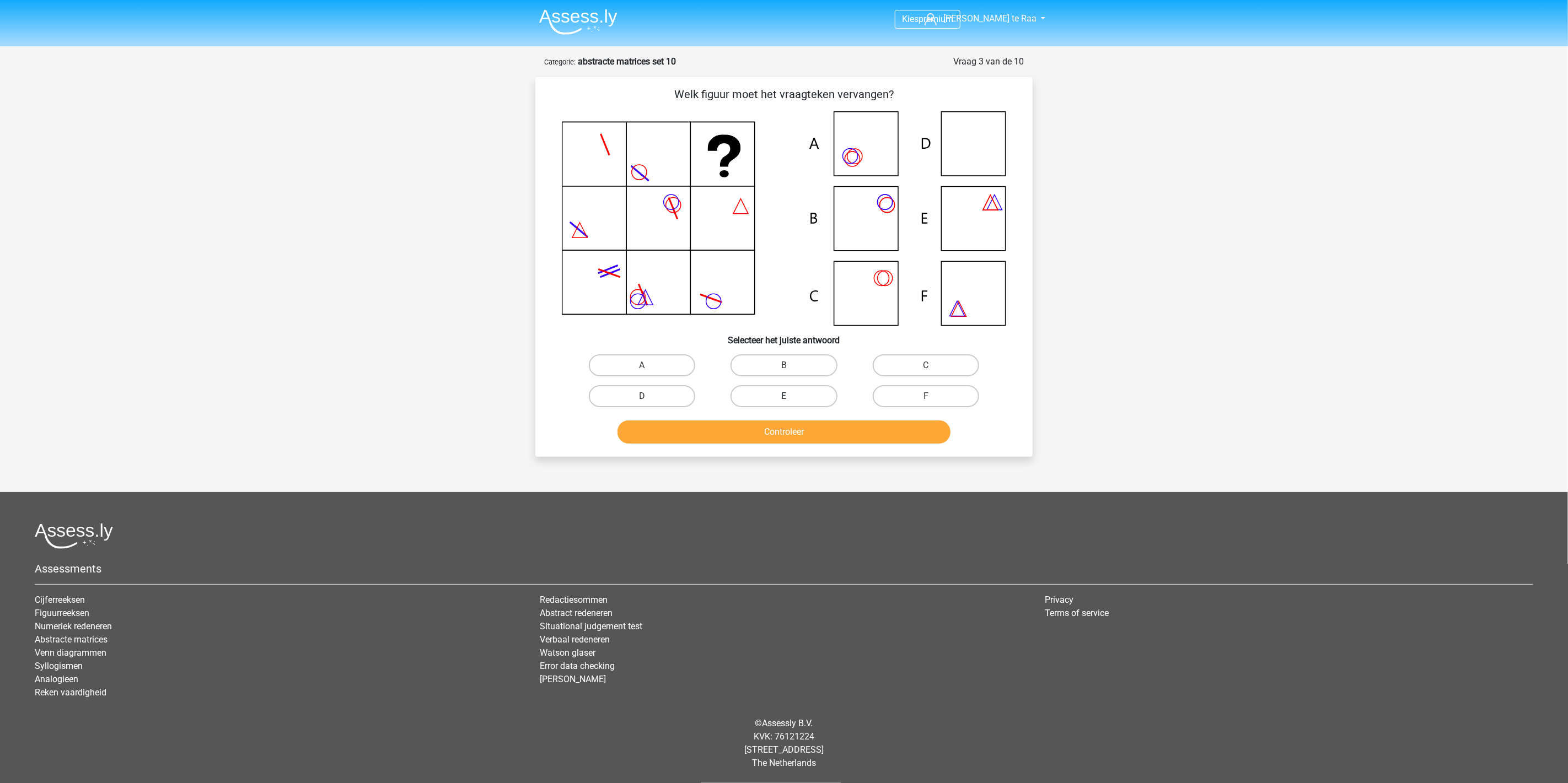
click at [753, 399] on label "E" at bounding box center [784, 396] width 106 height 22
click at [784, 399] on input "E" at bounding box center [787, 399] width 7 height 7
radio input "true"
click at [760, 423] on button "Controleer" at bounding box center [784, 432] width 334 height 23
